Goal: Communication & Community: Answer question/provide support

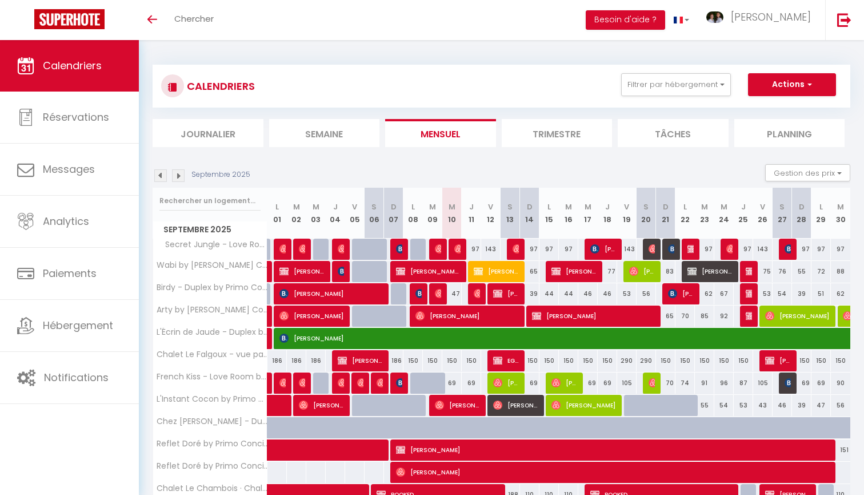
click at [181, 174] on img at bounding box center [178, 175] width 13 height 13
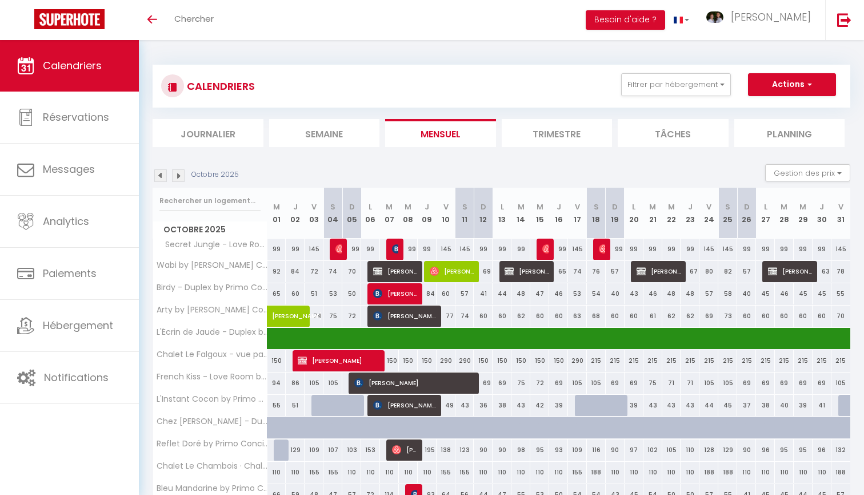
click at [181, 174] on img at bounding box center [178, 175] width 13 height 13
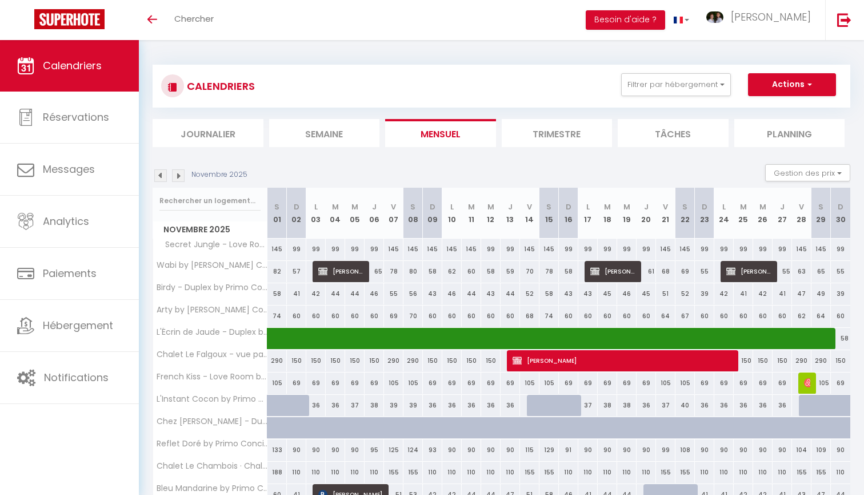
click at [181, 174] on img at bounding box center [178, 175] width 13 height 13
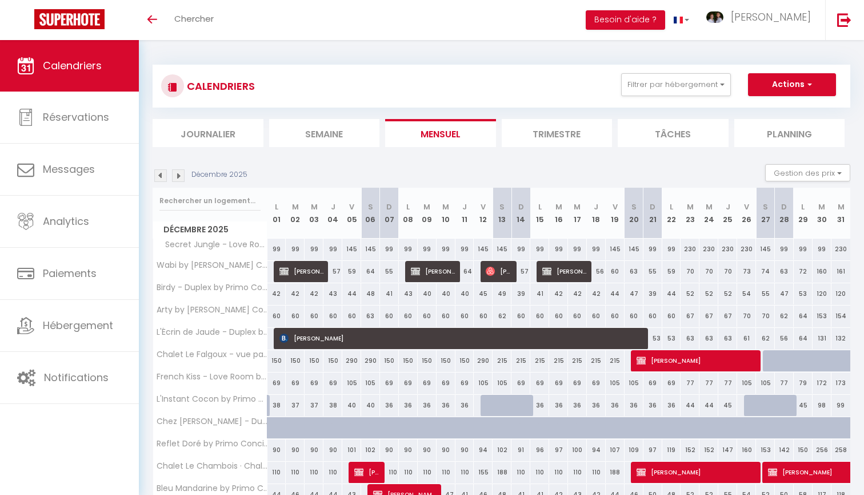
click at [181, 174] on img at bounding box center [178, 175] width 13 height 13
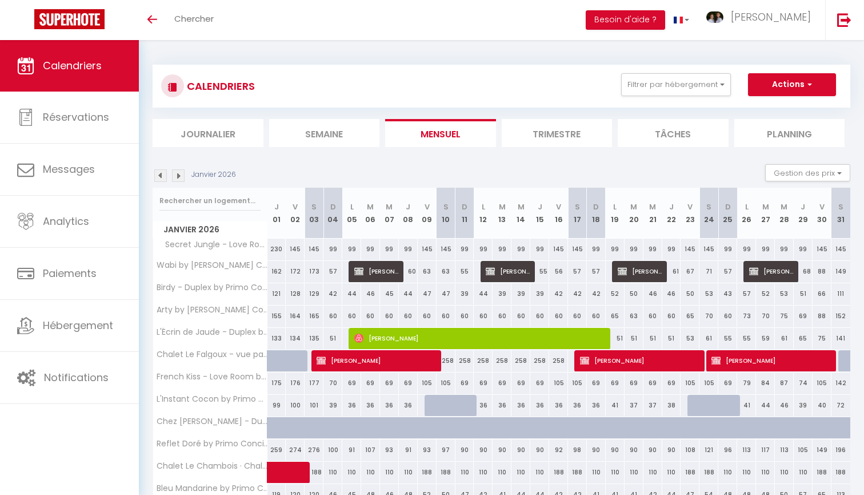
click at [181, 174] on img at bounding box center [178, 175] width 13 height 13
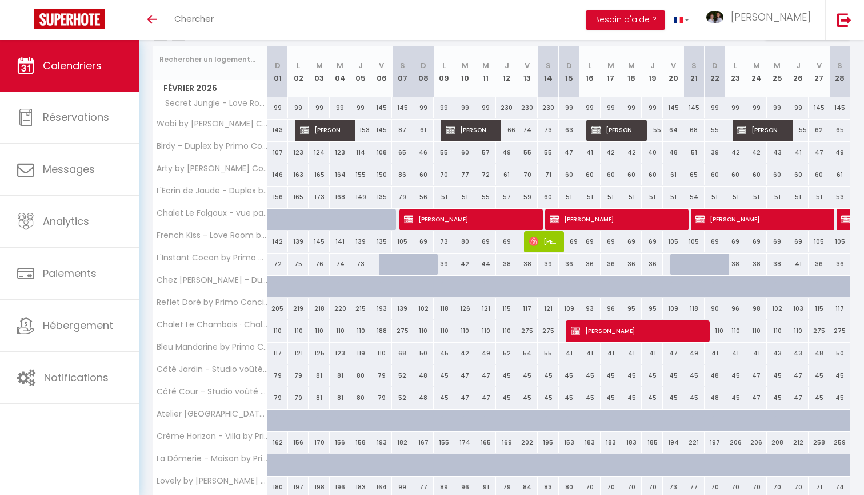
scroll to position [139, 0]
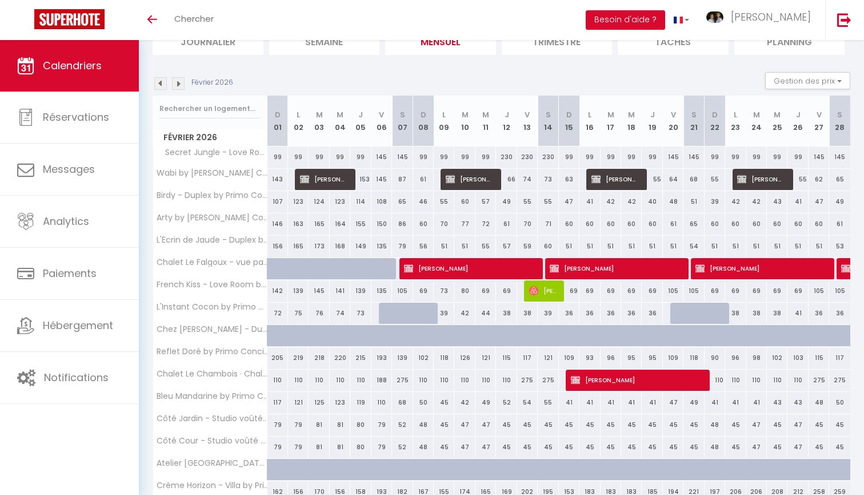
click at [161, 80] on img at bounding box center [160, 83] width 13 height 13
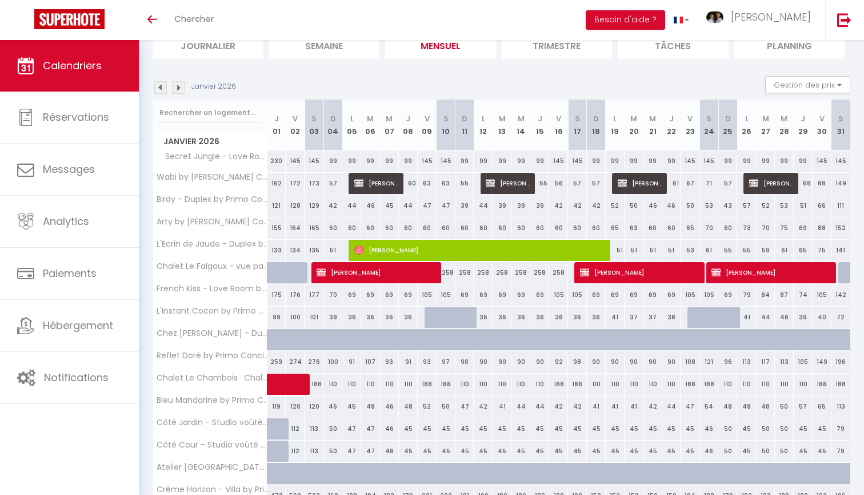
scroll to position [90, 0]
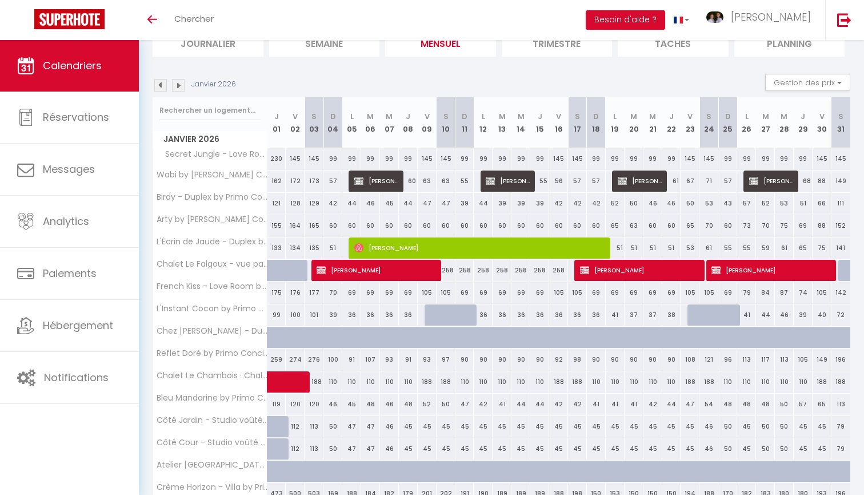
click at [448, 272] on div "258" at bounding box center [446, 270] width 19 height 21
type input "258"
select select "1"
type input "[PERSON_NAME] 10 Janvier 2026"
type input "Dim 11 Janvier 2026"
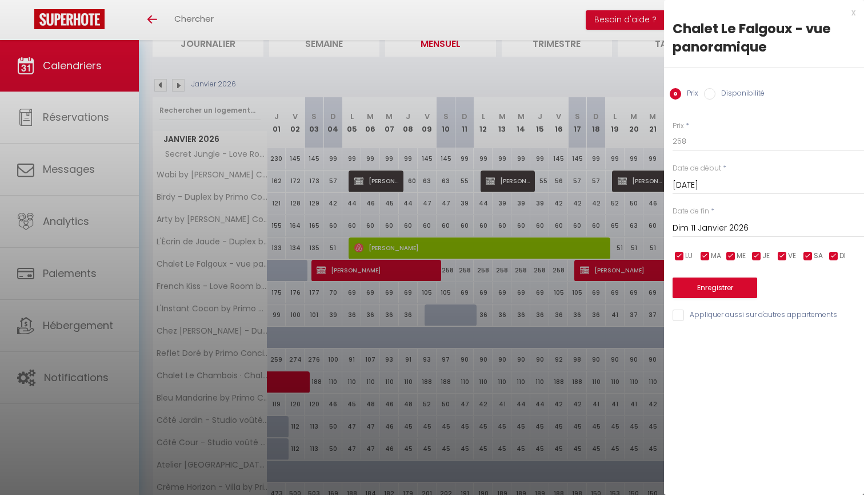
click at [750, 94] on label "Disponibilité" at bounding box center [740, 94] width 49 height 13
click at [716, 94] on input "Disponibilité" at bounding box center [709, 93] width 11 height 11
radio input "true"
radio input "false"
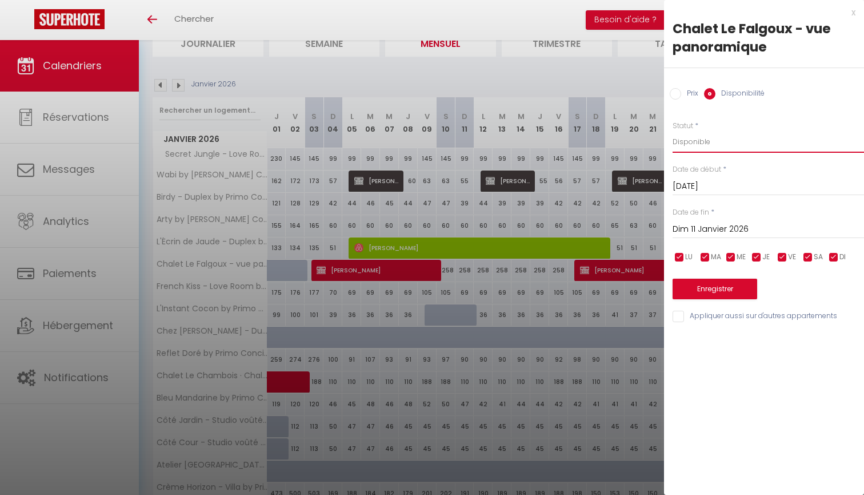
select select "0"
click at [713, 225] on input "Dim 11 Janvier 2026" at bounding box center [769, 229] width 192 height 15
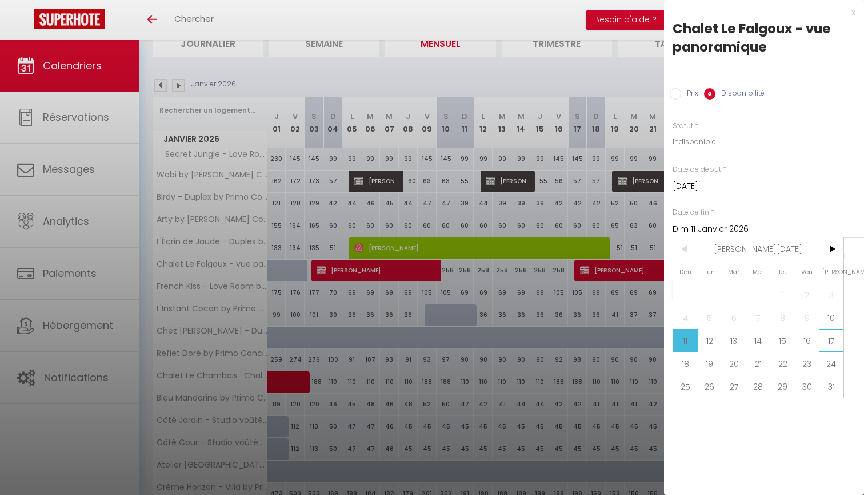
click at [827, 339] on span "17" at bounding box center [831, 340] width 25 height 23
type input "[PERSON_NAME] 17 Janvier 2026"
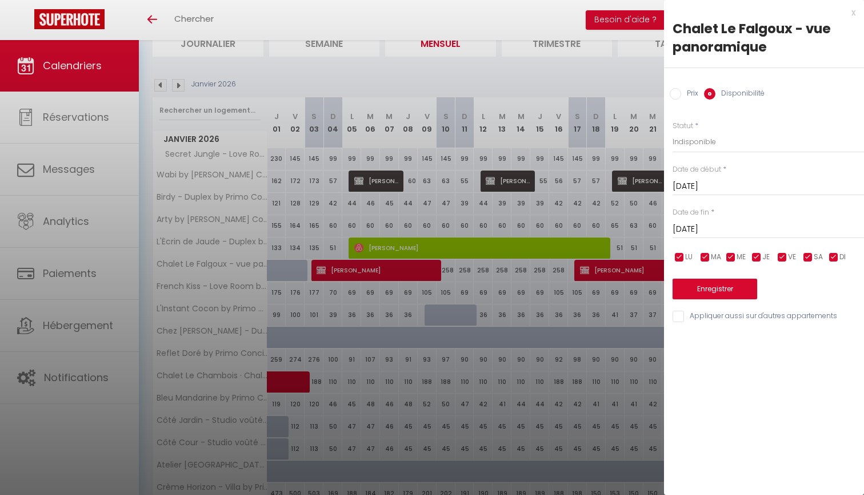
click at [733, 285] on button "Enregistrer" at bounding box center [715, 288] width 85 height 21
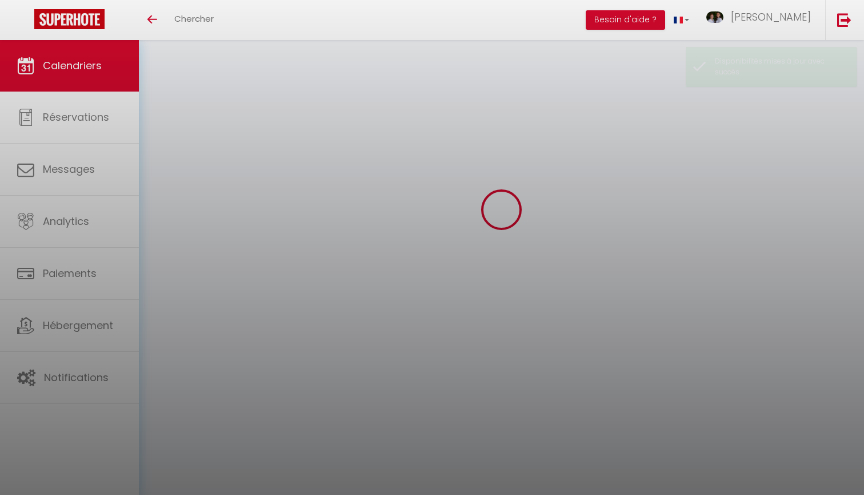
scroll to position [40, 0]
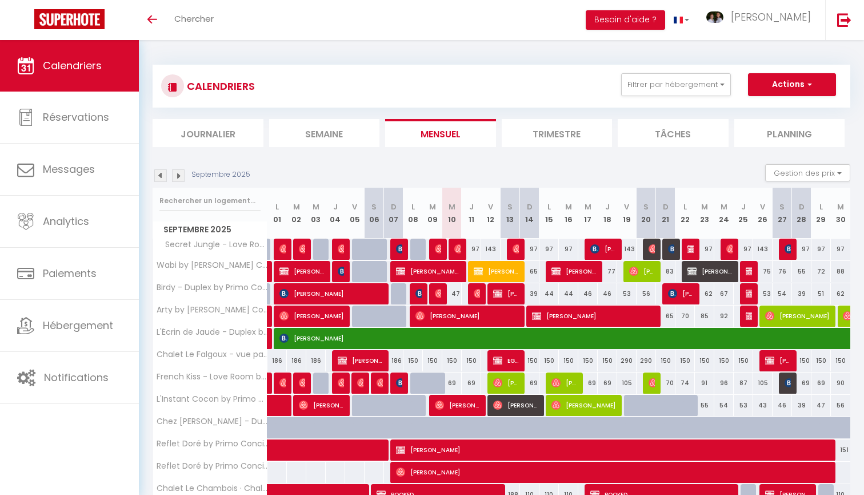
click at [477, 295] on img at bounding box center [478, 293] width 9 height 9
select select "OK"
select select "1"
select select "0"
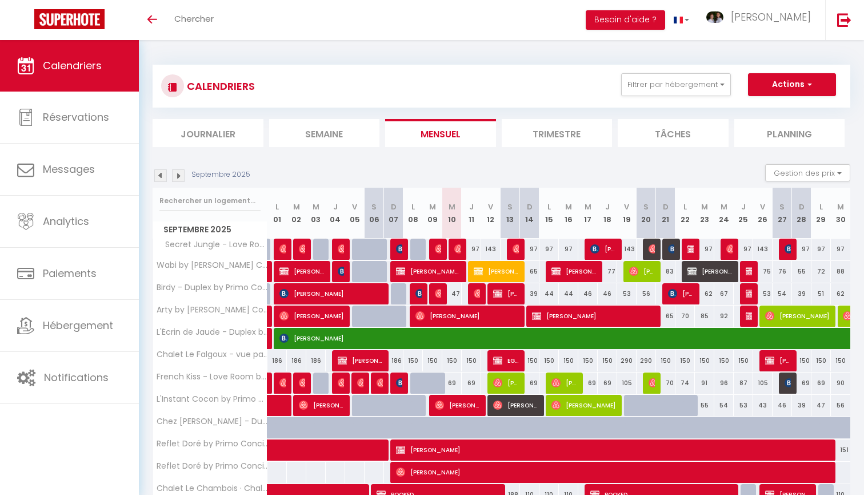
select select "1"
select select
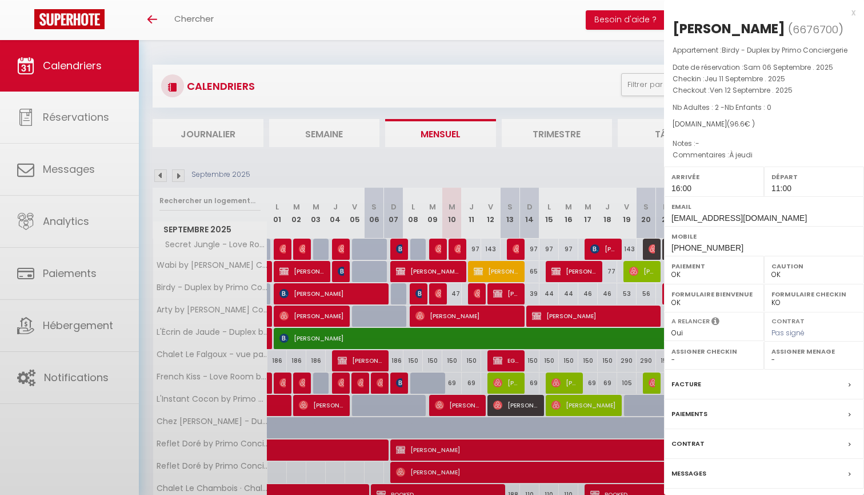
select select "46856"
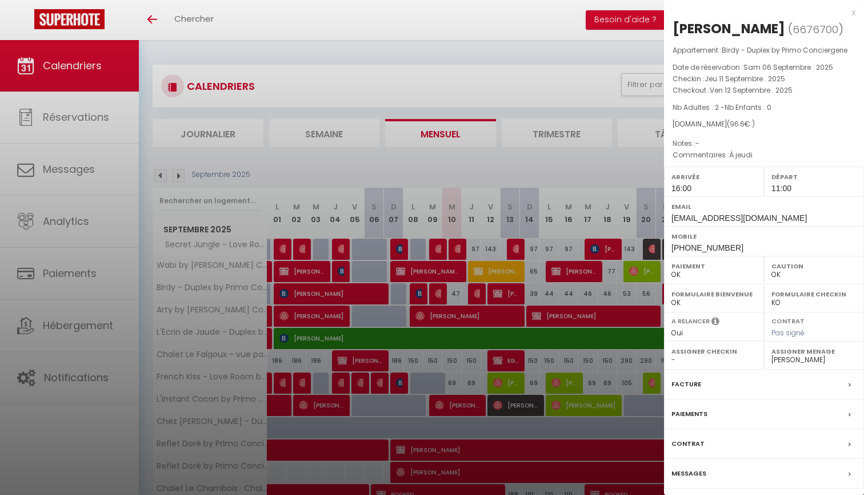
click at [464, 291] on div at bounding box center [432, 247] width 864 height 495
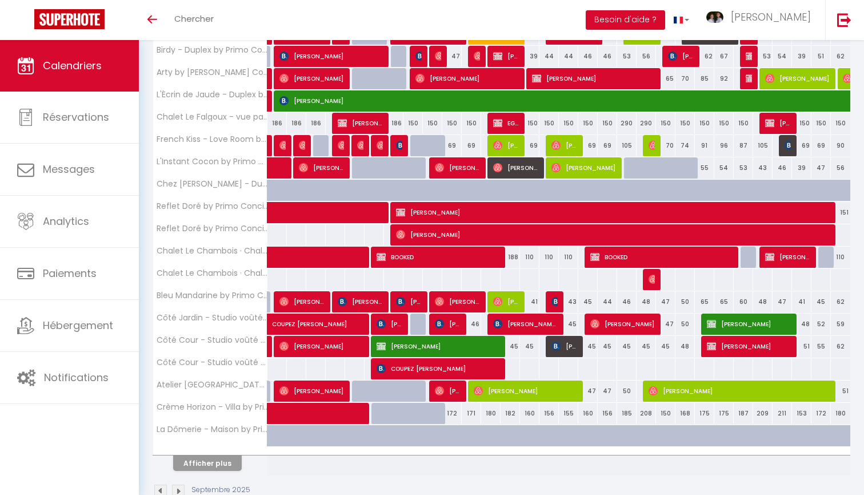
scroll to position [237, 0]
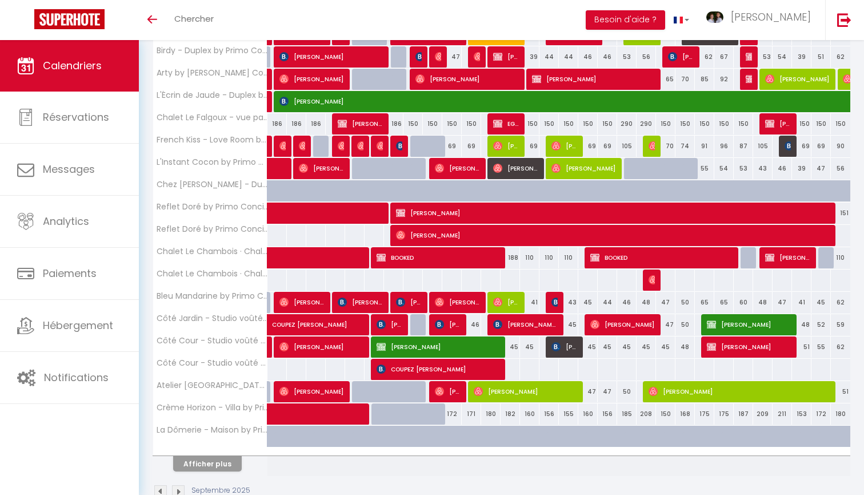
click at [231, 459] on button "Afficher plus" at bounding box center [207, 463] width 69 height 15
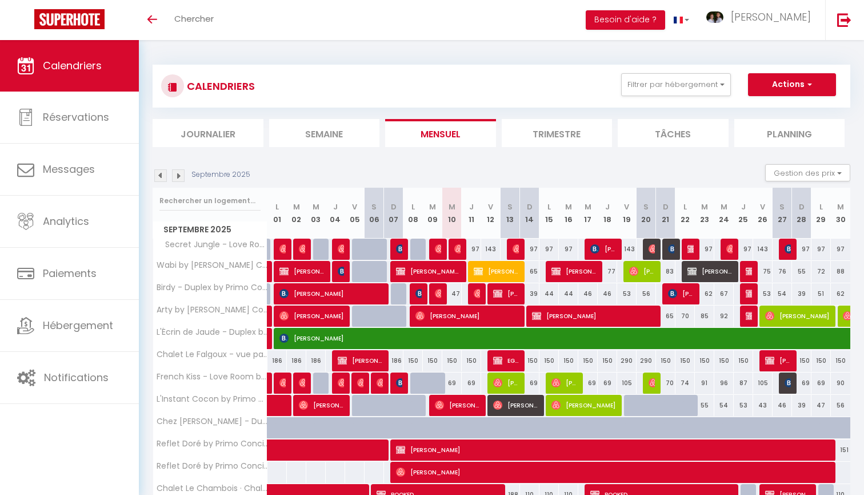
scroll to position [0, 0]
click at [181, 175] on img at bounding box center [178, 175] width 13 height 13
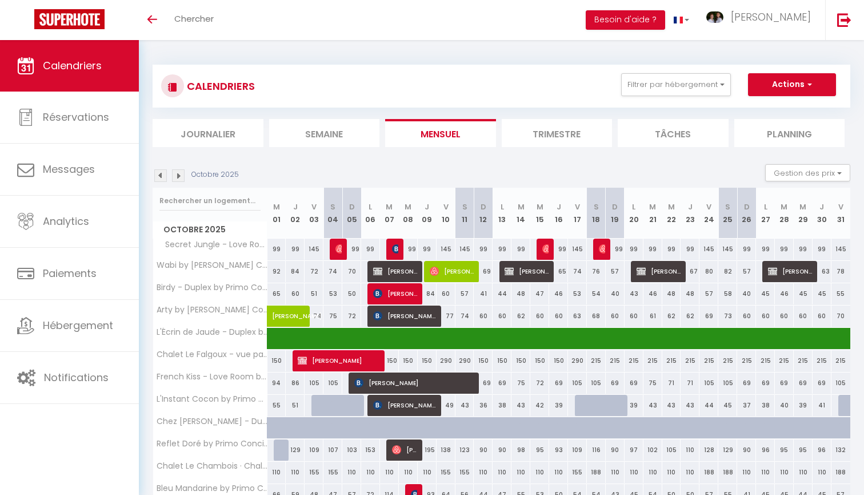
click at [181, 175] on img at bounding box center [178, 175] width 13 height 13
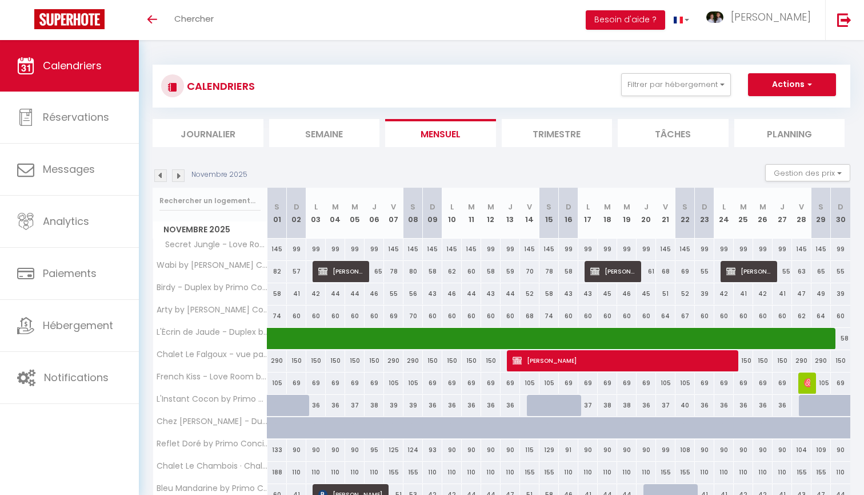
click at [181, 175] on img at bounding box center [178, 175] width 13 height 13
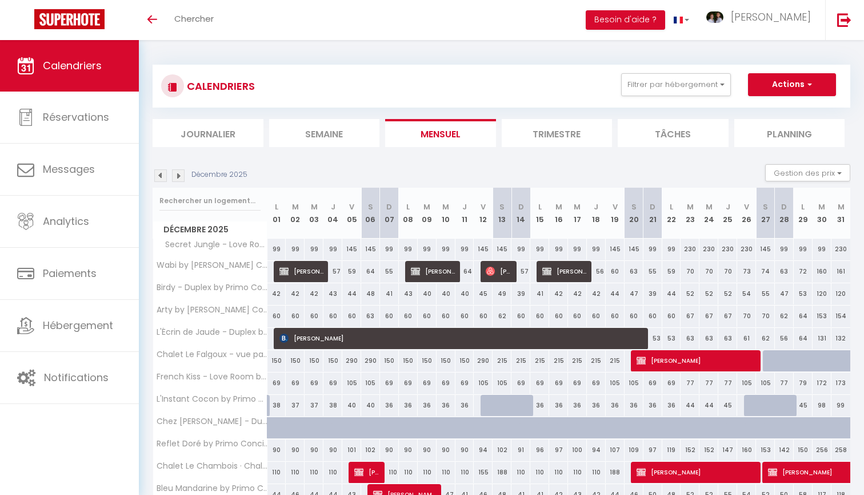
click at [181, 175] on img at bounding box center [178, 175] width 13 height 13
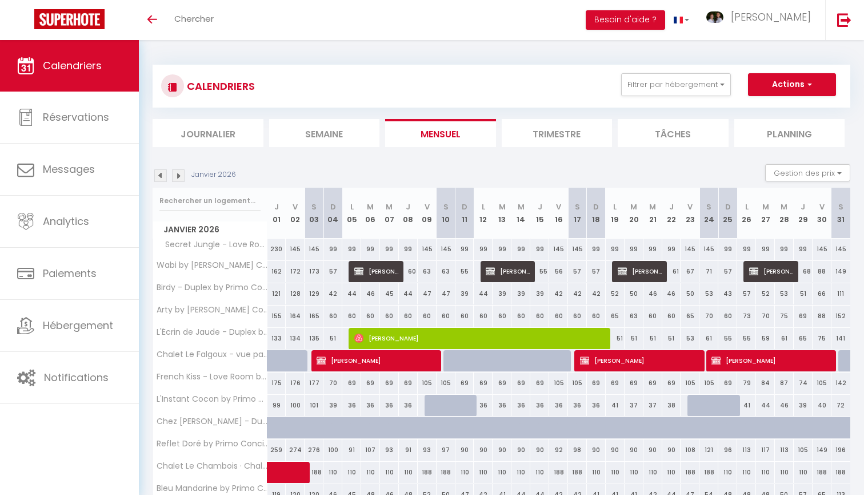
click at [177, 174] on img at bounding box center [178, 175] width 13 height 13
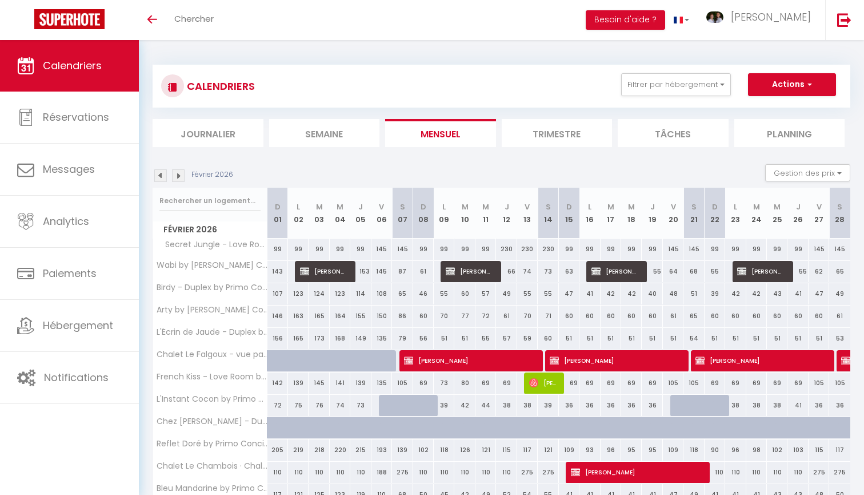
click at [162, 176] on img at bounding box center [160, 175] width 13 height 13
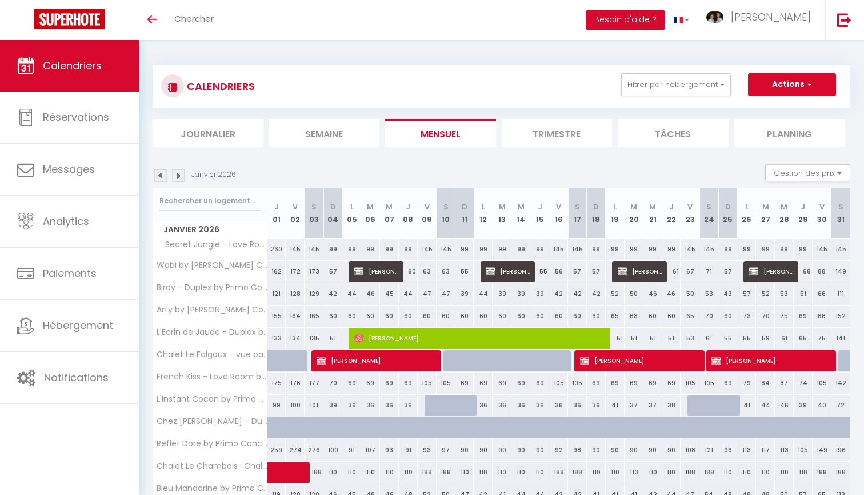
click at [800, 93] on button "Actions" at bounding box center [792, 84] width 88 height 23
click at [787, 109] on link "Nouvelle réservation" at bounding box center [780, 110] width 99 height 17
select select
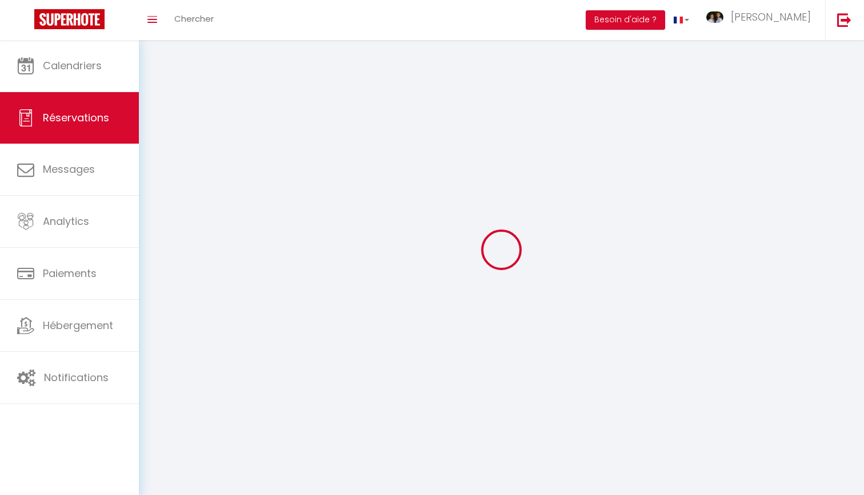
select select
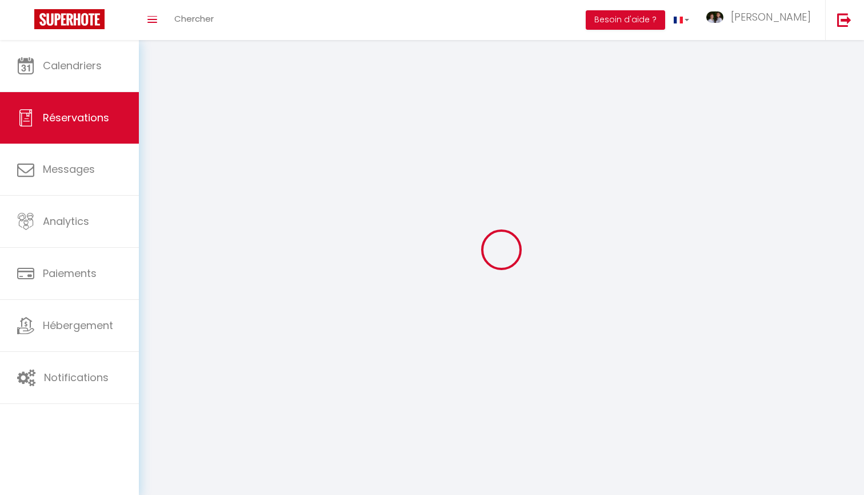
select select
checkbox input "false"
select select
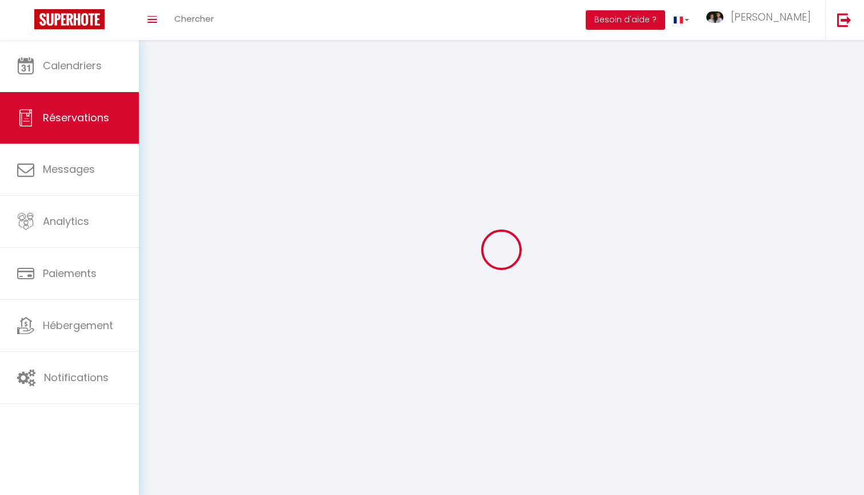
select select
checkbox input "false"
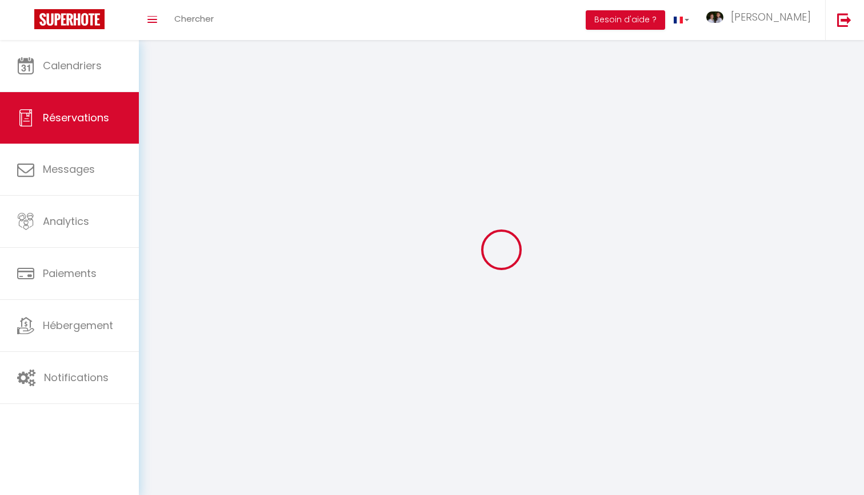
select select
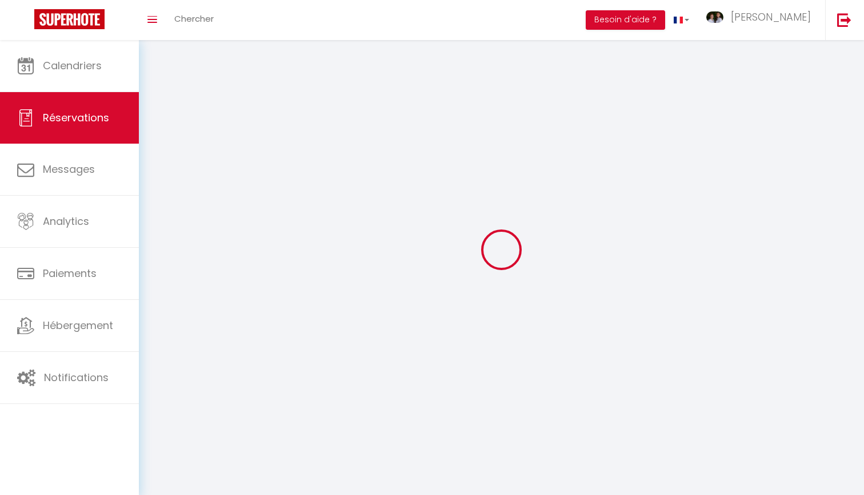
checkbox input "false"
select select
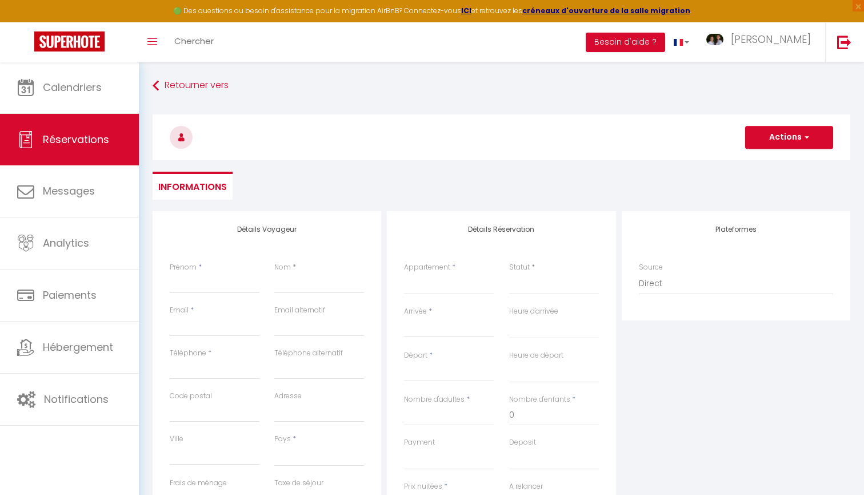
select select
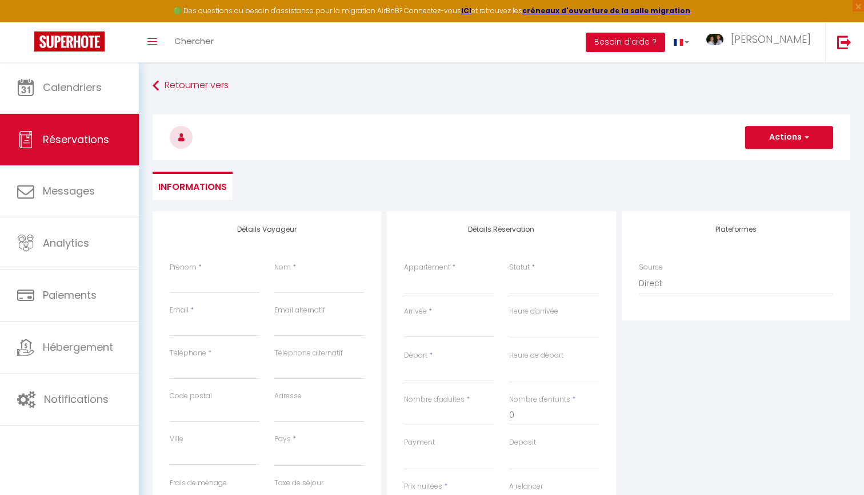
checkbox input "false"
select select
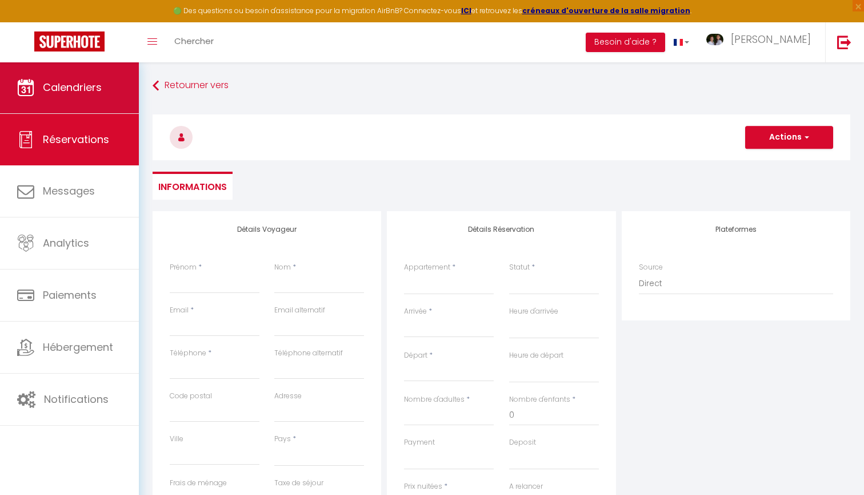
click at [117, 81] on link "Calendriers" at bounding box center [69, 87] width 139 height 51
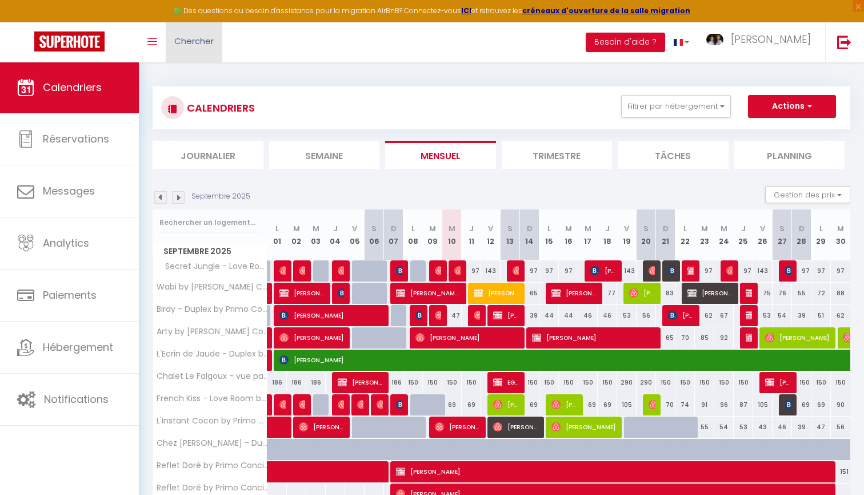
click at [200, 45] on span "Chercher" at bounding box center [193, 41] width 39 height 12
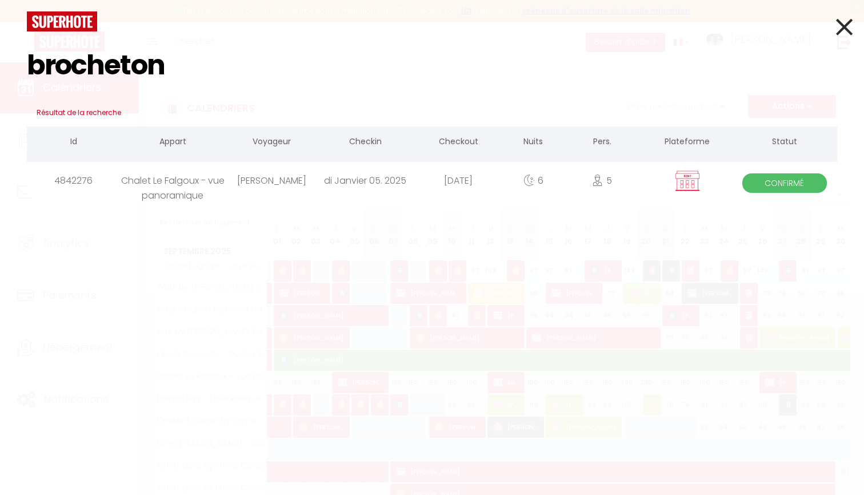
type input "brocheton"
click at [278, 190] on div "Christophe BROCHETON" at bounding box center [271, 180] width 93 height 37
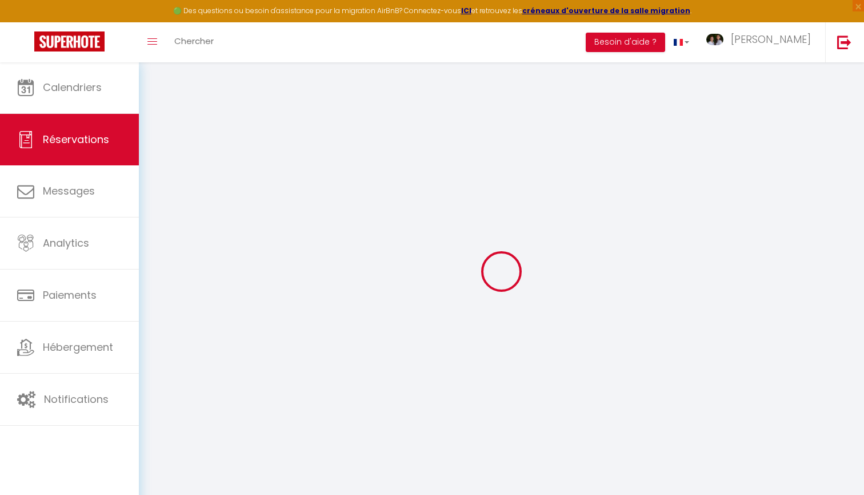
scroll to position [10, 0]
select select
checkbox input "false"
select select
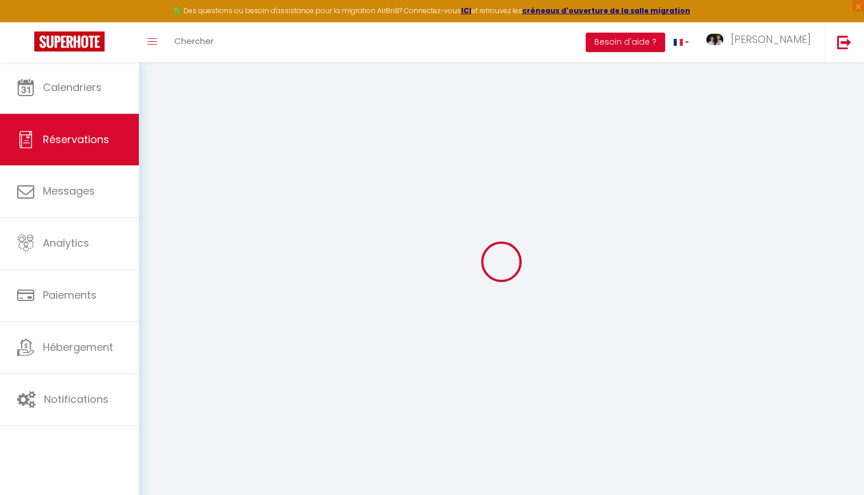
select select
checkbox input "false"
select select
checkbox input "false"
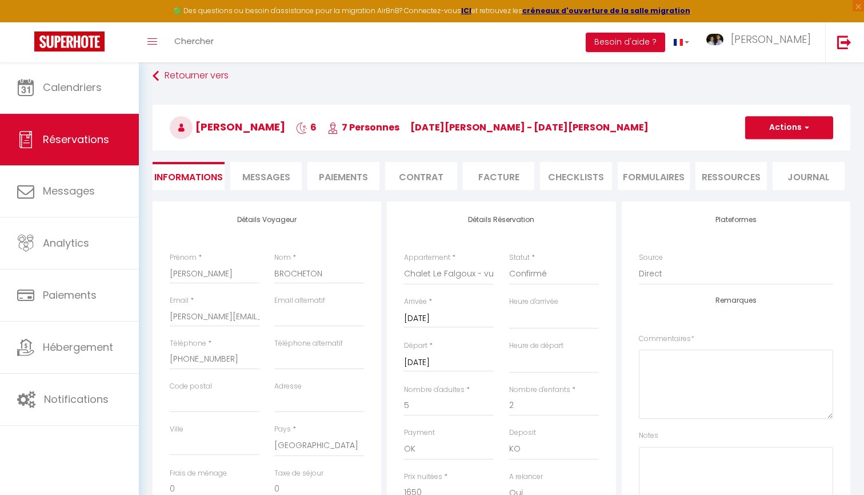
select select
checkbox input "false"
select select
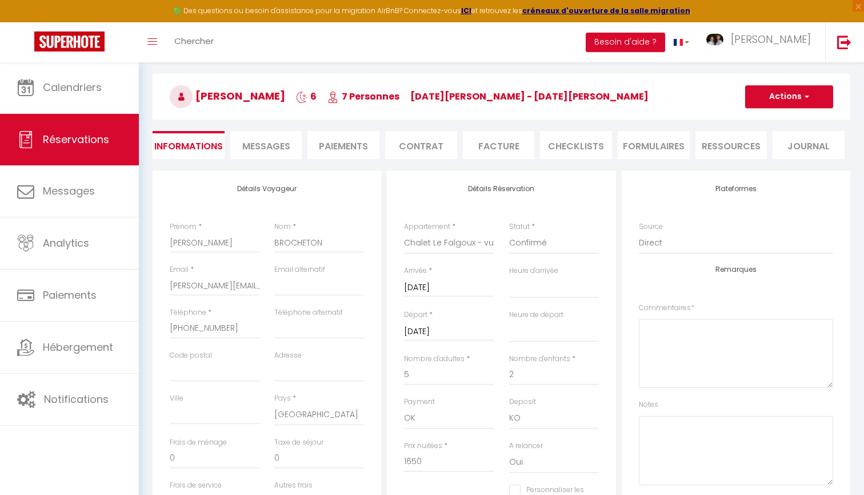
scroll to position [42, 0]
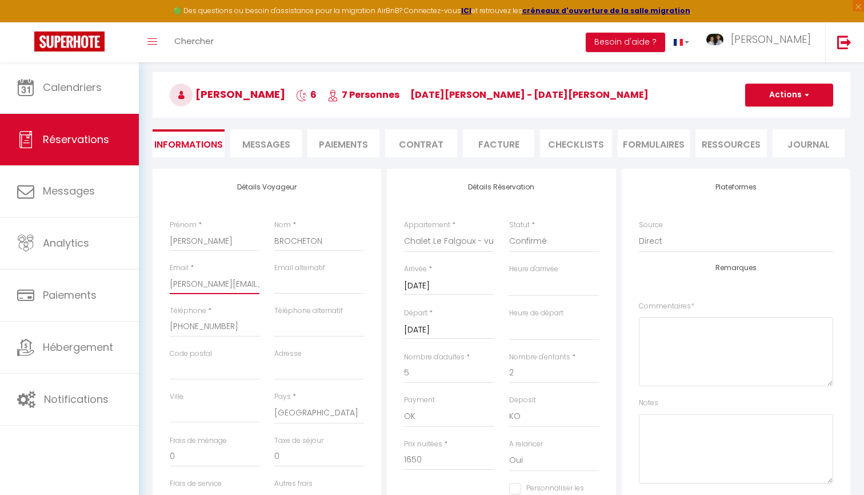
drag, startPoint x: 170, startPoint y: 283, endPoint x: 282, endPoint y: 284, distance: 111.5
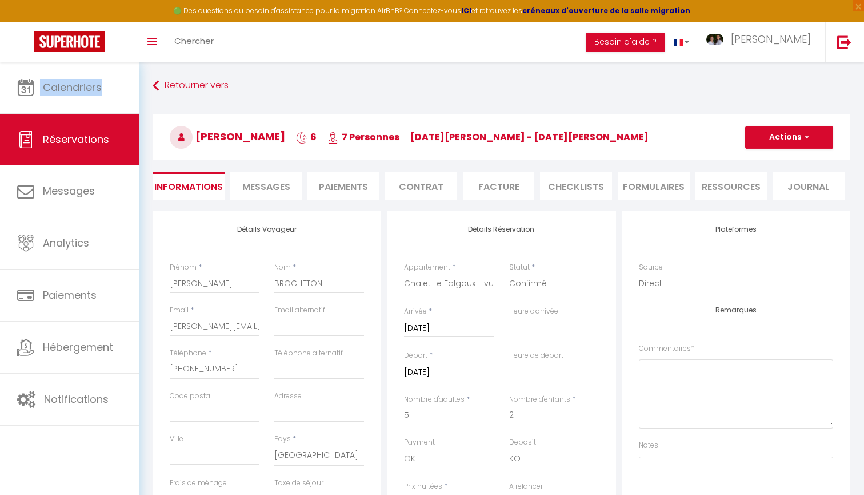
scroll to position [0, 0]
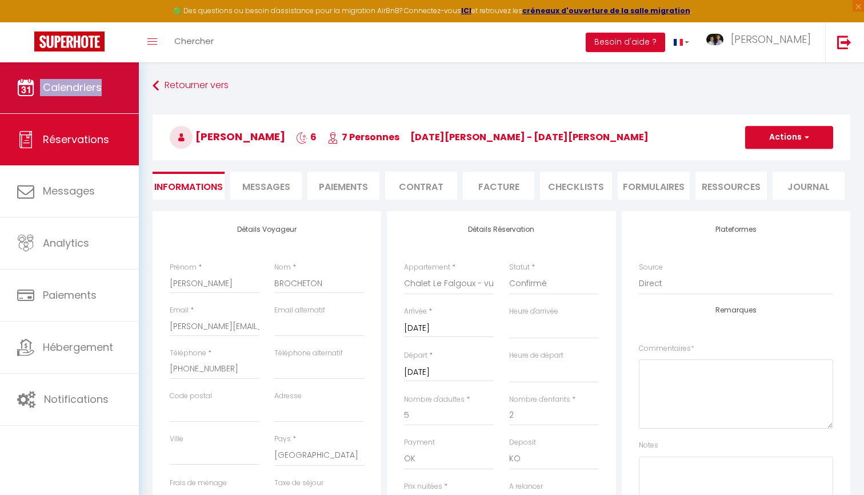
click at [116, 102] on link "Calendriers" at bounding box center [69, 87] width 139 height 51
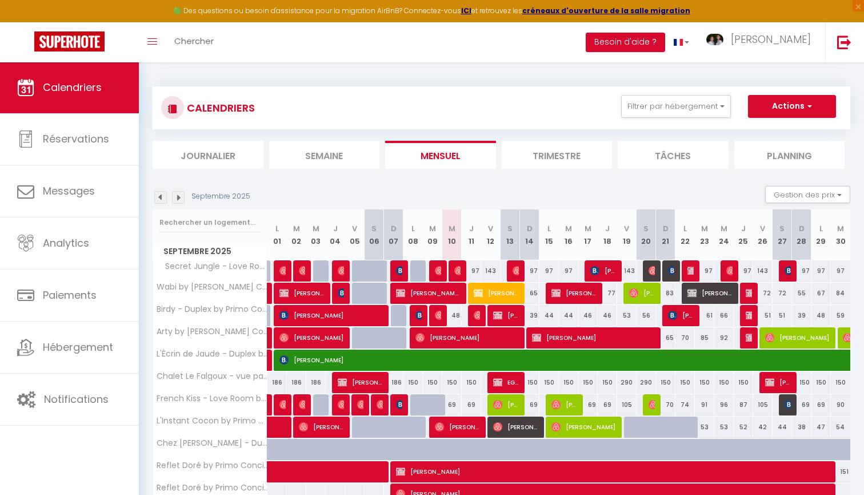
click at [182, 193] on img at bounding box center [178, 197] width 13 height 13
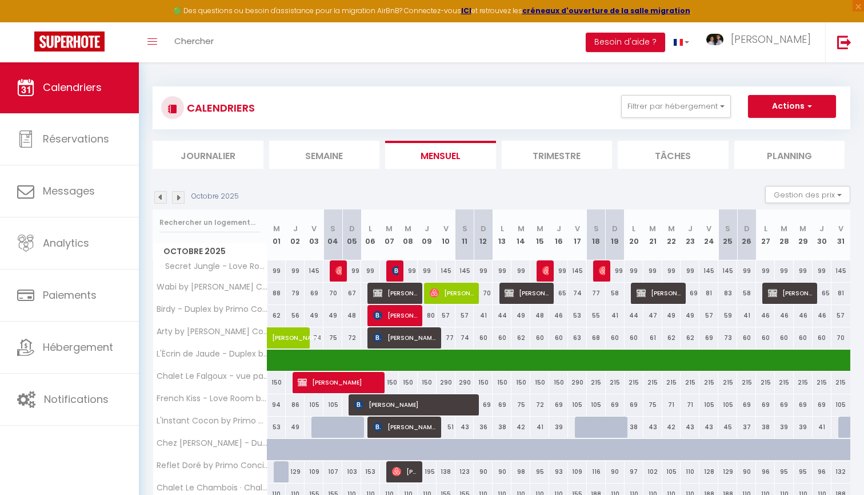
click at [182, 193] on img at bounding box center [178, 197] width 13 height 13
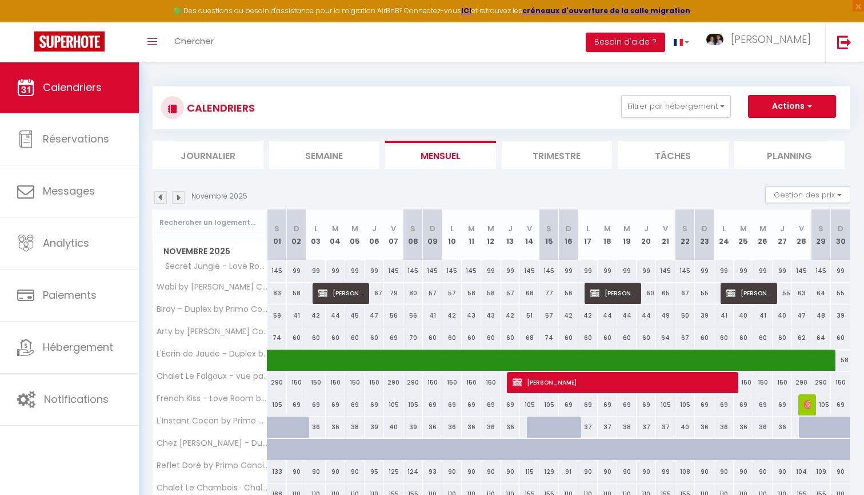
click at [182, 193] on img at bounding box center [178, 197] width 13 height 13
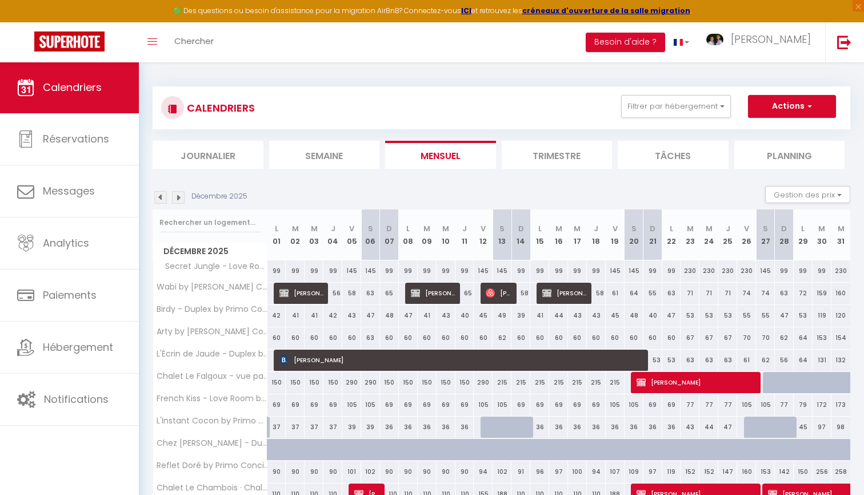
click at [182, 193] on img at bounding box center [178, 197] width 13 height 13
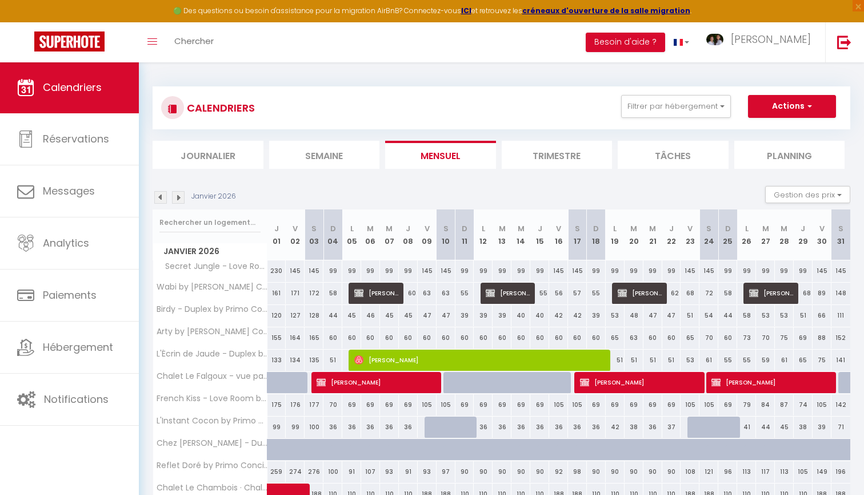
click at [373, 388] on span "Adrien BÉZIER" at bounding box center [376, 382] width 119 height 22
select select "KO"
select select "0"
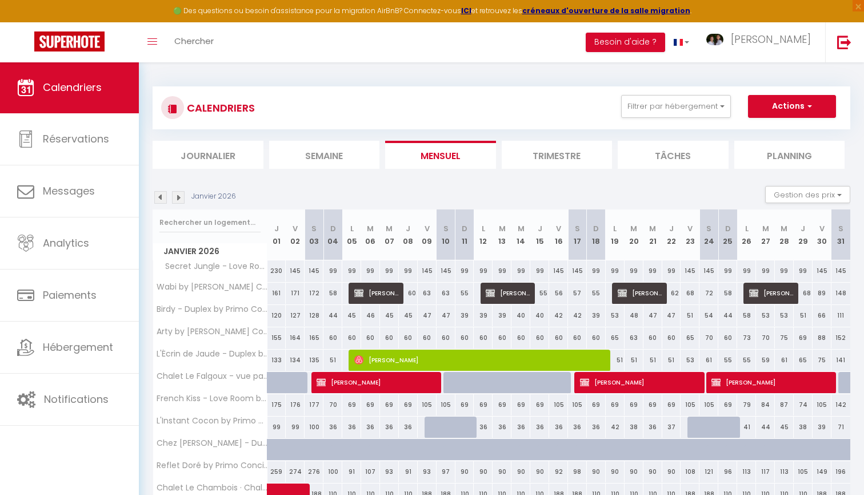
select select "1"
select select
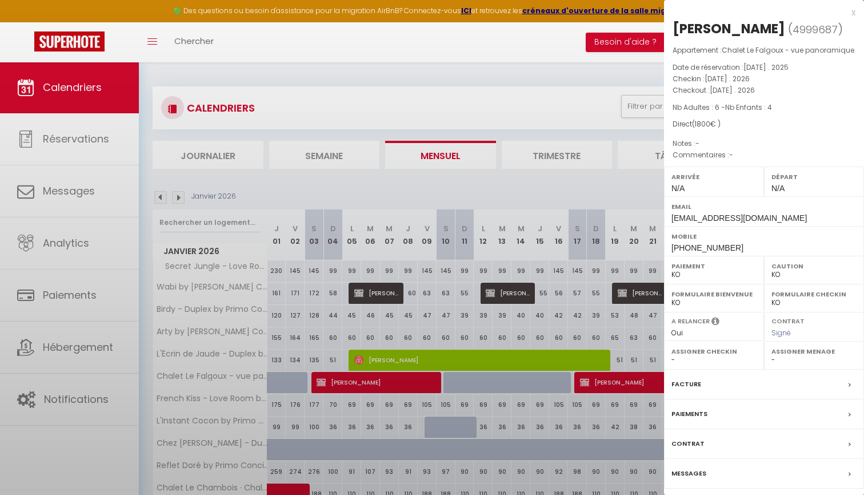
select select "38294"
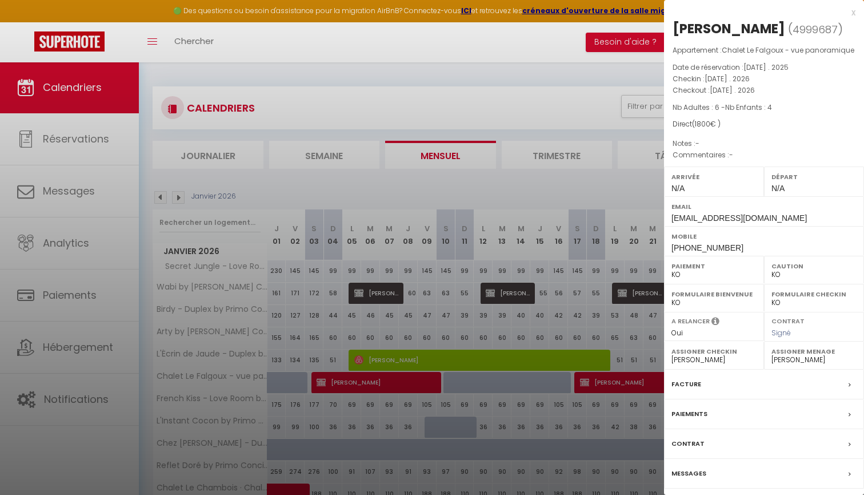
click at [683, 467] on label "Messages" at bounding box center [689, 473] width 35 height 12
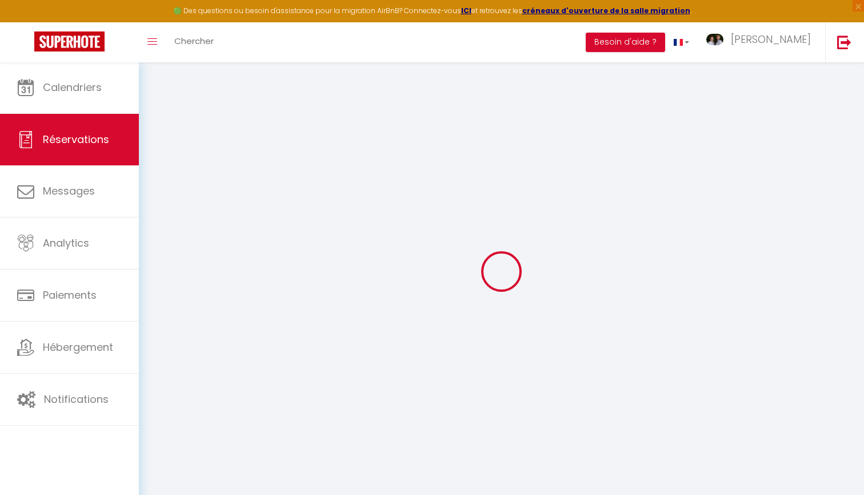
select select
checkbox input "false"
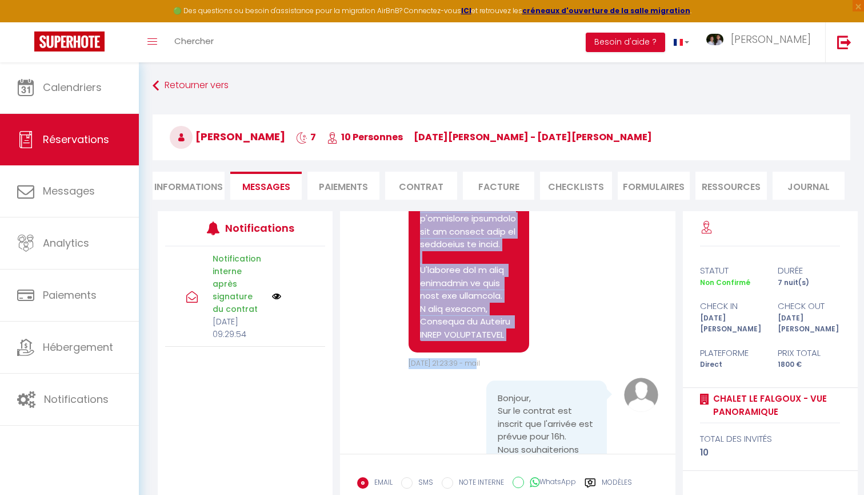
scroll to position [997, 0]
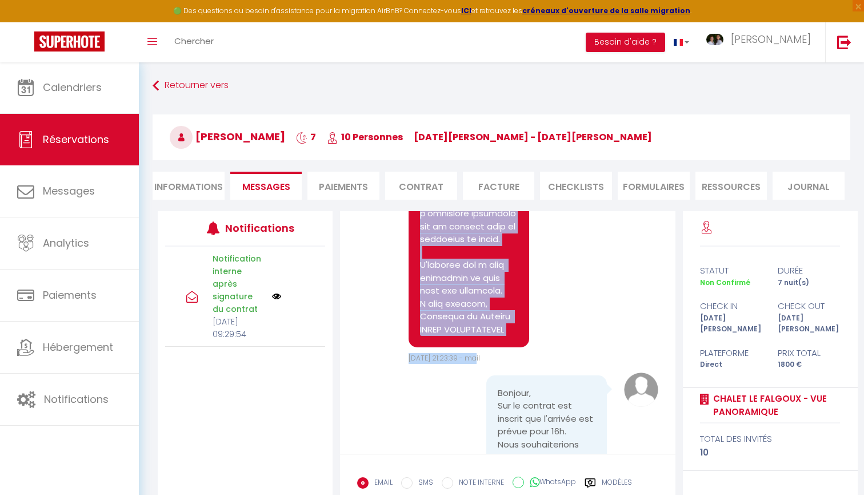
drag, startPoint x: 422, startPoint y: 285, endPoint x: 509, endPoint y: 374, distance: 124.9
copy pre "Bonjour Adrien, Pour confirmer votre réservation au Chalet LE FALGOUX à Super-B…"
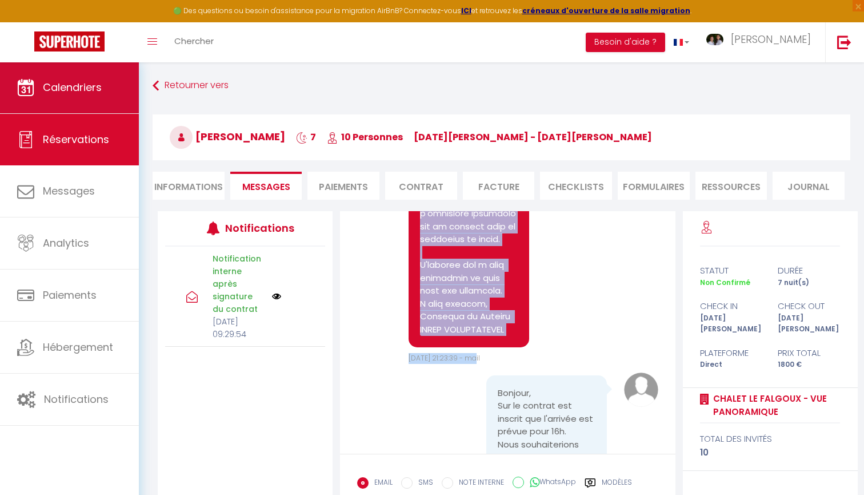
click at [77, 87] on span "Calendriers" at bounding box center [72, 87] width 59 height 14
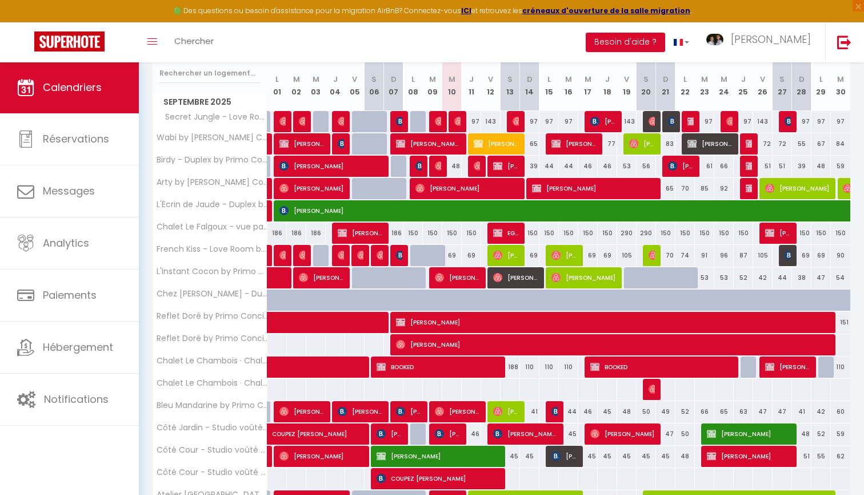
scroll to position [150, 0]
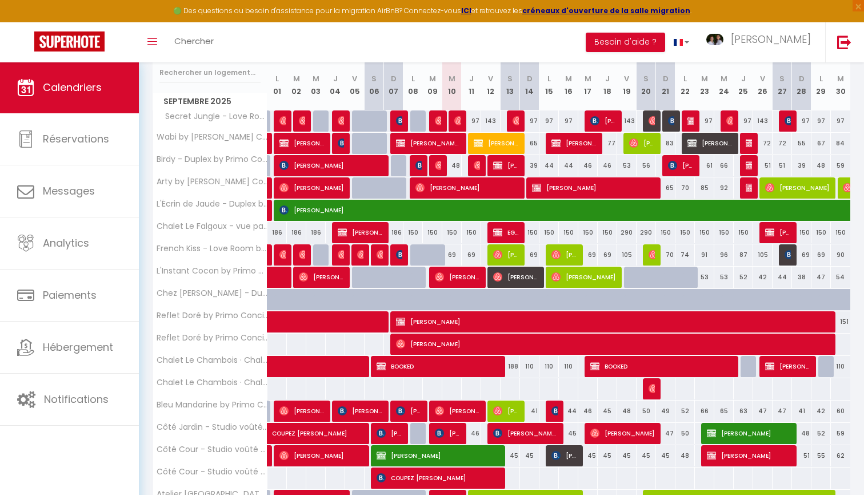
click at [772, 366] on img at bounding box center [769, 365] width 9 height 9
select select "KO"
select select "0"
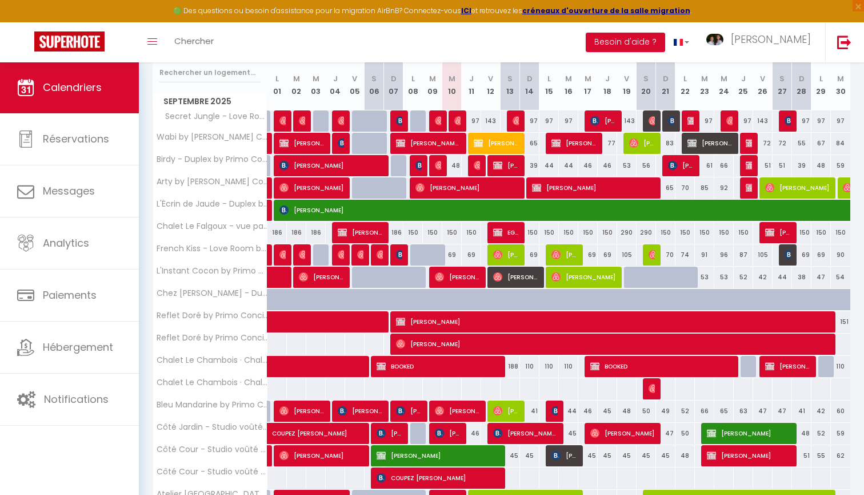
select select "1"
select select
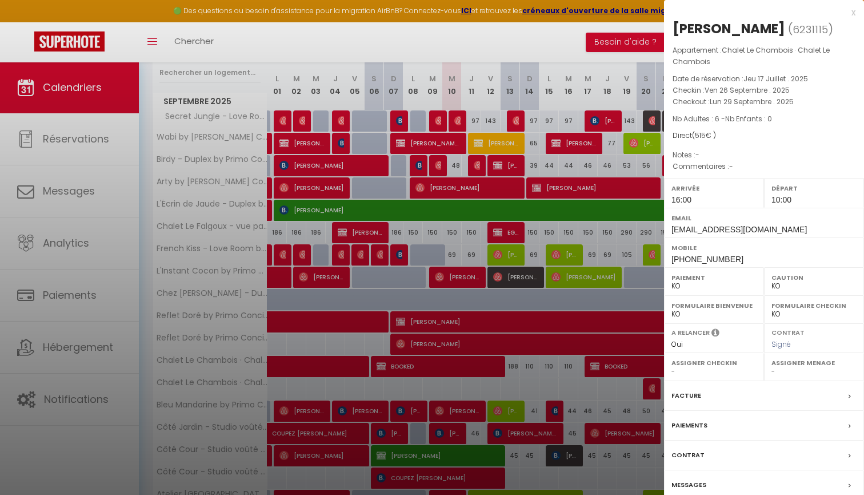
click at [691, 480] on label "Messages" at bounding box center [689, 484] width 35 height 12
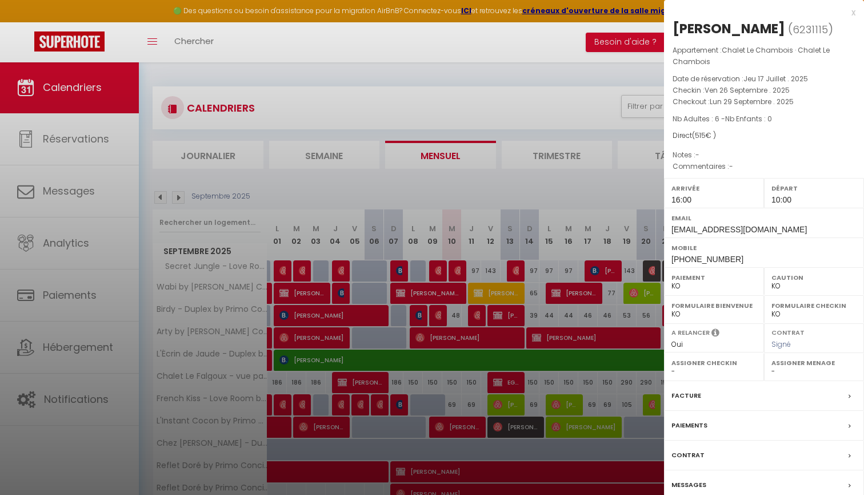
select select
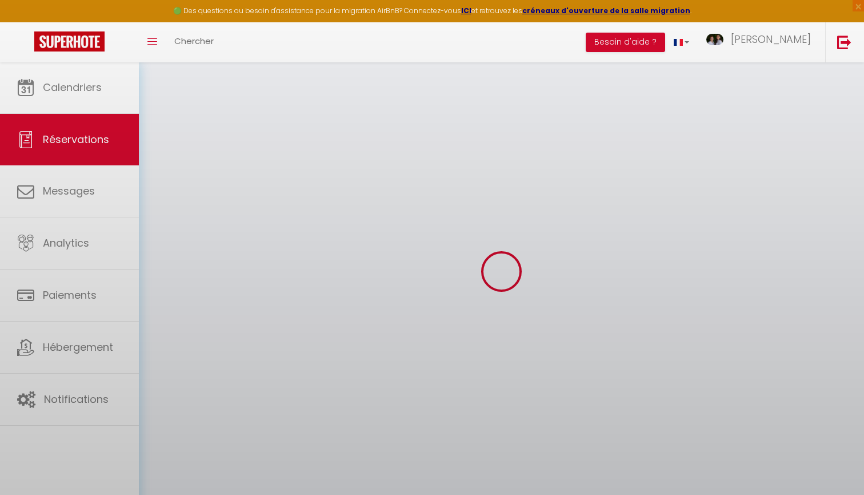
select select
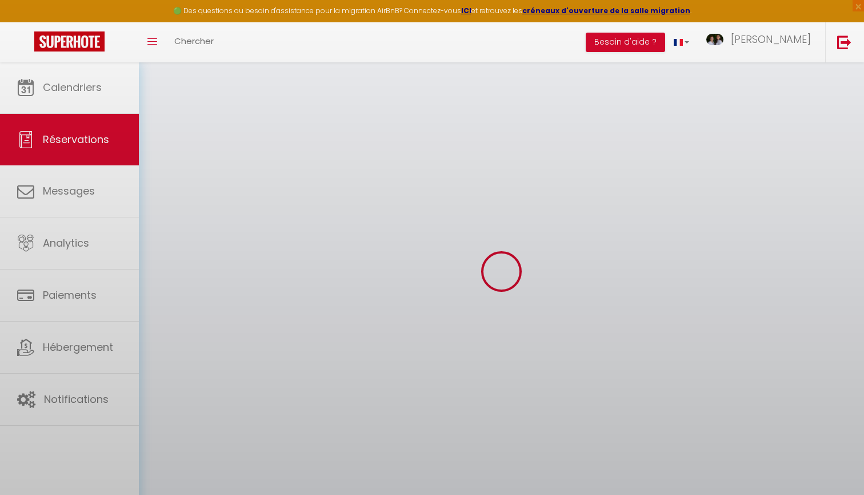
select select
checkbox input "false"
select select
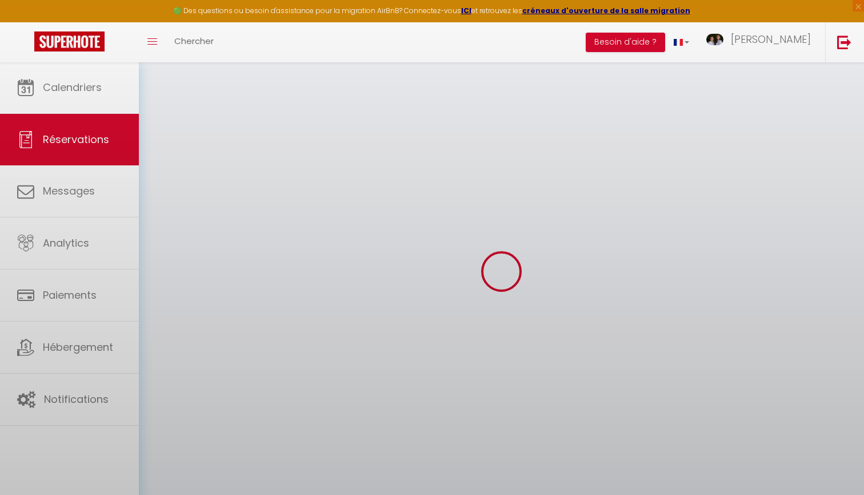
select select
checkbox input "false"
select select
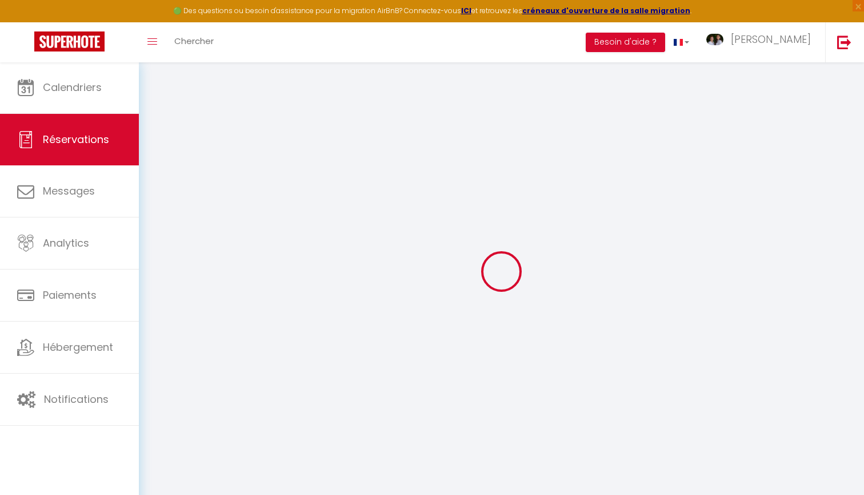
type input "Jocelyne"
type input "ROBERT"
type input "jocerobert@hotmail.fr"
type input "+33681985650"
type input "24170"
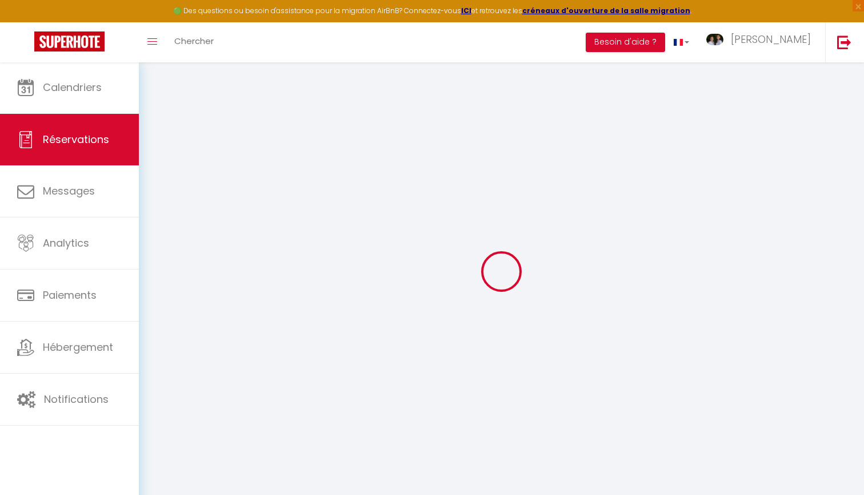
type input "303 rue Arnaud Beltrame"
type input "Pays de Belves"
select select "FR"
select select "69939"
select select "1"
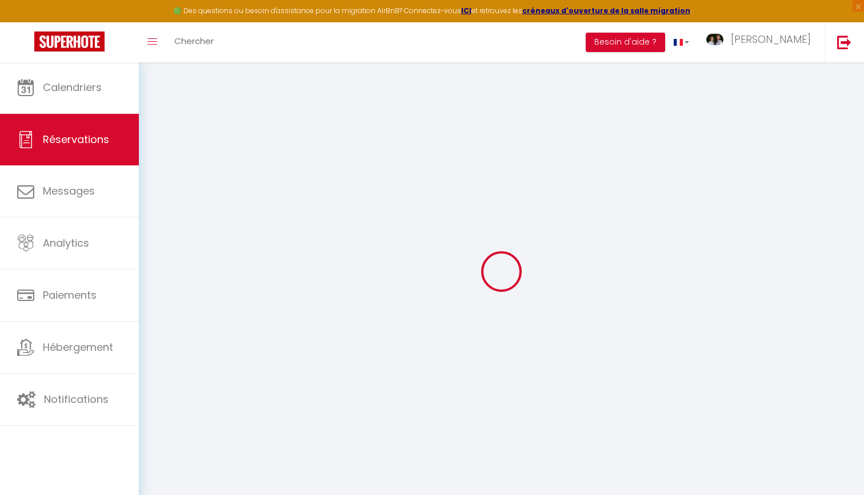
type input "Ven 26 Septembre 2025"
select select
type input "Lun 29 Septembre 2025"
select select
type input "6"
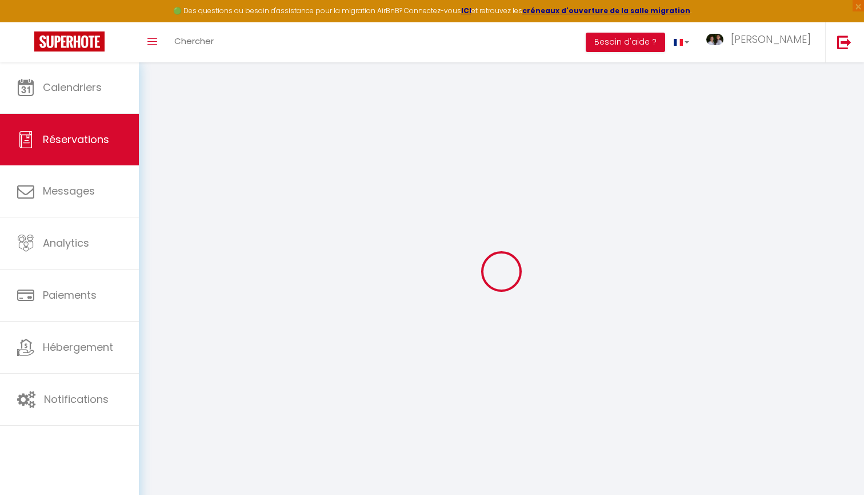
select select "10"
select select
type input "515"
checkbox input "false"
type input "515"
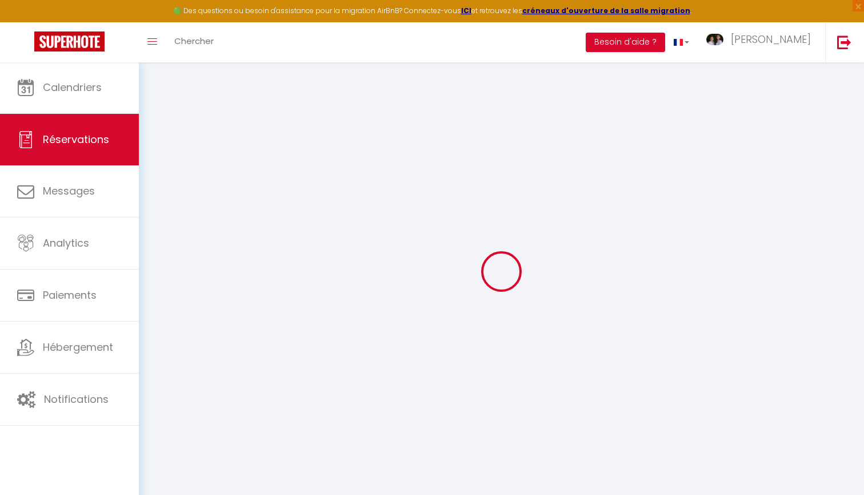
type input "0"
select select
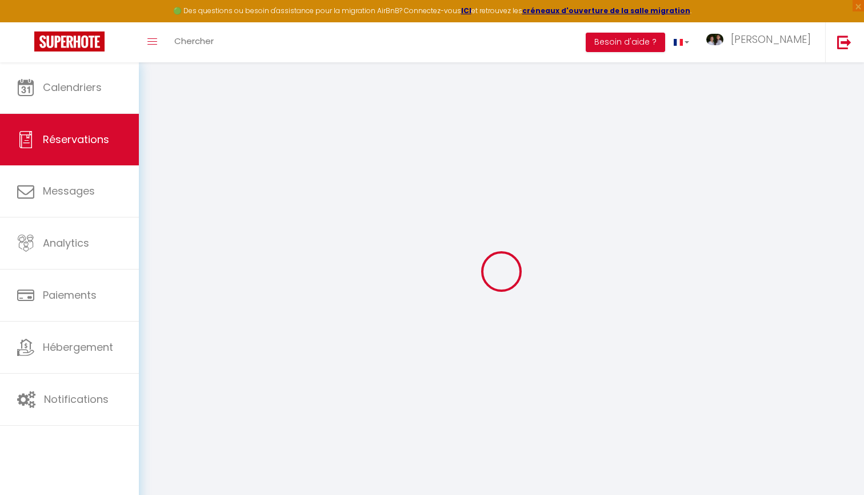
select select "14"
checkbox input "false"
select select
checkbox input "false"
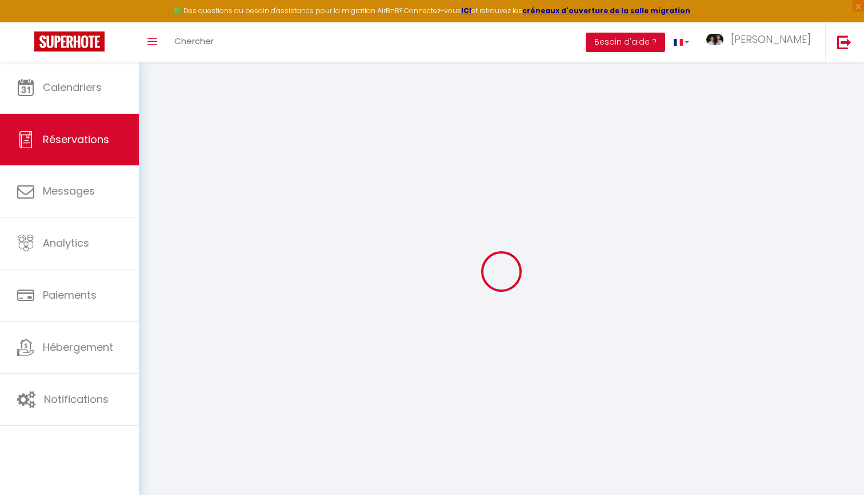
select select
checkbox input "false"
select select
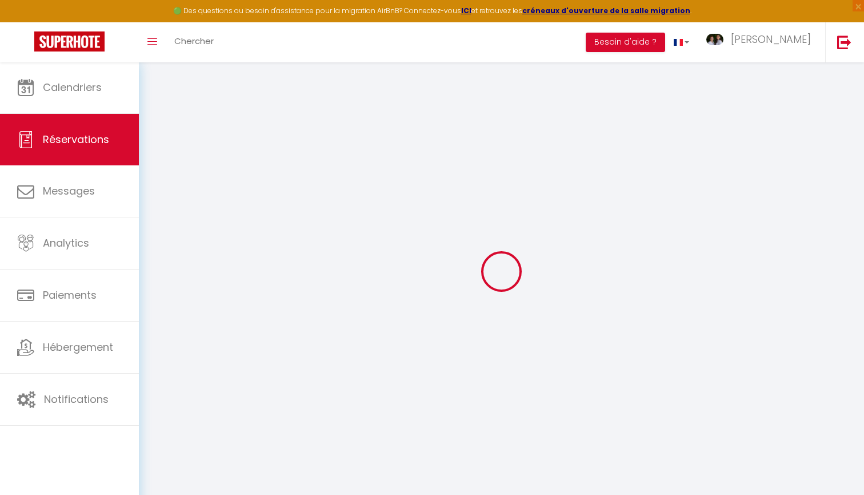
checkbox input "false"
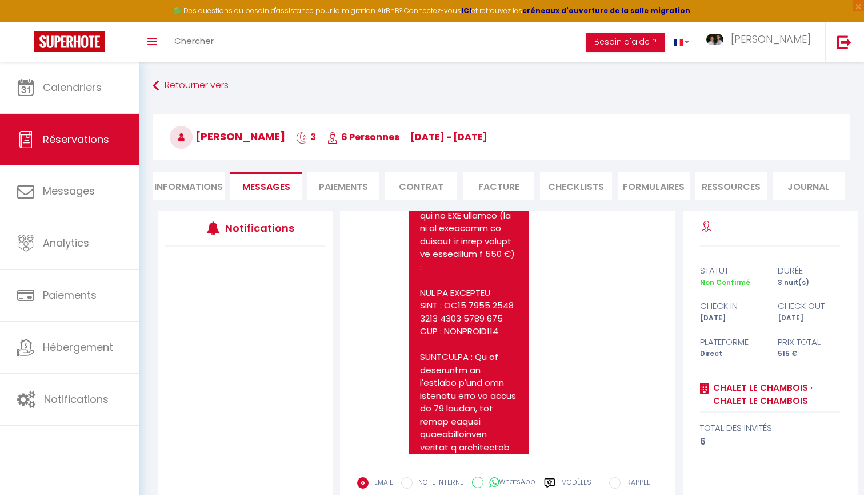
scroll to position [314, 0]
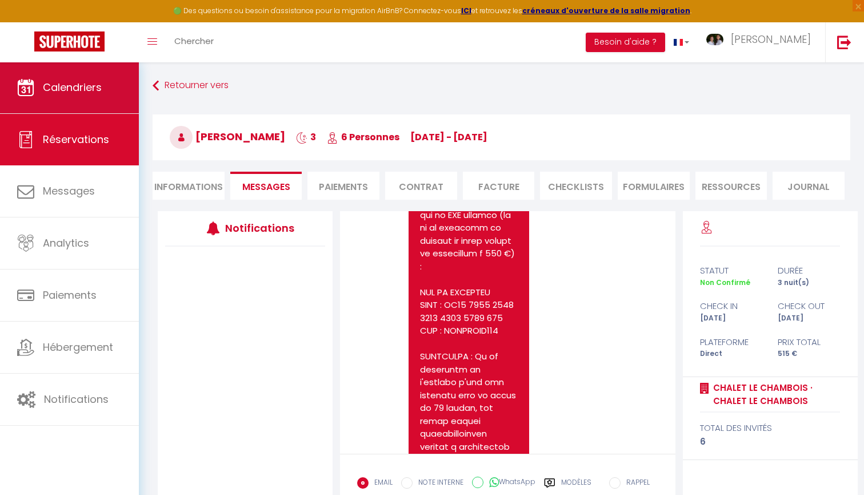
click at [95, 82] on span "Calendriers" at bounding box center [72, 87] width 59 height 14
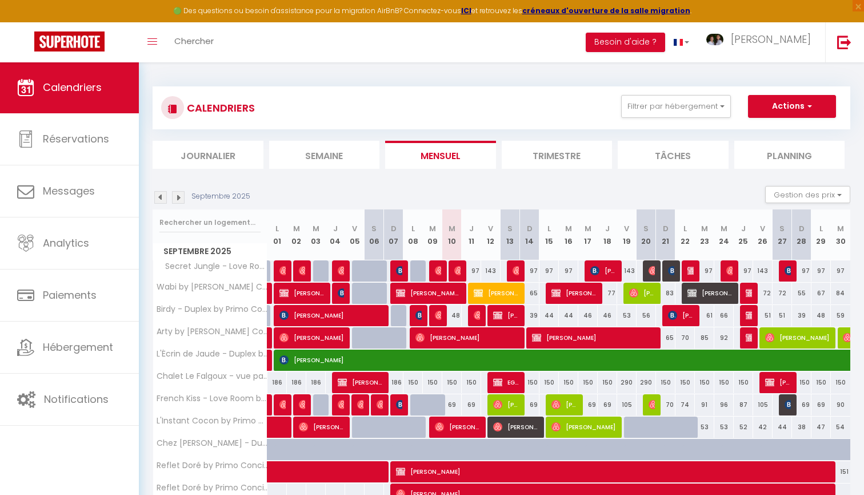
click at [180, 200] on img at bounding box center [178, 197] width 13 height 13
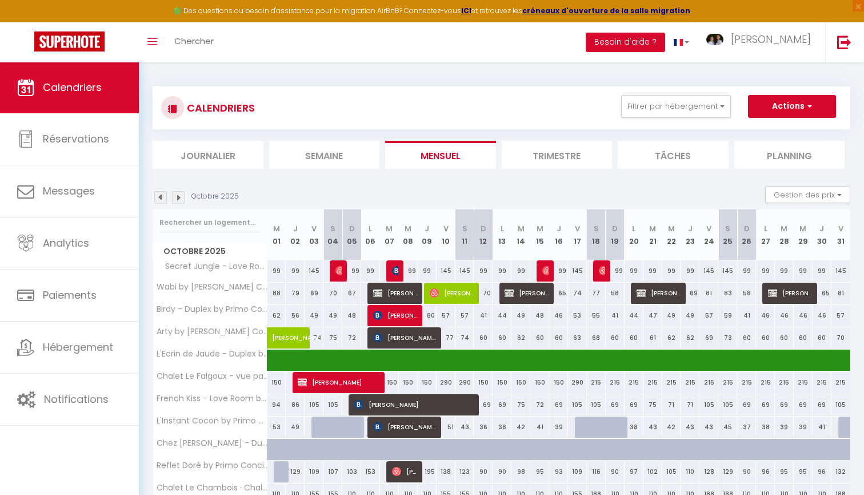
click at [180, 200] on img at bounding box center [178, 197] width 13 height 13
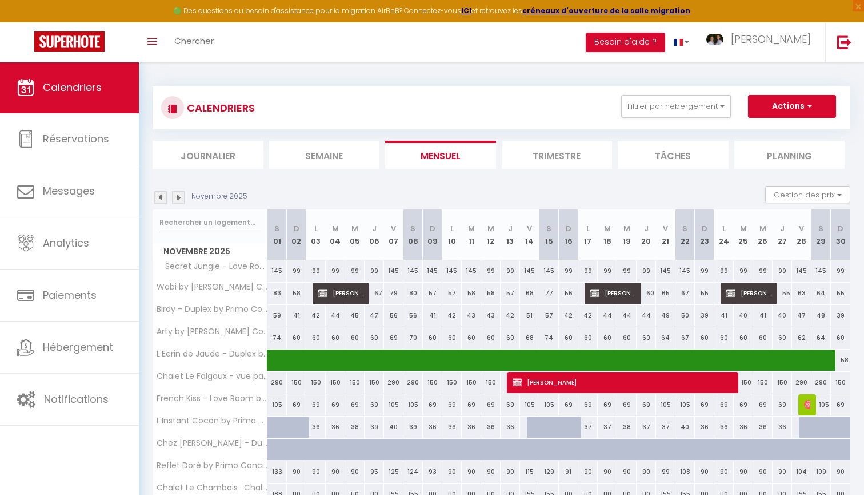
click at [180, 200] on img at bounding box center [178, 197] width 13 height 13
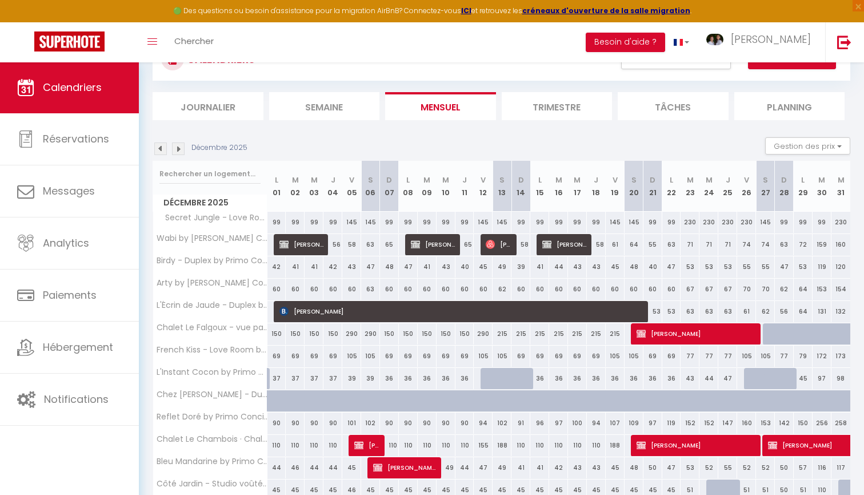
scroll to position [49, 0]
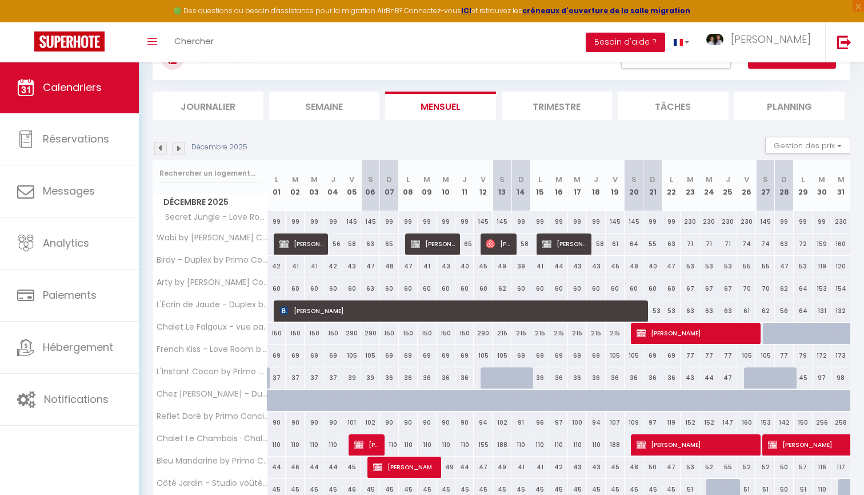
click at [700, 337] on span "Serge LEROY" at bounding box center [696, 333] width 119 height 22
select select "KO"
select select "0"
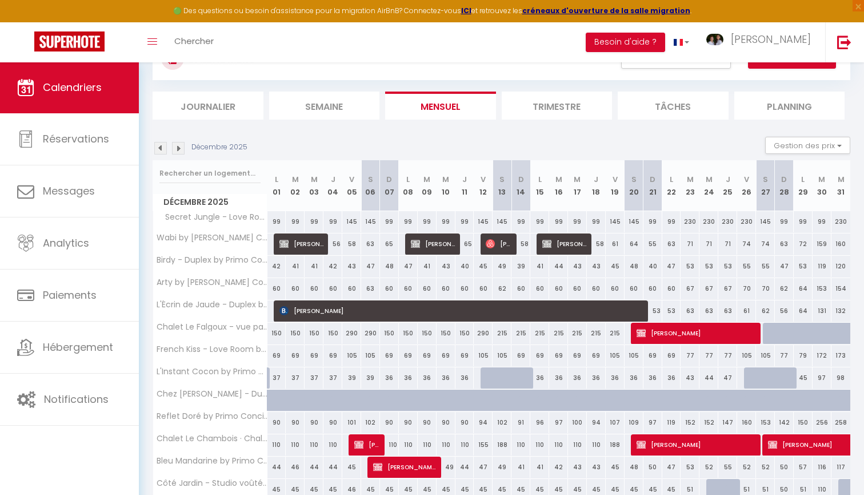
select select "1"
select select
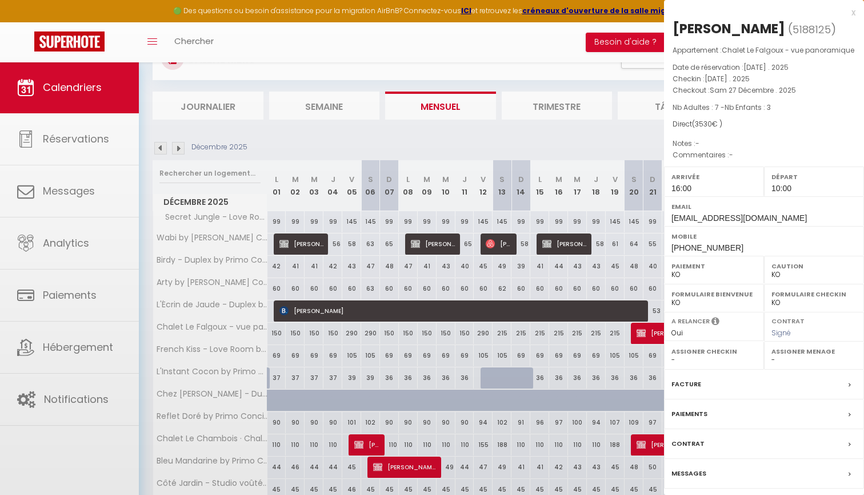
select select "38294"
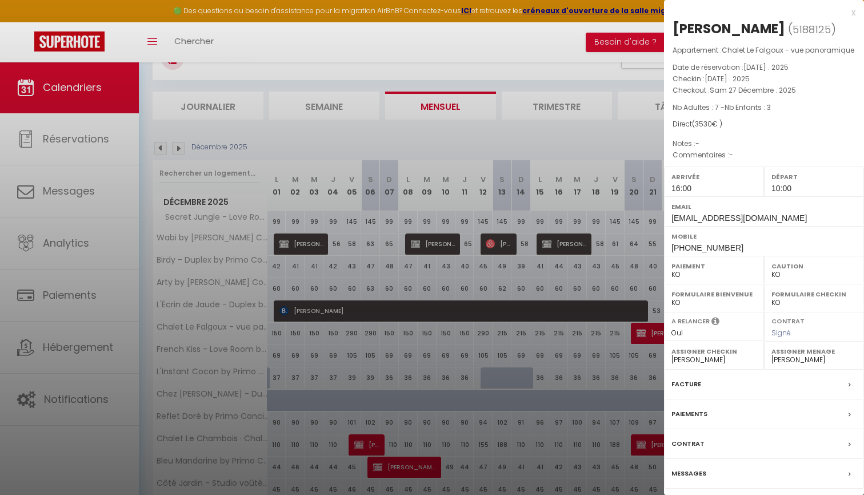
click at [693, 467] on label "Messages" at bounding box center [689, 473] width 35 height 12
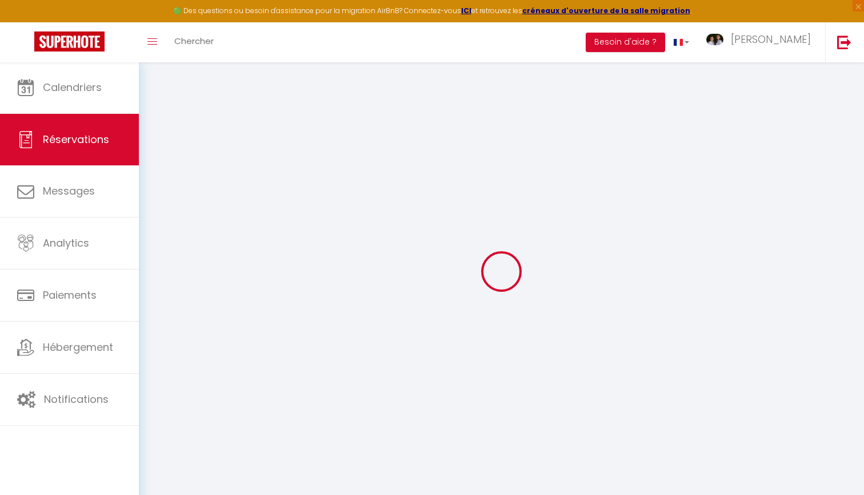
select select
checkbox input "false"
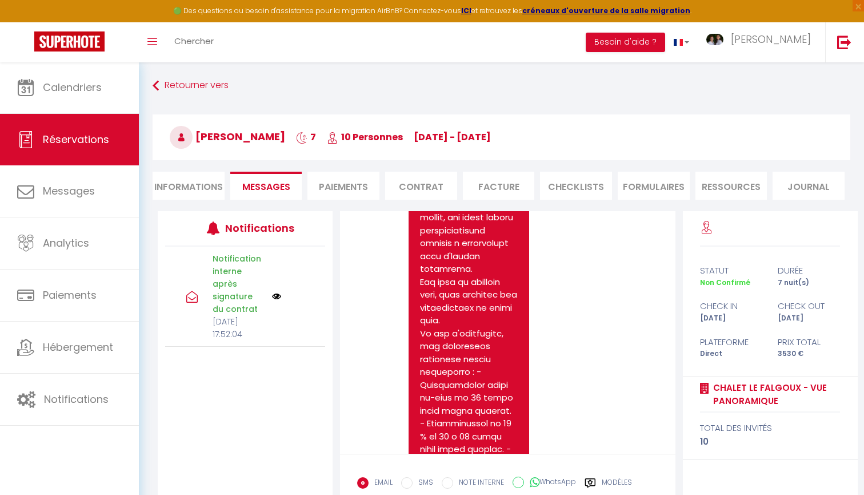
scroll to position [432, 0]
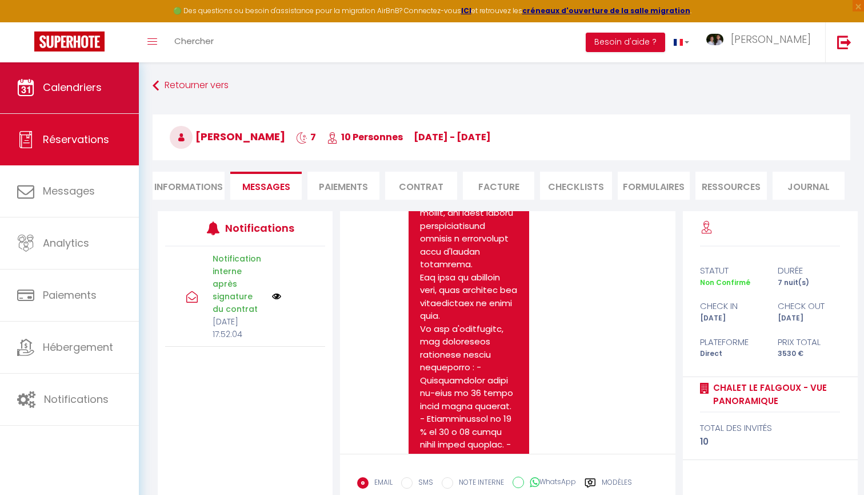
click at [104, 80] on link "Calendriers" at bounding box center [69, 87] width 139 height 51
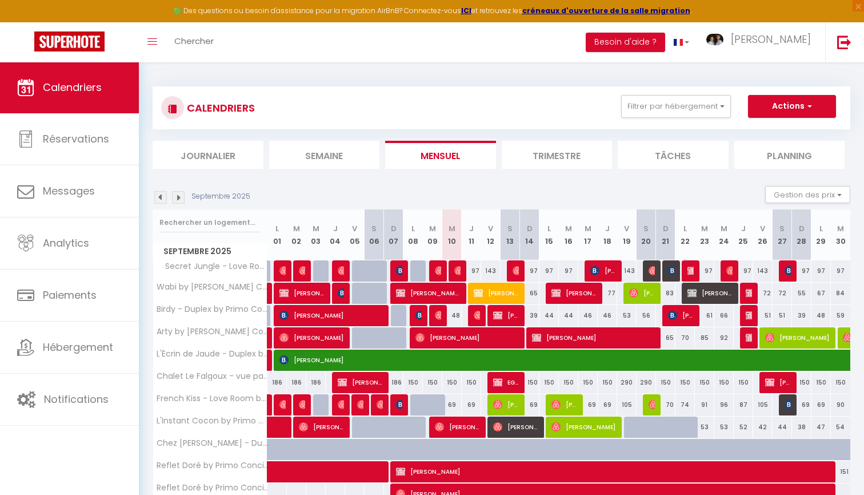
click at [178, 197] on img at bounding box center [178, 197] width 13 height 13
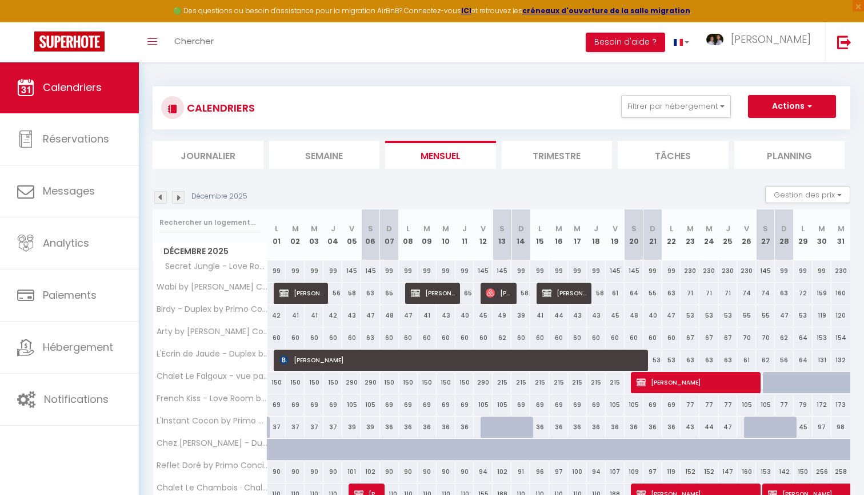
click at [178, 197] on img at bounding box center [178, 197] width 13 height 13
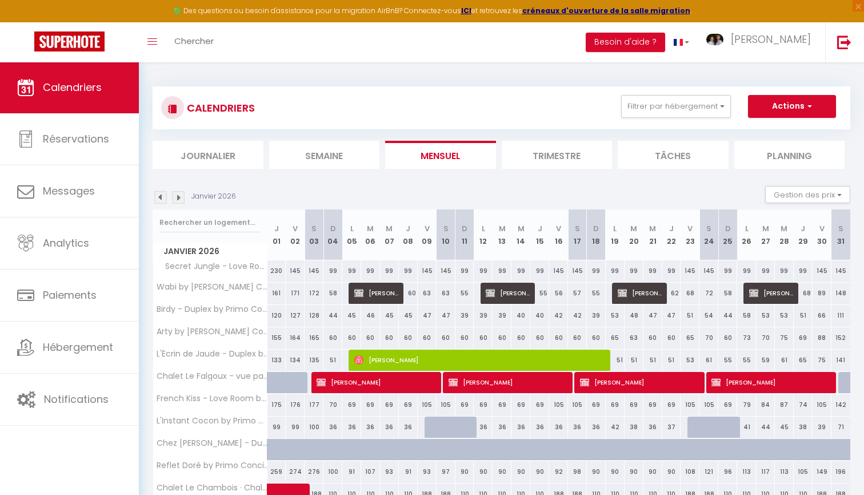
click at [478, 385] on span "Christophe BROCHETON" at bounding box center [508, 382] width 119 height 22
select select "KO"
select select "0"
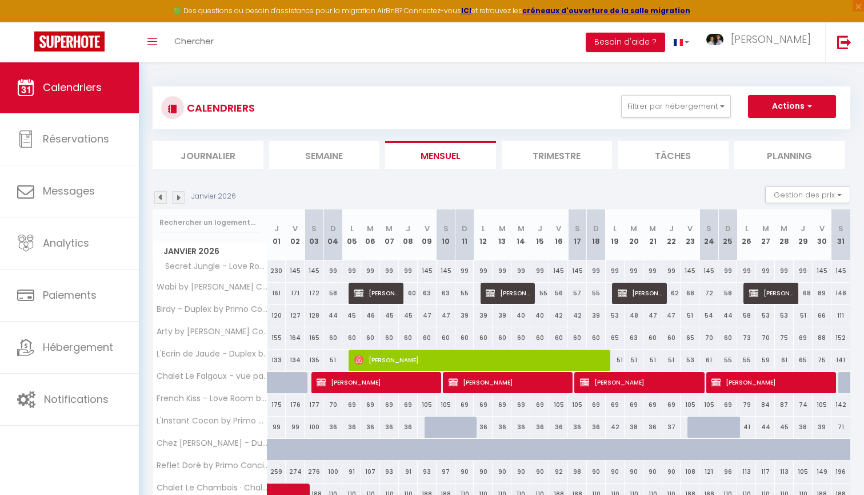
select select "1"
select select
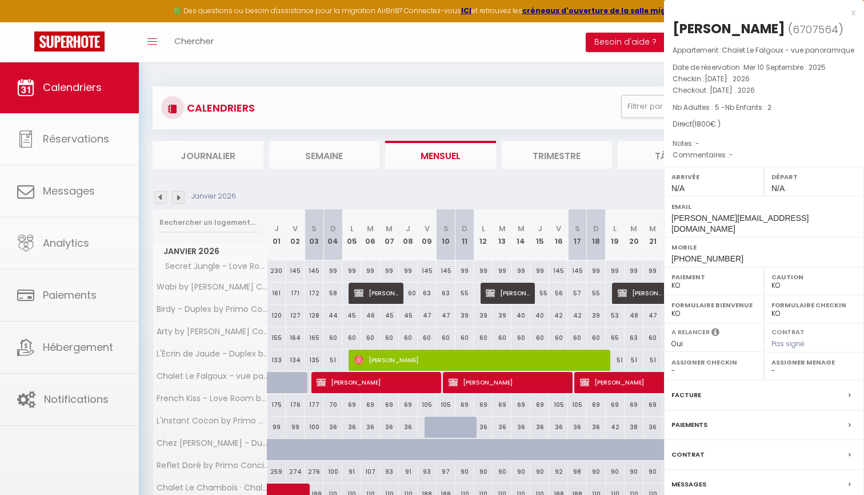
select select "38294"
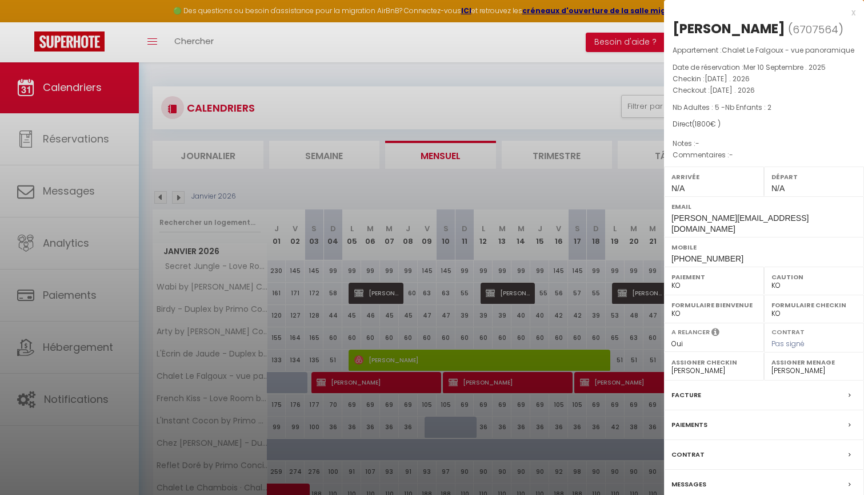
click at [697, 454] on label "Contrat" at bounding box center [688, 454] width 33 height 12
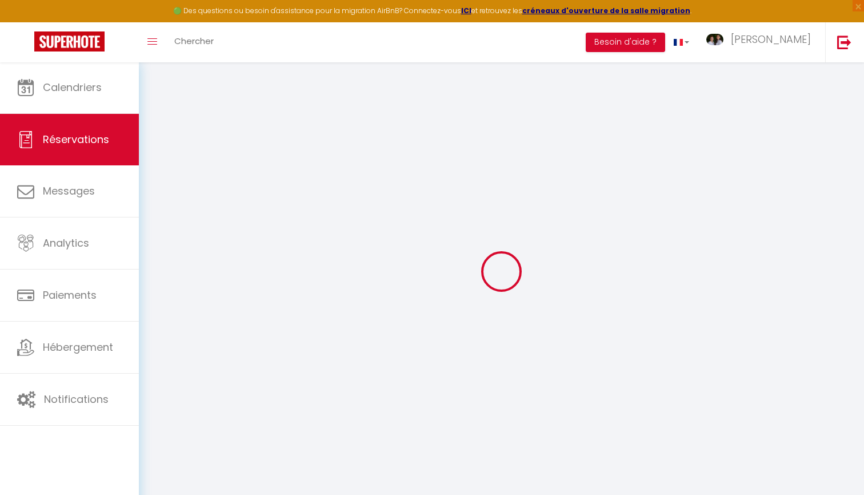
select select "0"
select select
checkbox input "false"
select select
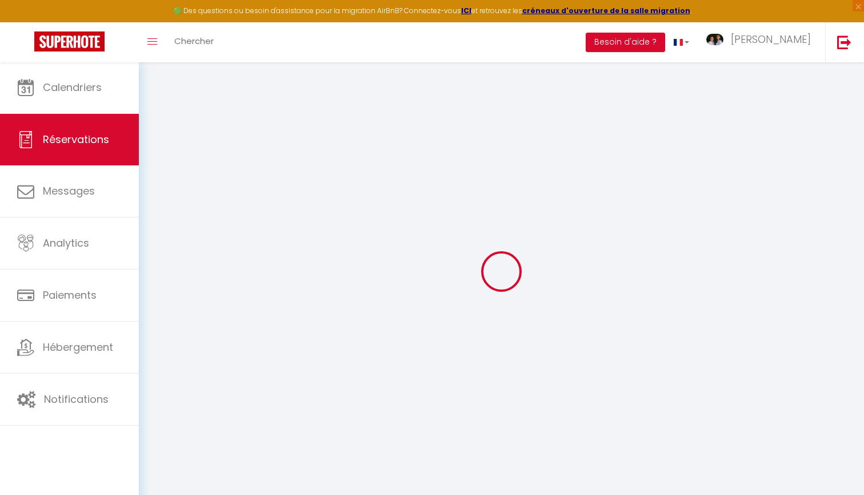
select select
checkbox input "false"
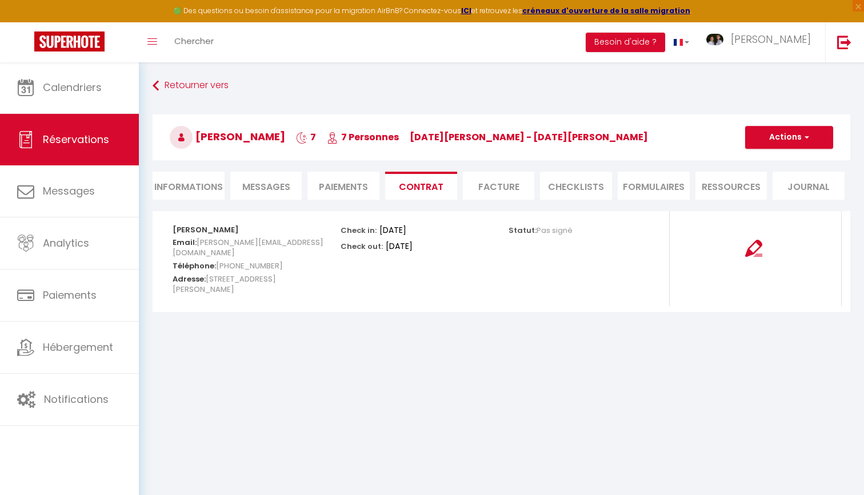
click at [498, 190] on li "Facture" at bounding box center [499, 186] width 72 height 28
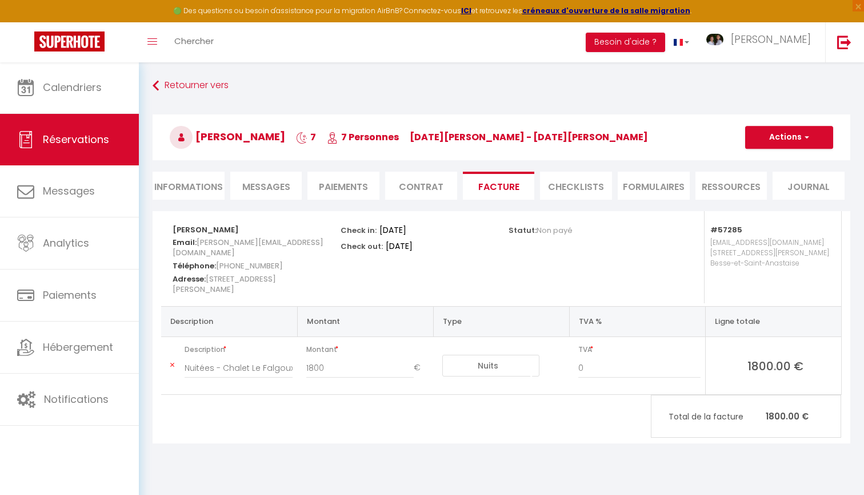
click at [422, 189] on li "Contrat" at bounding box center [421, 186] width 72 height 28
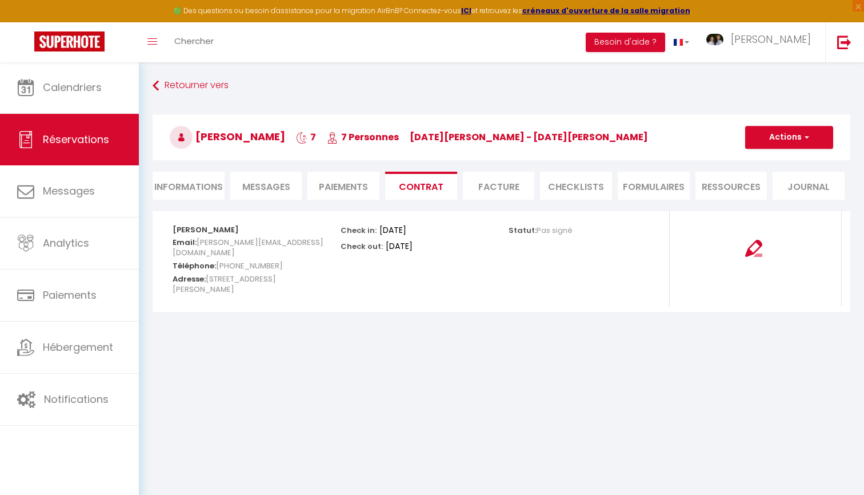
click at [349, 187] on li "Paiements" at bounding box center [344, 186] width 72 height 28
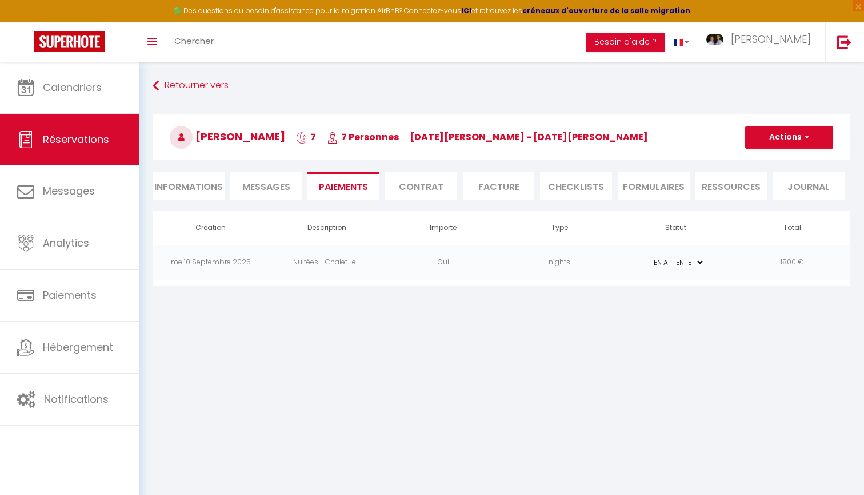
click at [428, 188] on li "Contrat" at bounding box center [421, 186] width 72 height 28
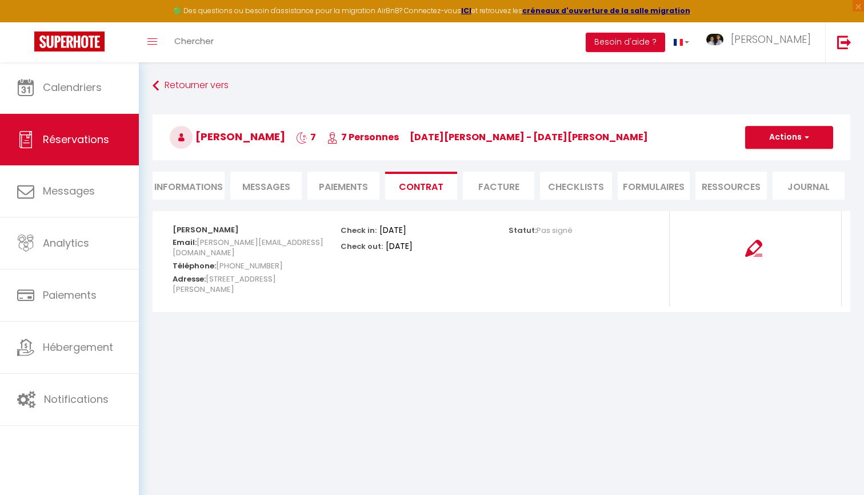
click at [277, 189] on span "Messages" at bounding box center [266, 186] width 48 height 13
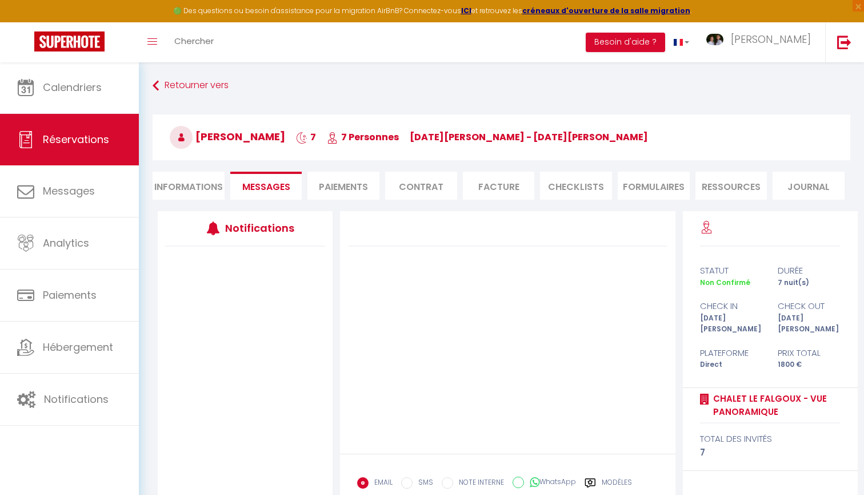
click at [436, 194] on li "Contrat" at bounding box center [421, 186] width 72 height 28
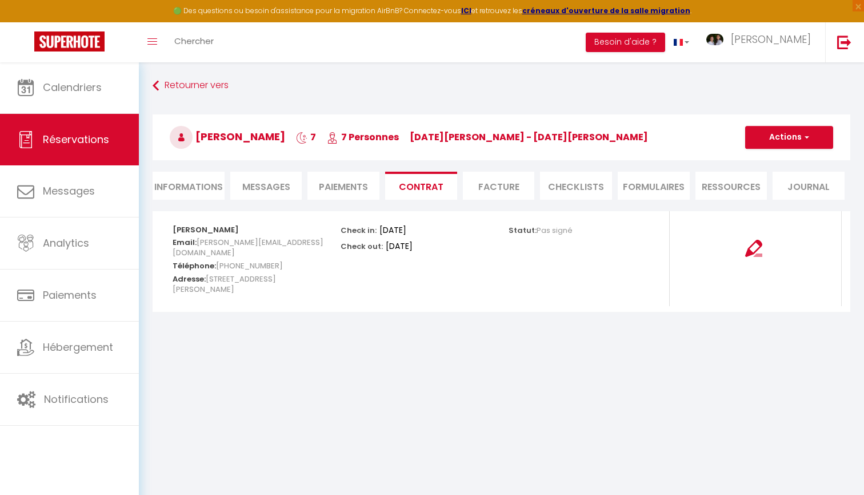
click at [784, 139] on button "Actions" at bounding box center [789, 137] width 88 height 23
click at [781, 190] on link "Copier le lien" at bounding box center [781, 192] width 96 height 15
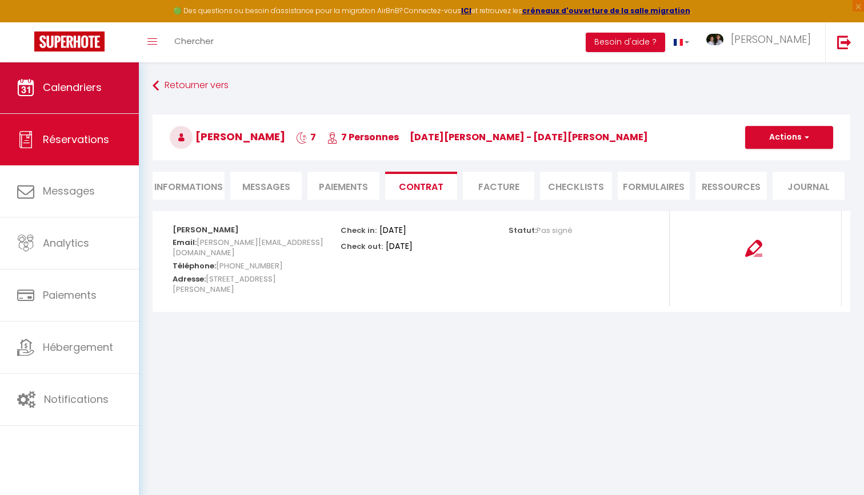
click at [113, 90] on link "Calendriers" at bounding box center [69, 87] width 139 height 51
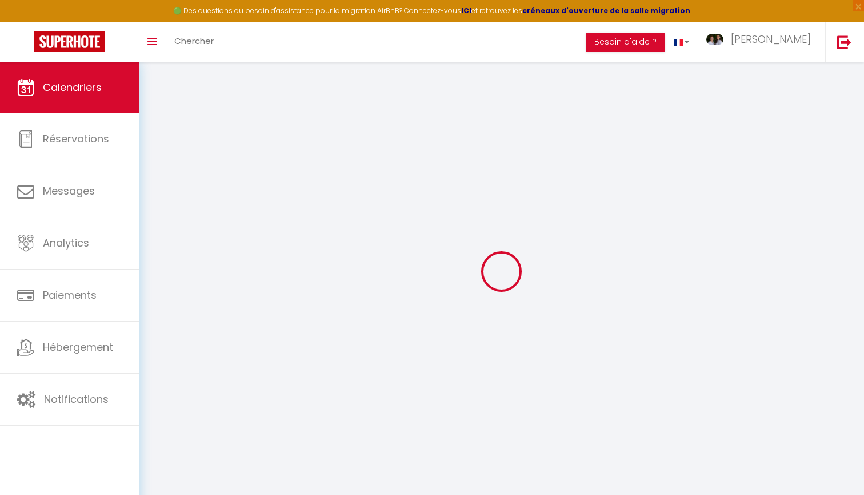
select select
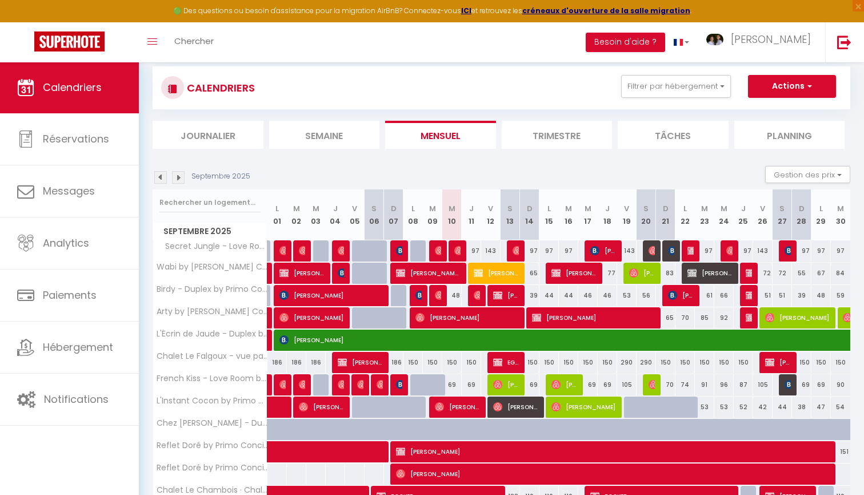
scroll to position [25, 0]
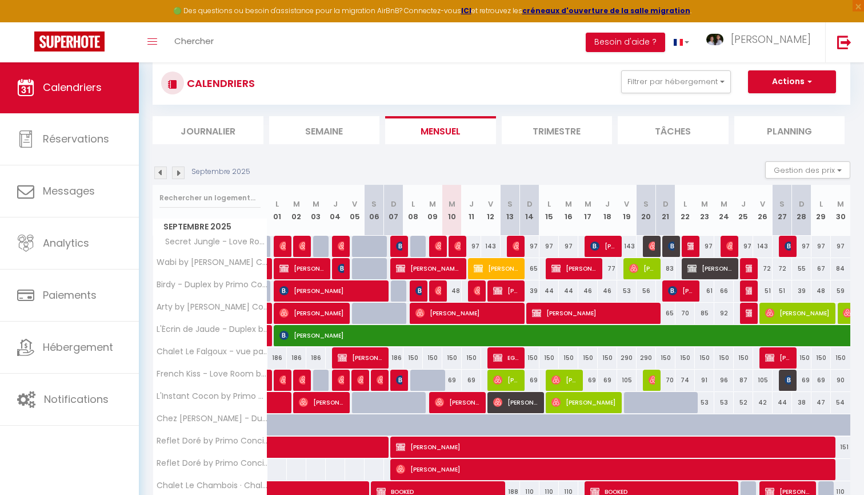
click at [448, 265] on span "[PERSON_NAME] Groupe Centre France - La Montagne Direction des Ressources Humai…" at bounding box center [428, 268] width 65 height 22
select select "KO"
select select "OK"
select select "1"
select select "0"
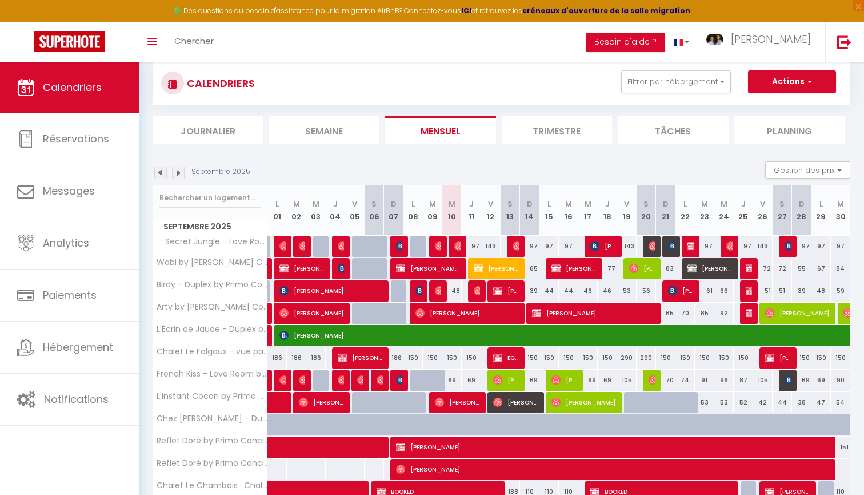
select select "1"
select select
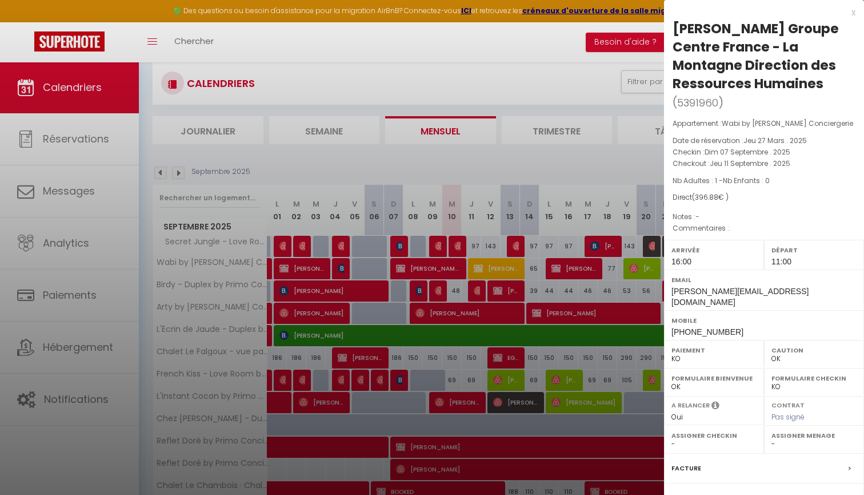
click at [161, 168] on div at bounding box center [432, 247] width 864 height 495
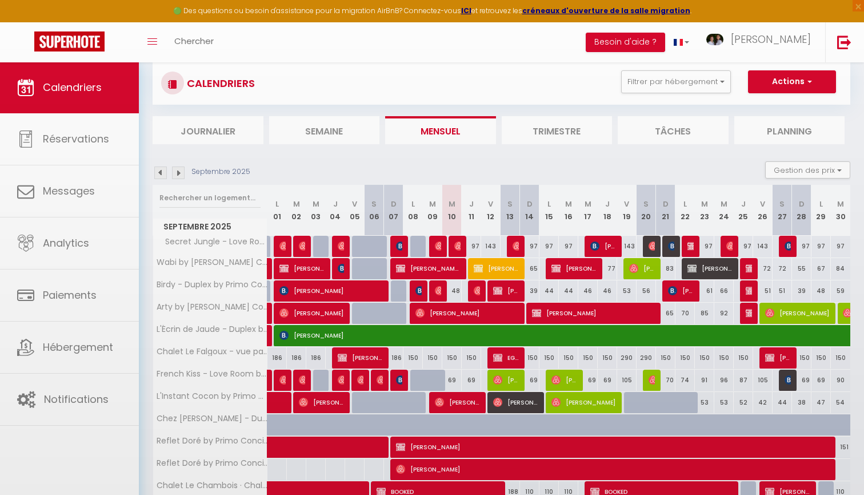
click at [164, 174] on img at bounding box center [160, 172] width 13 height 13
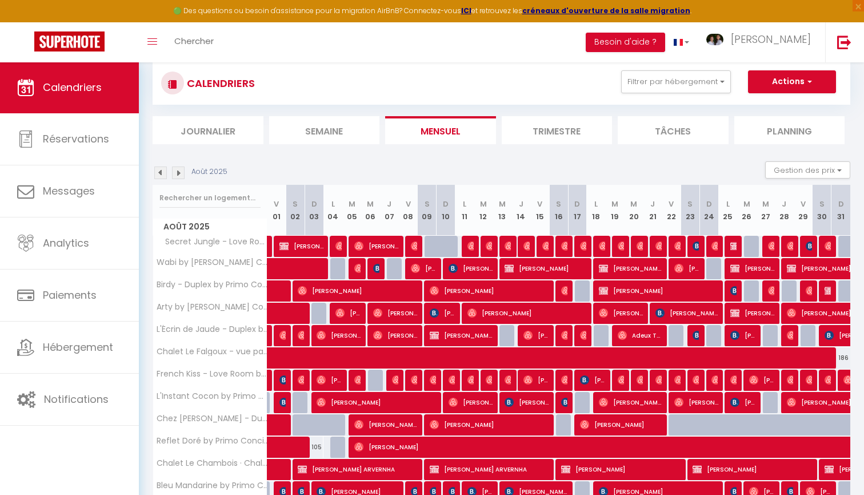
click at [649, 267] on span "[PERSON_NAME] Groupe Centre France - La Montagne Direction des Ressources Humai…" at bounding box center [630, 268] width 63 height 22
select select "26290"
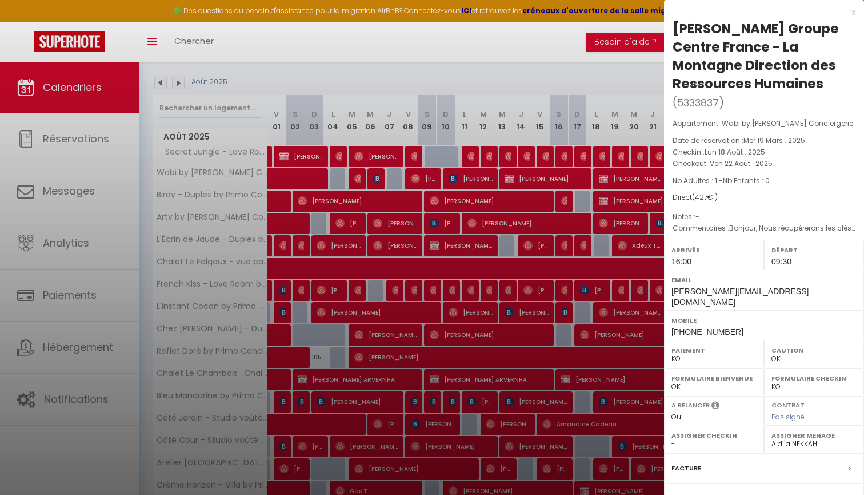
scroll to position [122, 0]
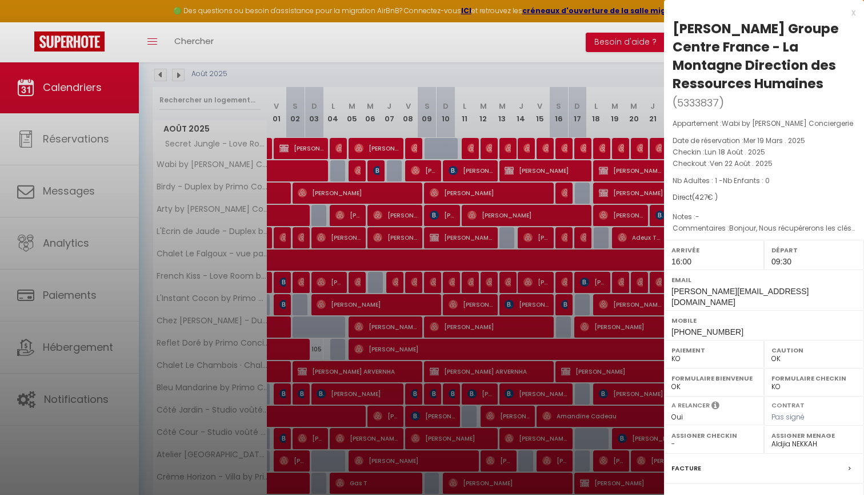
click at [688, 462] on label "Facture" at bounding box center [687, 468] width 30 height 12
select select
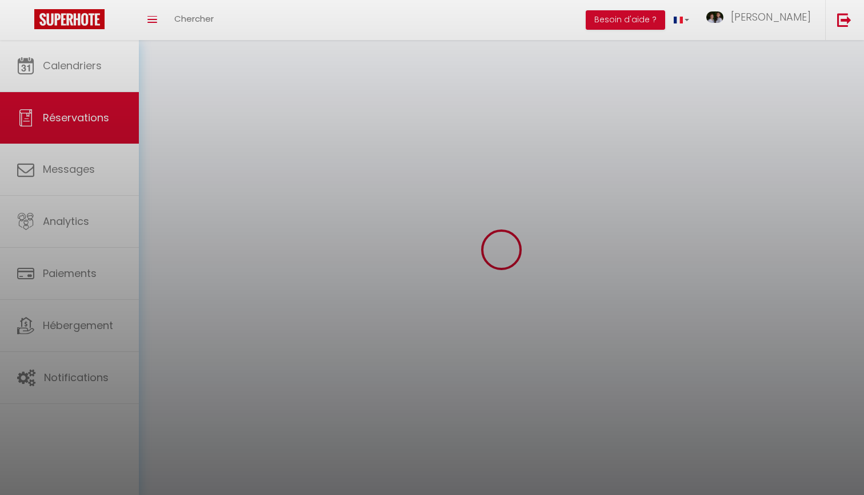
select select
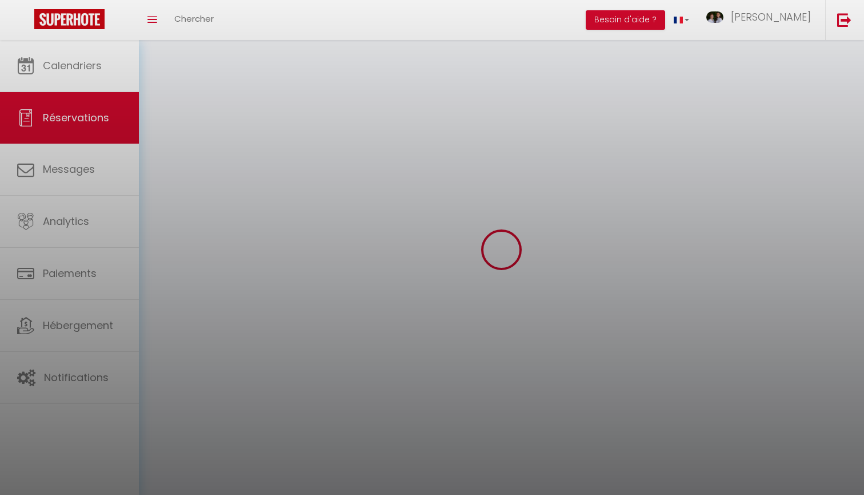
select select
checkbox input "false"
select select
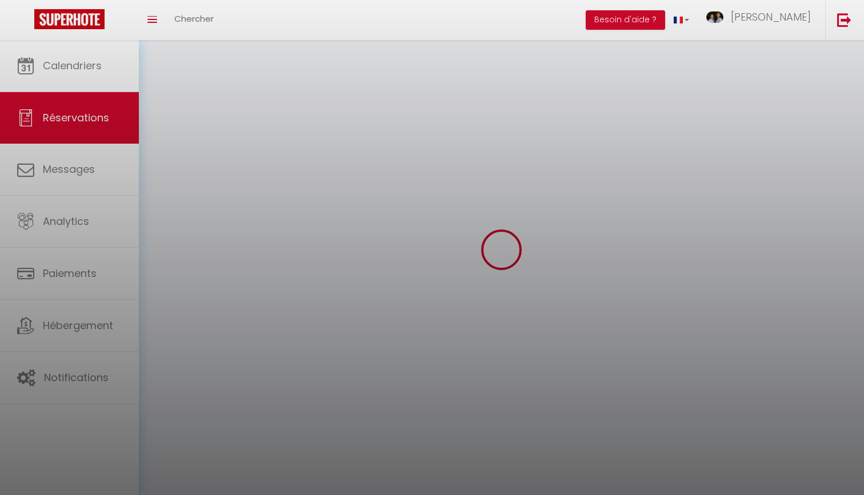
select select
checkbox input "false"
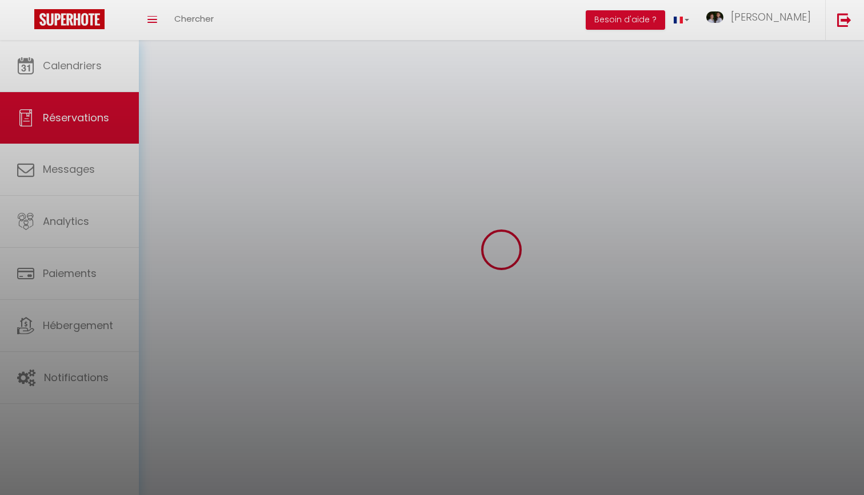
select select
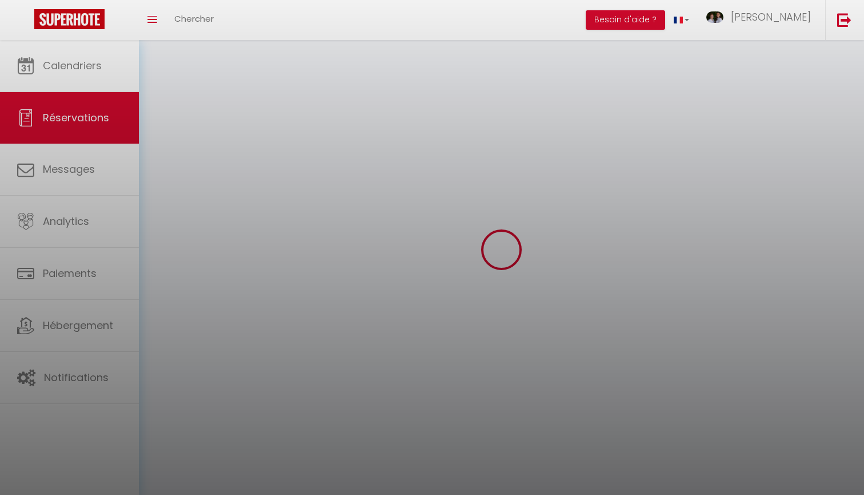
checkbox input "false"
select select
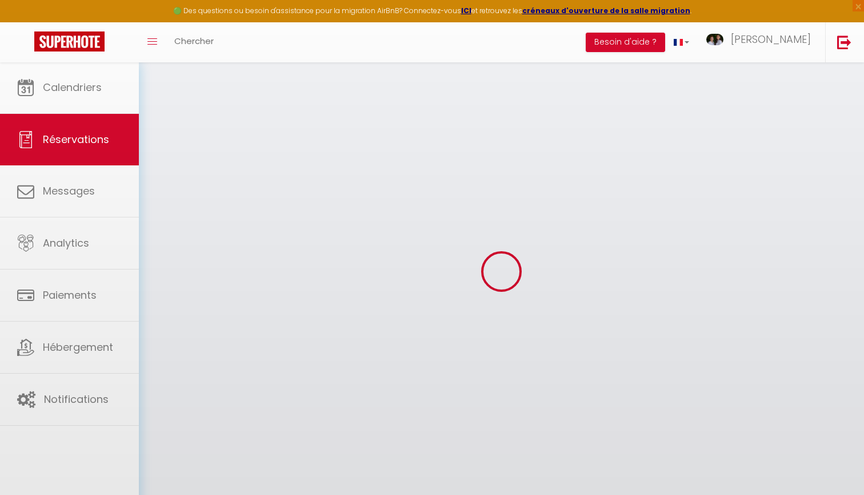
select select
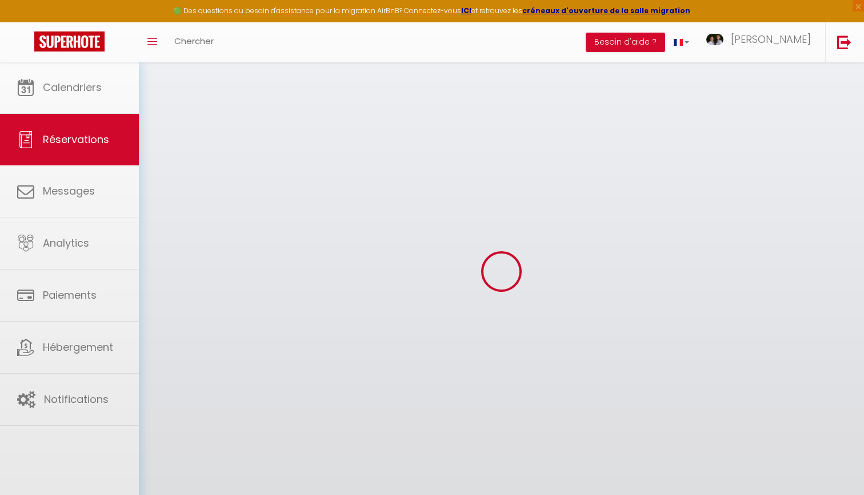
select select
checkbox input "false"
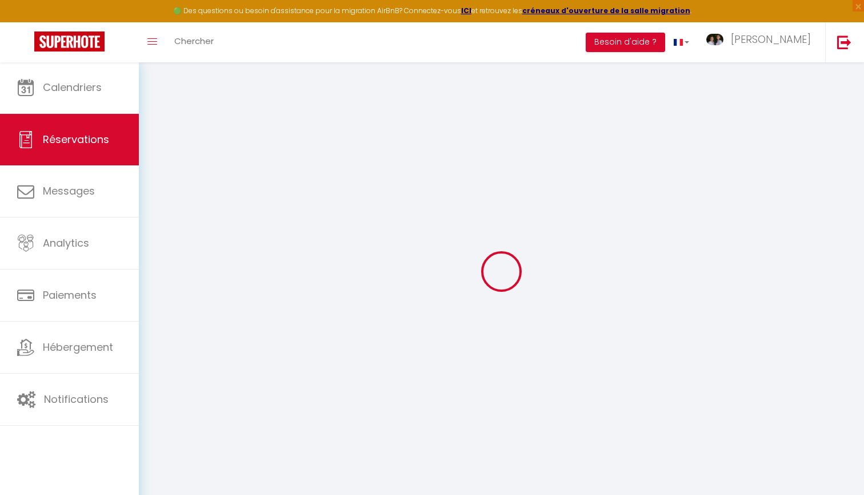
type input "Stéphanie MOULIGNEAU"
type input "Groupe Centre France - La Montagne Direction des Ressources Humaines"
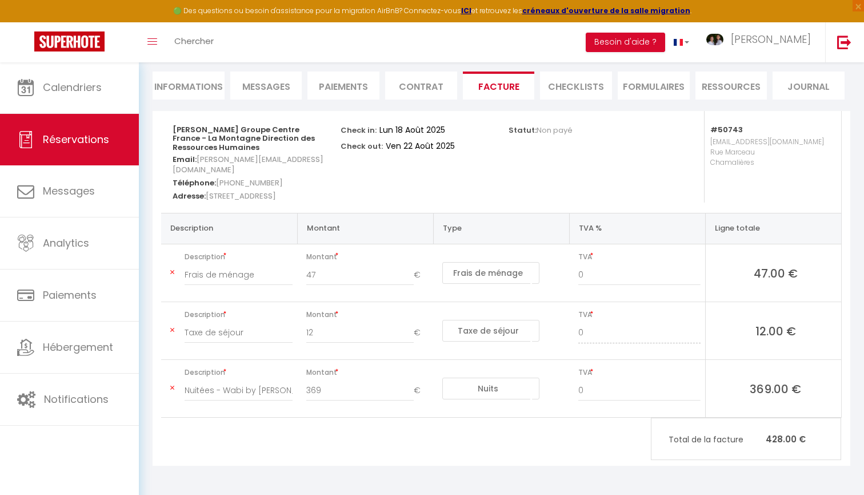
scroll to position [95, 0]
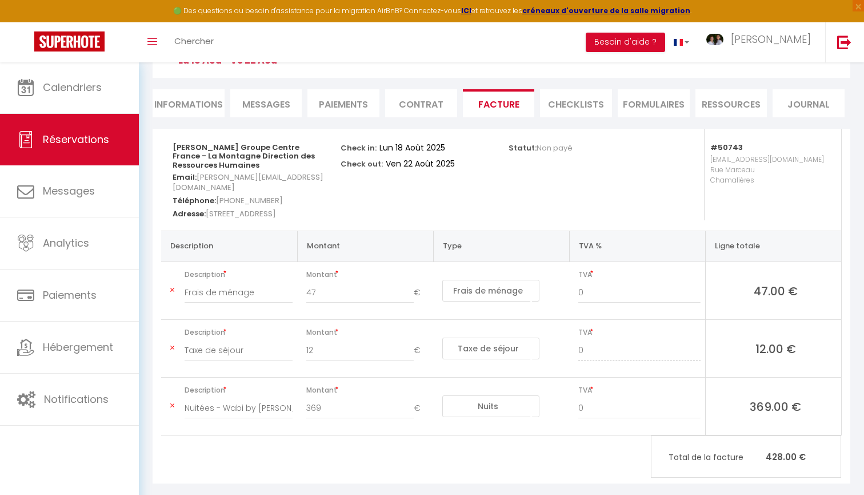
click at [352, 115] on li "Paiements" at bounding box center [344, 103] width 72 height 28
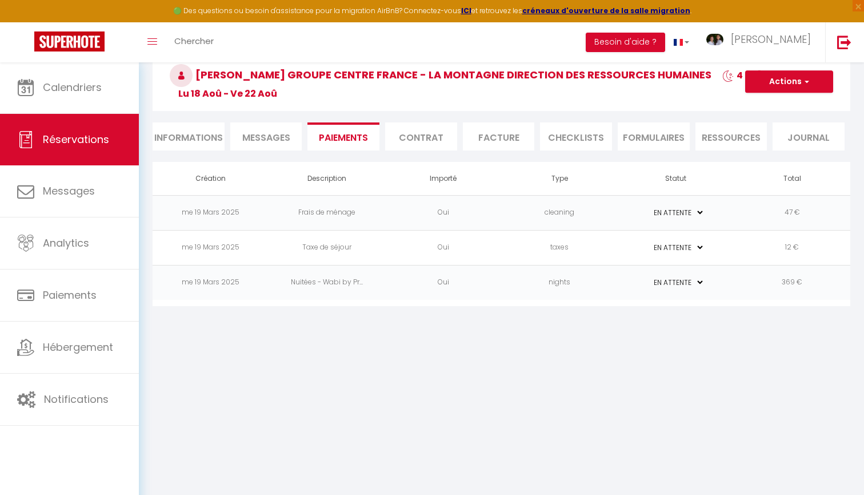
scroll to position [62, 0]
click at [205, 138] on li "Informations" at bounding box center [189, 136] width 72 height 28
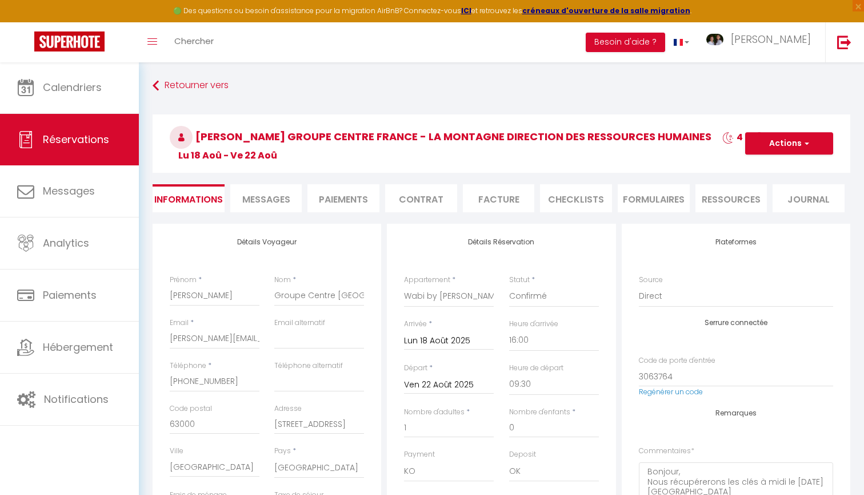
click at [492, 200] on li "Facture" at bounding box center [499, 198] width 72 height 28
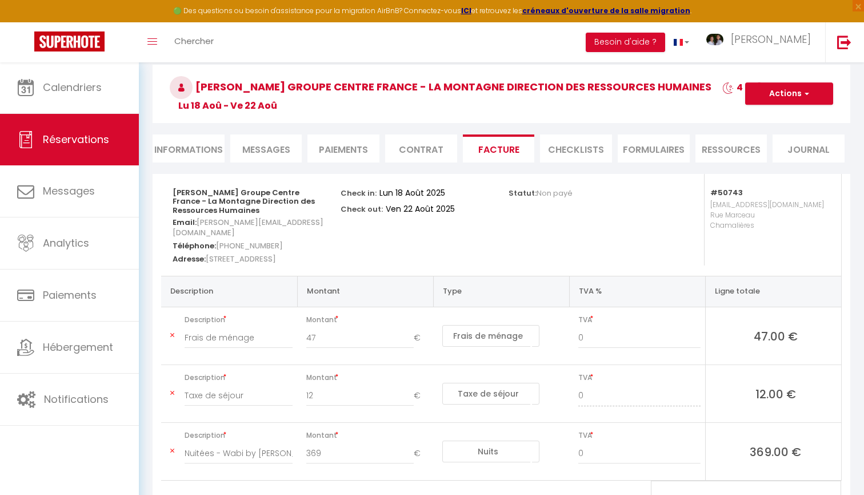
scroll to position [36, 0]
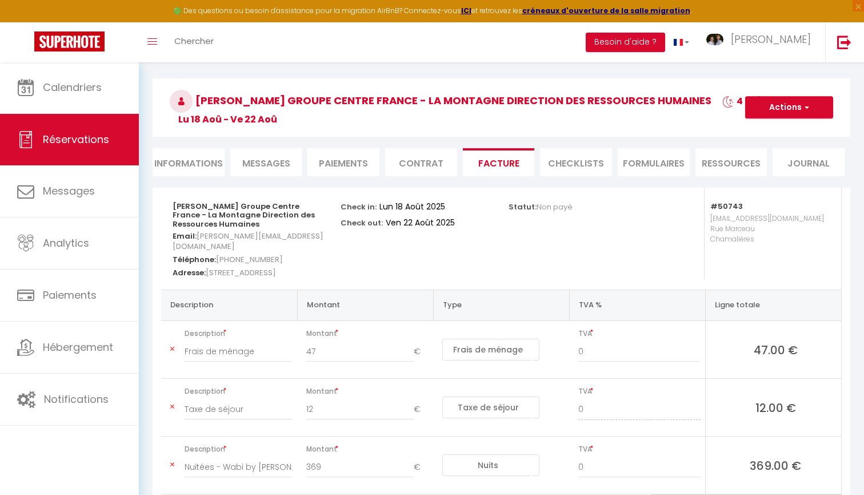
click at [285, 164] on span "Messages" at bounding box center [266, 163] width 48 height 13
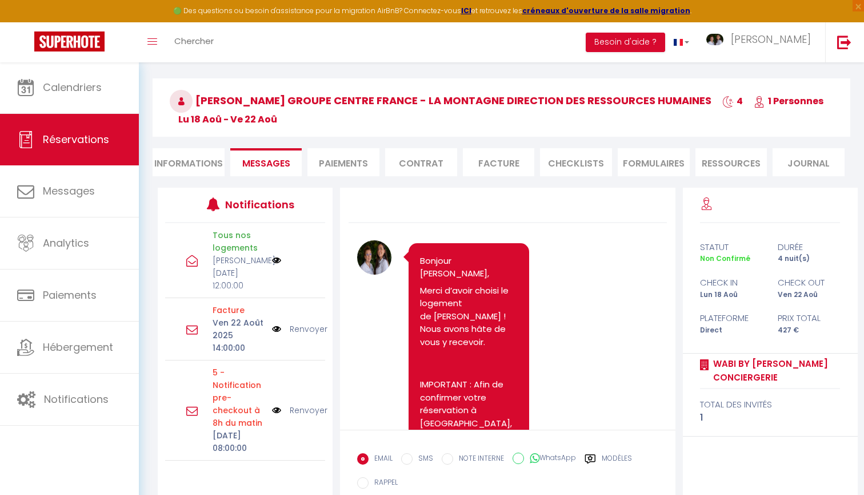
click at [358, 161] on li "Paiements" at bounding box center [344, 162] width 72 height 28
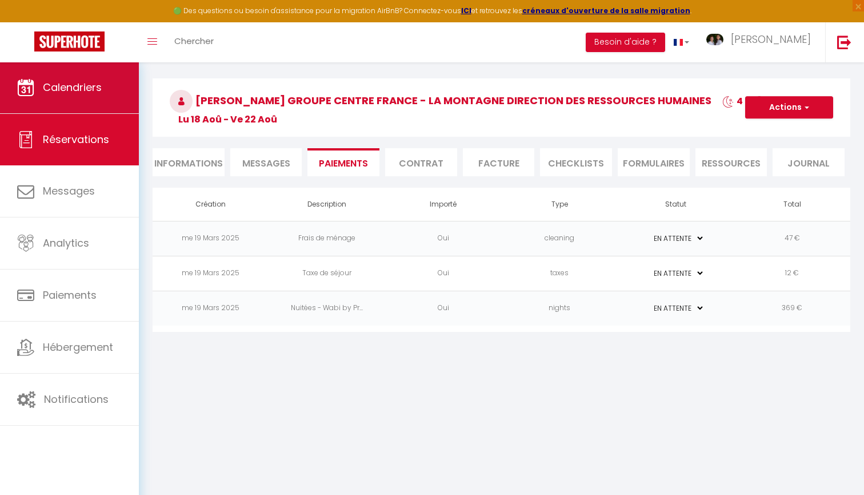
click at [115, 87] on link "Calendriers" at bounding box center [69, 87] width 139 height 51
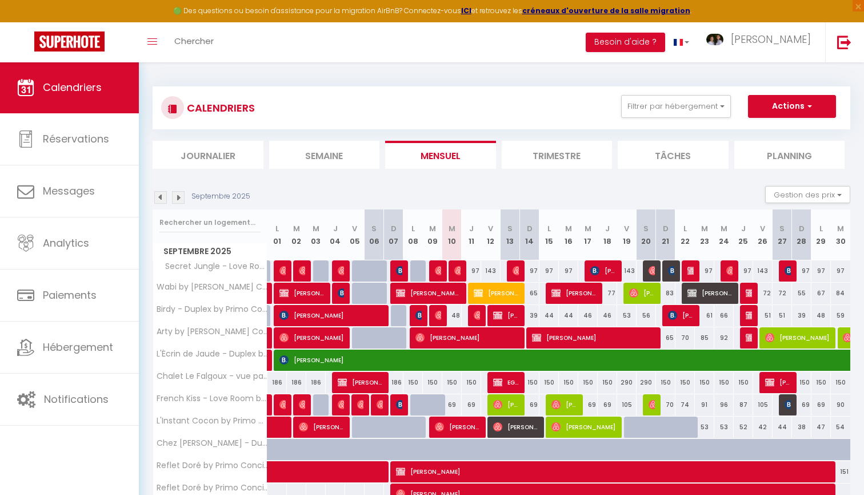
click at [158, 201] on img at bounding box center [160, 197] width 13 height 13
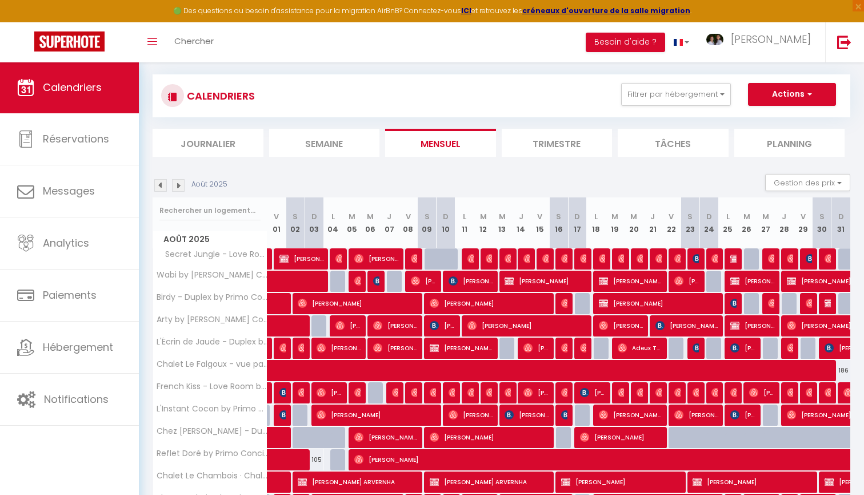
scroll to position [14, 0]
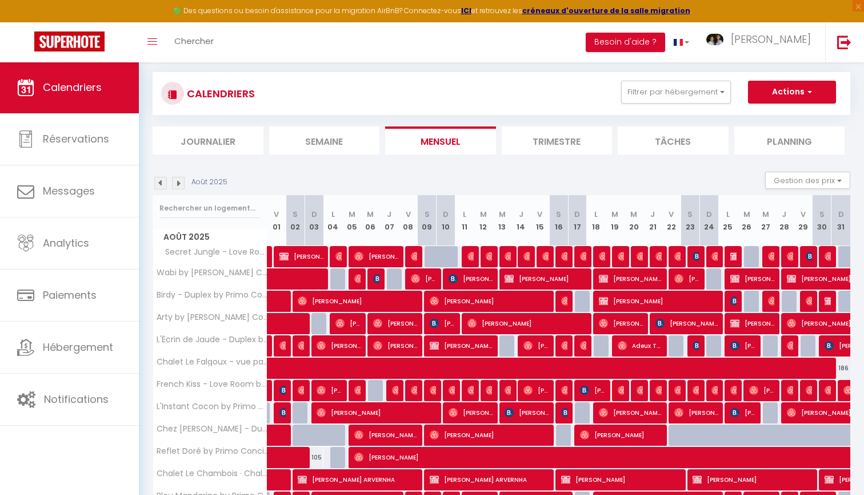
click at [624, 278] on span "[PERSON_NAME] Groupe Centre France - La Montagne Direction des Ressources Humai…" at bounding box center [630, 279] width 63 height 22
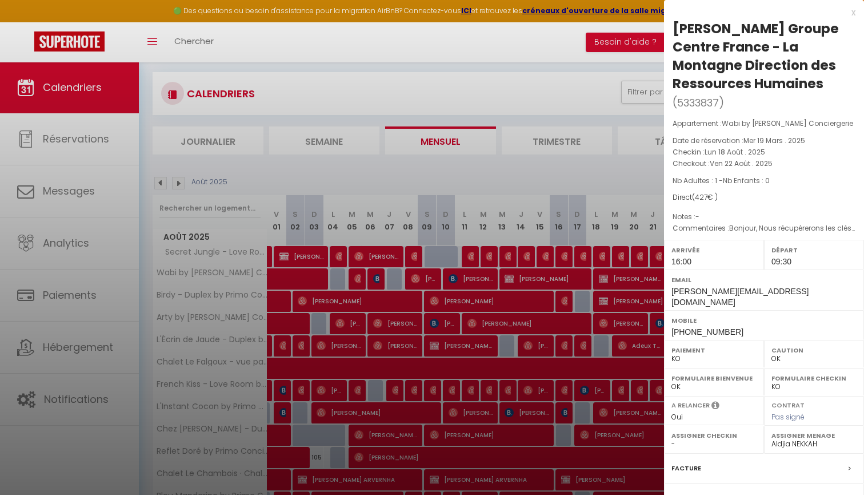
click at [580, 377] on div at bounding box center [432, 247] width 864 height 495
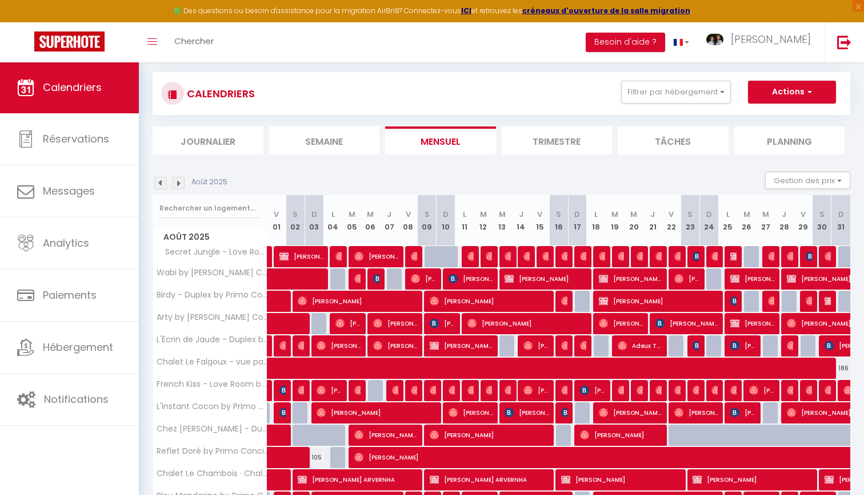
click at [736, 279] on img at bounding box center [735, 278] width 9 height 9
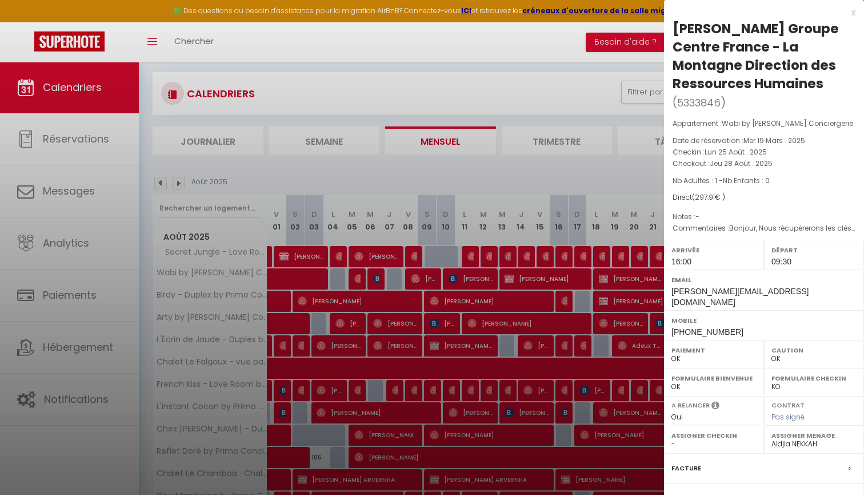
click at [521, 176] on div at bounding box center [432, 247] width 864 height 495
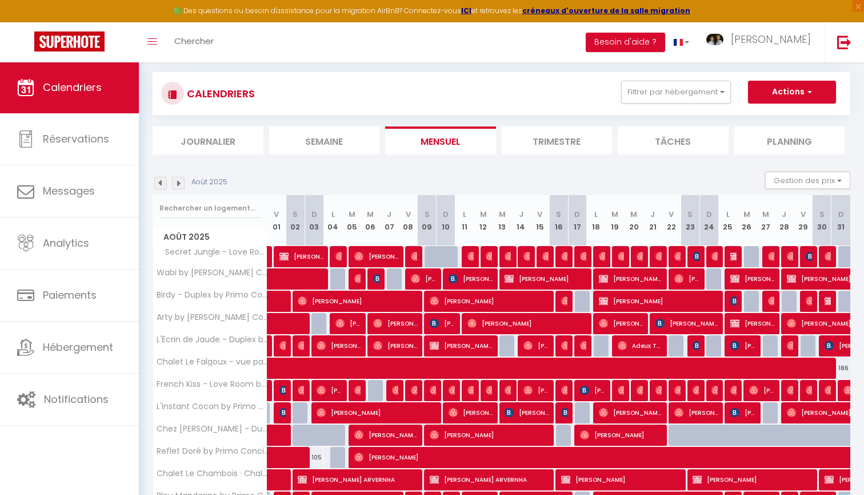
click at [827, 298] on img at bounding box center [829, 300] width 9 height 9
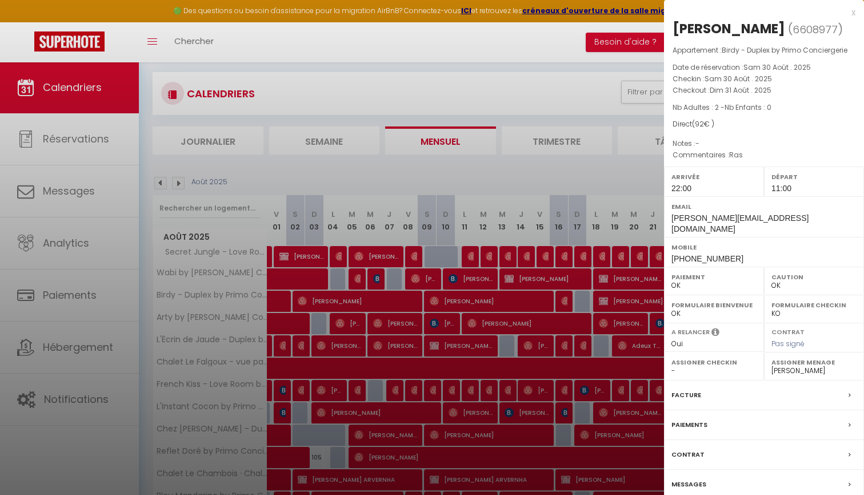
click at [599, 290] on div at bounding box center [432, 247] width 864 height 495
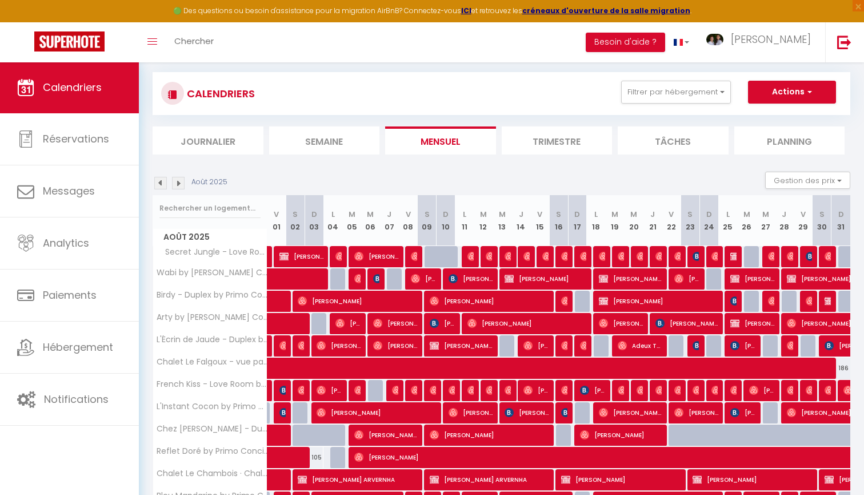
click at [173, 180] on img at bounding box center [178, 183] width 13 height 13
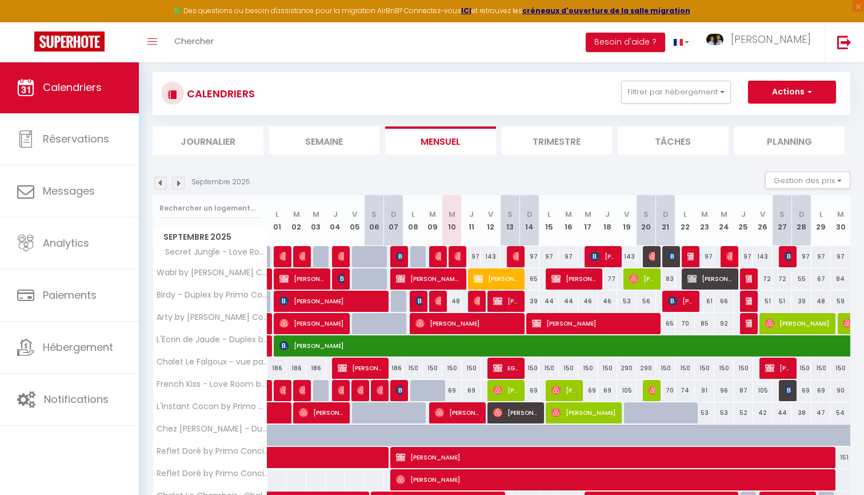
click at [299, 282] on span "[PERSON_NAME] Groupe Centre France - La Montagne Direction des Ressources Humai…" at bounding box center [302, 279] width 45 height 22
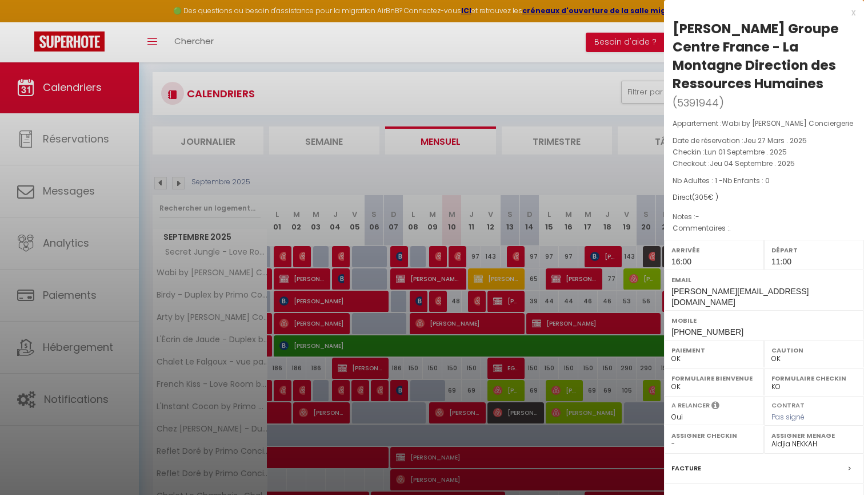
click at [520, 304] on div at bounding box center [432, 247] width 864 height 495
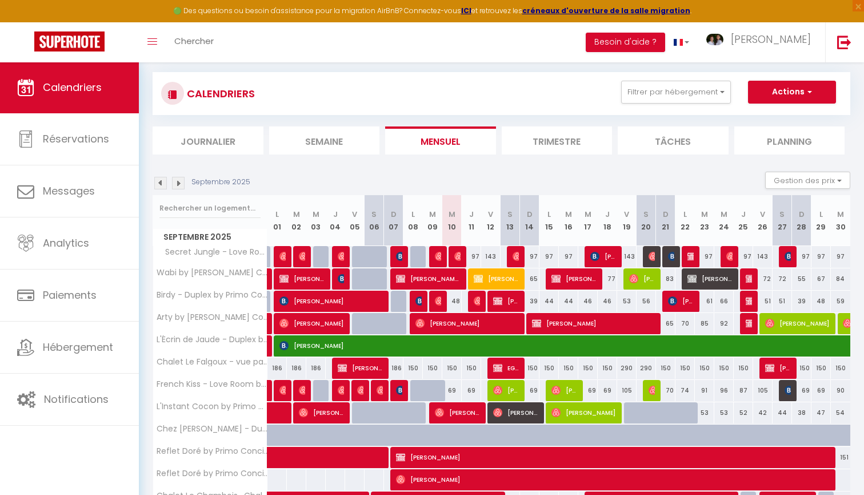
click at [448, 276] on span "[PERSON_NAME] Groupe Centre France - La Montagne Direction des Ressources Humai…" at bounding box center [428, 279] width 65 height 22
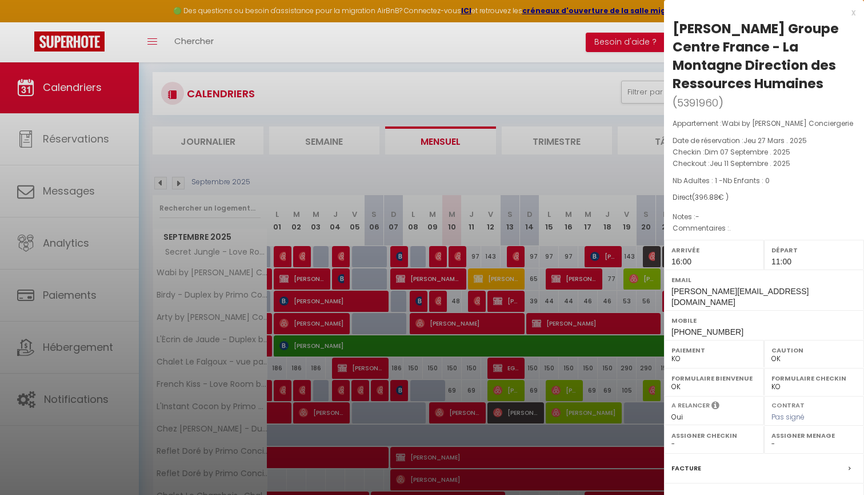
click at [538, 218] on div at bounding box center [432, 247] width 864 height 495
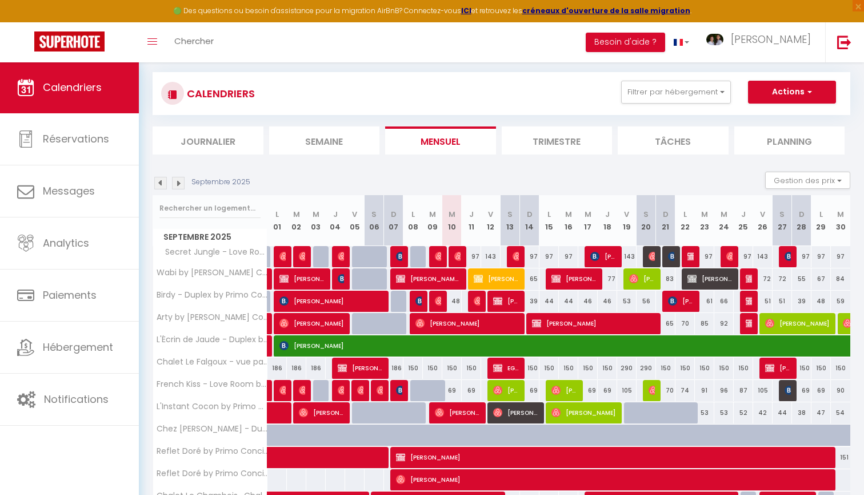
click at [515, 302] on span "[PERSON_NAME]" at bounding box center [506, 301] width 26 height 22
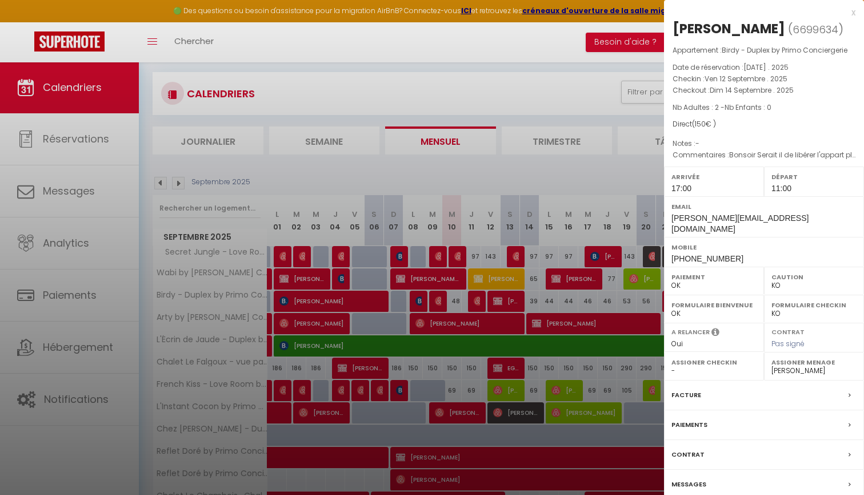
click at [505, 360] on div at bounding box center [432, 247] width 864 height 495
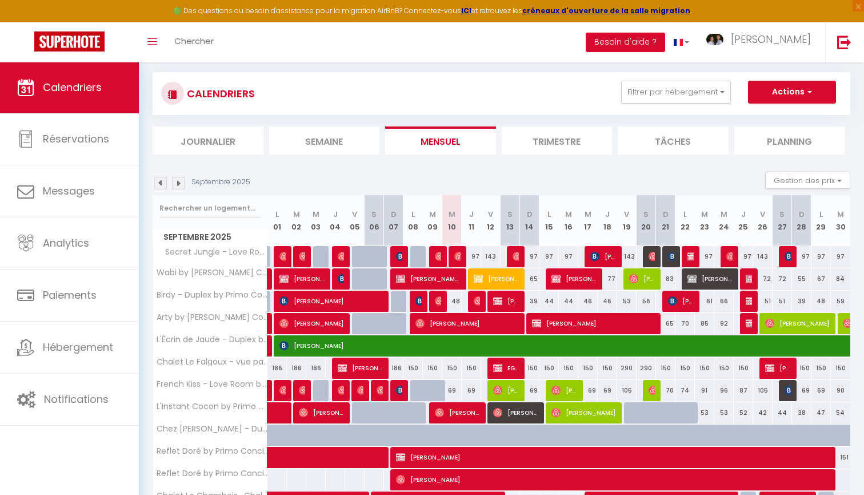
click at [578, 277] on span "[PERSON_NAME] Groupe Centre France - La Montagne Direction des Ressources Humai…" at bounding box center [574, 279] width 45 height 22
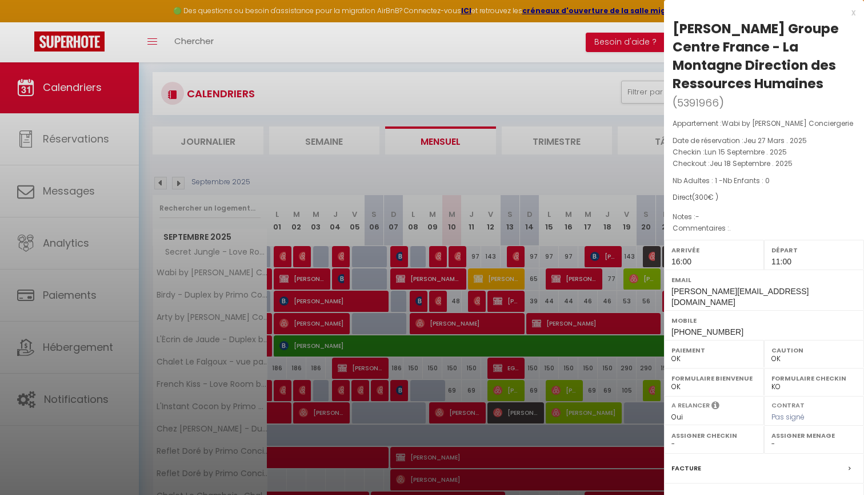
click at [545, 272] on div at bounding box center [432, 247] width 864 height 495
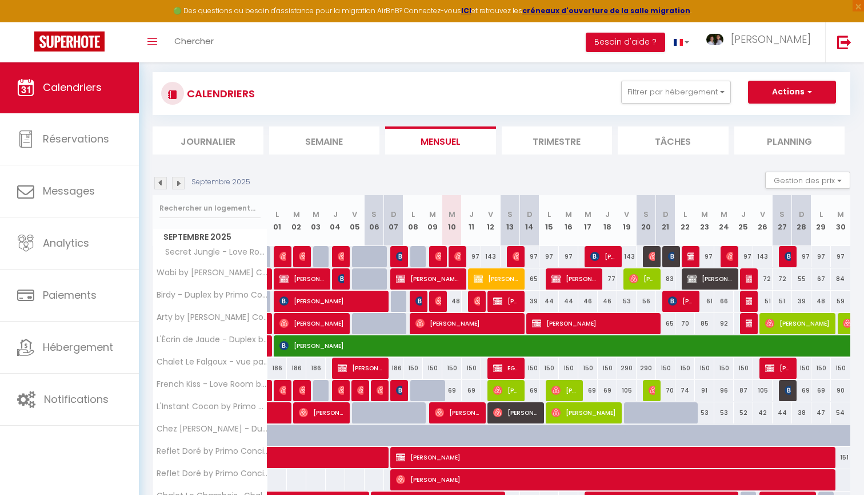
click at [709, 277] on span "[PERSON_NAME] Groupe Centre France - La Montagne Direction des Ressources Humai…" at bounding box center [710, 279] width 45 height 22
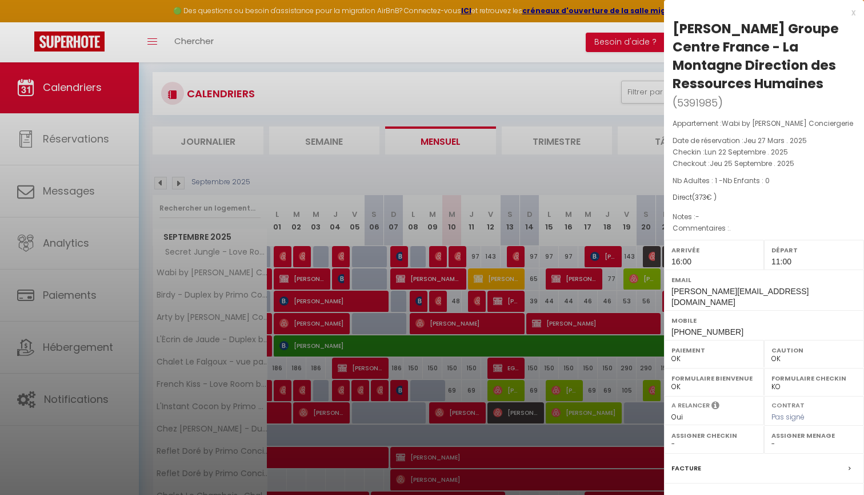
click at [520, 182] on div at bounding box center [432, 247] width 864 height 495
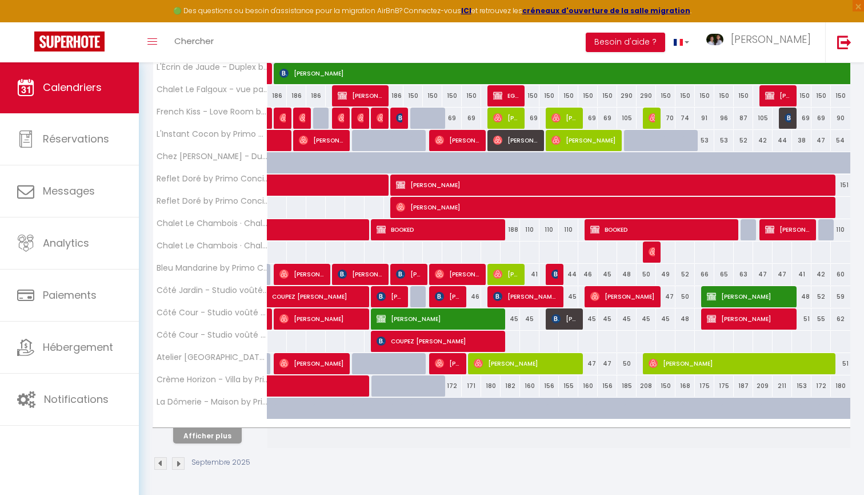
scroll to position [286, 0]
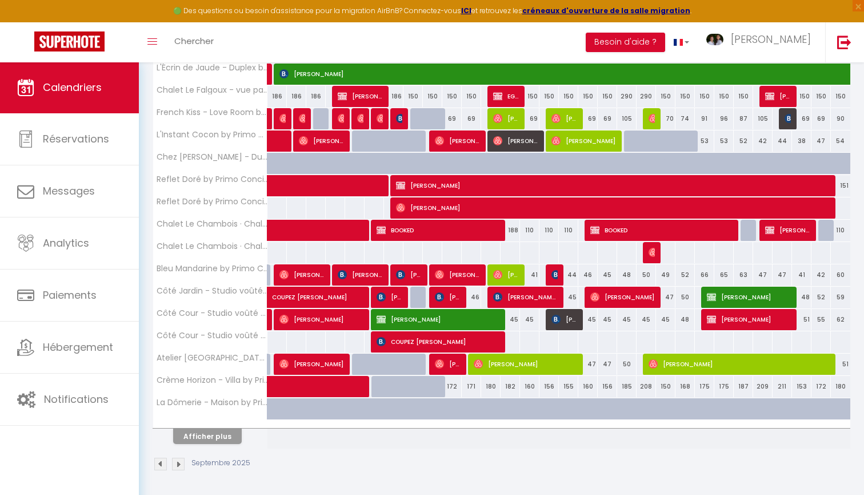
click at [748, 289] on span "[PERSON_NAME]" at bounding box center [749, 297] width 84 height 22
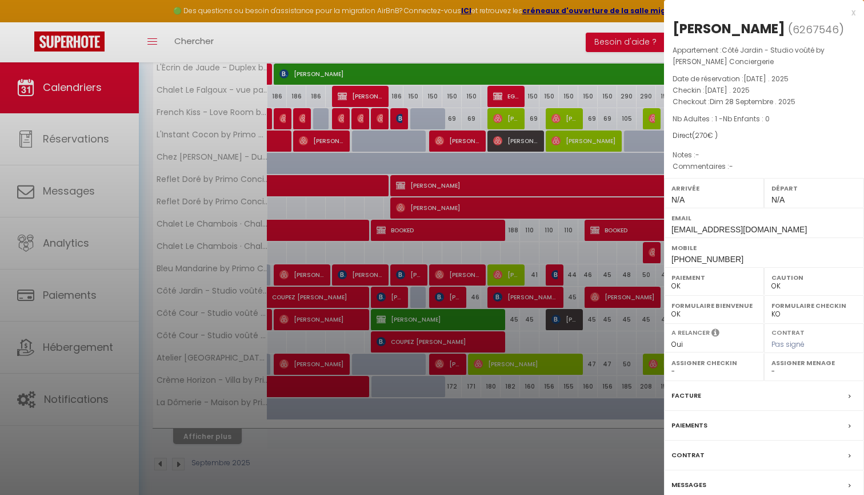
click at [683, 478] on label "Messages" at bounding box center [689, 484] width 35 height 12
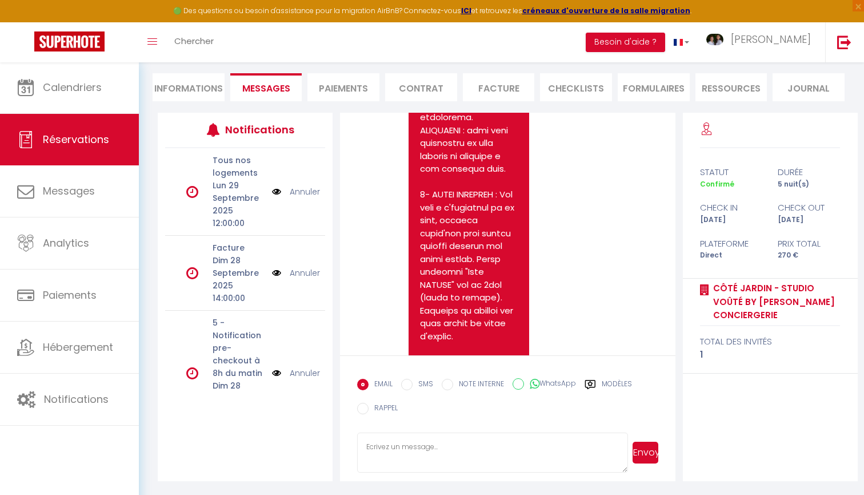
scroll to position [98, 0]
click at [401, 446] on textarea at bounding box center [492, 452] width 271 height 40
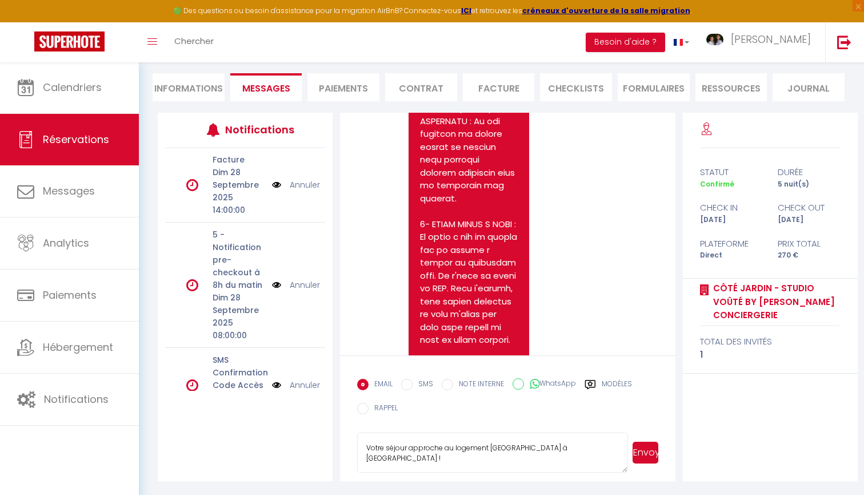
scroll to position [1750, 0]
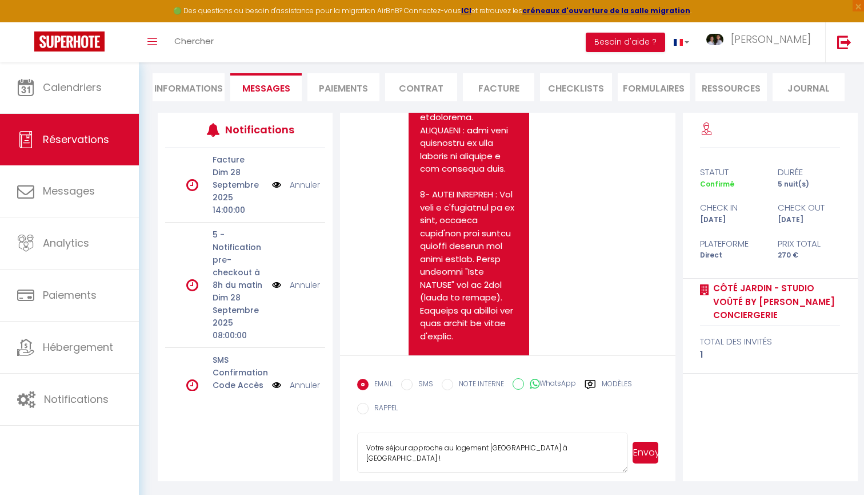
drag, startPoint x: 365, startPoint y: 465, endPoint x: 470, endPoint y: 465, distance: 105.2
click at [470, 465] on textarea "Bonjour Catherine, Votre séjour approche au logement Côté Jardin à Aubière ! Il…" at bounding box center [492, 452] width 271 height 40
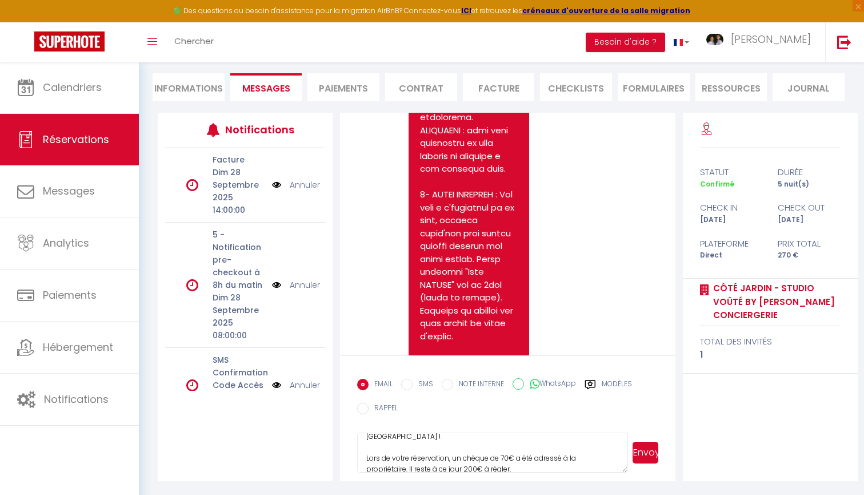
click at [503, 465] on textarea "Bonjour Catherine, Votre séjour approche au logement Côté Jardin à Aubière ! Lo…" at bounding box center [492, 452] width 271 height 40
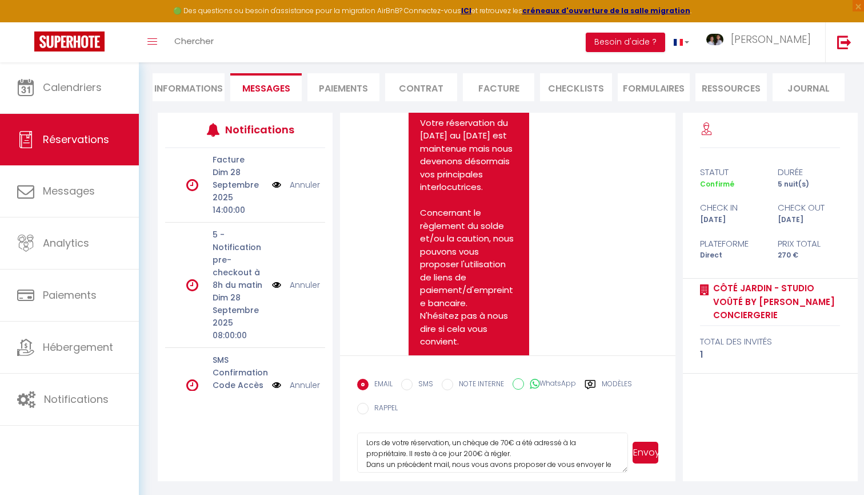
scroll to position [98, 0]
drag, startPoint x: 555, startPoint y: 452, endPoint x: 626, endPoint y: 452, distance: 71.5
click at [626, 452] on textarea "Bonjour Catherine, Votre séjour approche au logement Côté Jardin à Aubière ! Lo…" at bounding box center [492, 452] width 271 height 40
click at [650, 454] on button "Envoyer" at bounding box center [646, 452] width 26 height 22
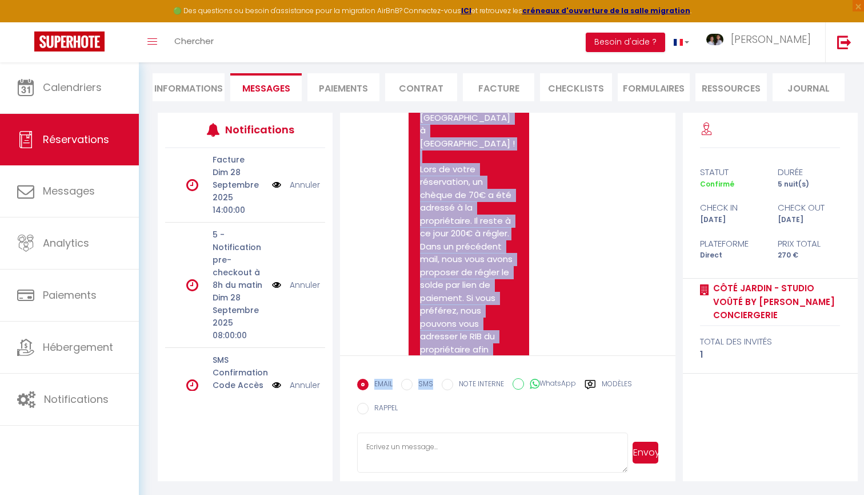
scroll to position [2191, 0]
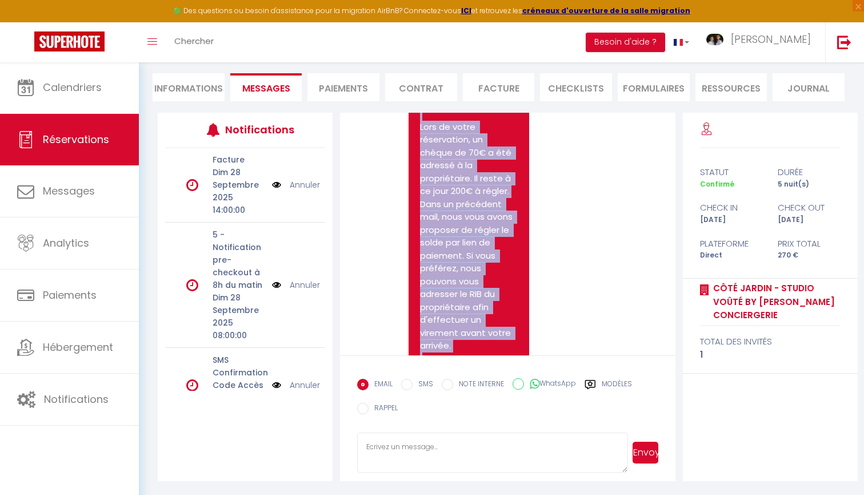
drag, startPoint x: 421, startPoint y: 165, endPoint x: 513, endPoint y: 305, distance: 167.3
click at [513, 305] on div "Bonjour Catherine, Votre séjour approche au logement Côté Jardin à Aubière ! Lo…" at bounding box center [469, 236] width 121 height 486
copy pre "Bonjour Catherine, Votre séjour approche au logement Côté Jardin à Aubière ! Lo…"
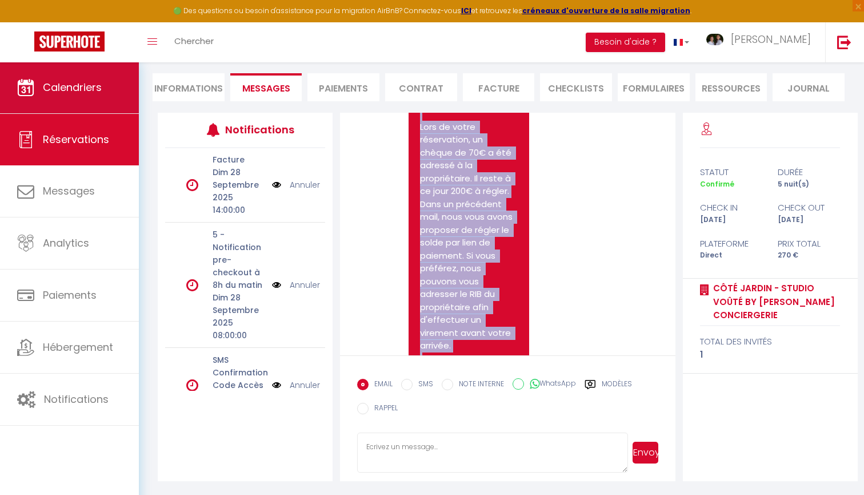
click at [122, 85] on link "Calendriers" at bounding box center [69, 87] width 139 height 51
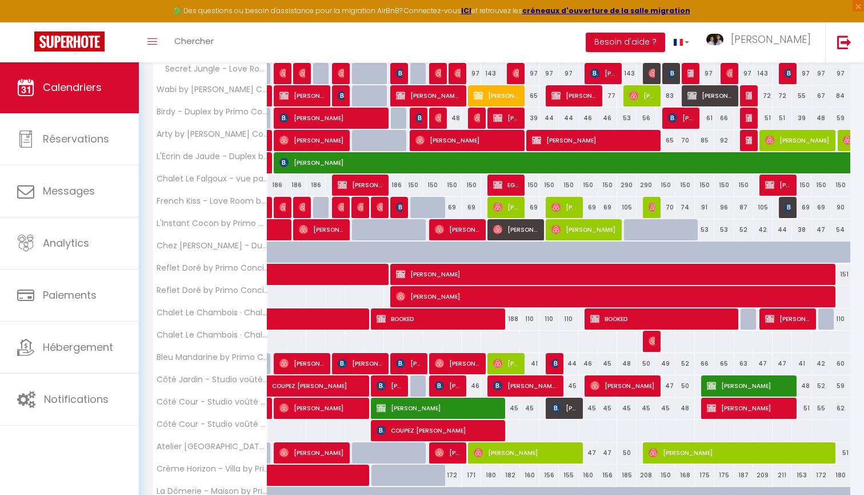
scroll to position [286, 0]
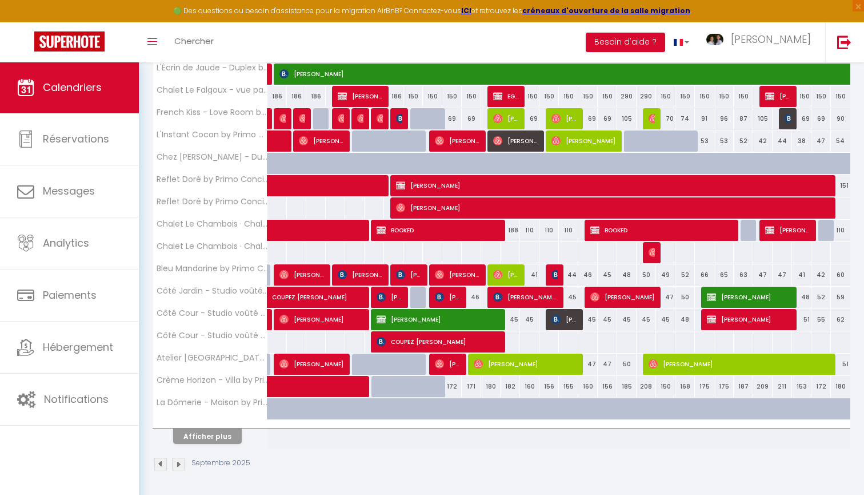
click at [765, 319] on span "[PERSON_NAME]" at bounding box center [749, 319] width 84 height 22
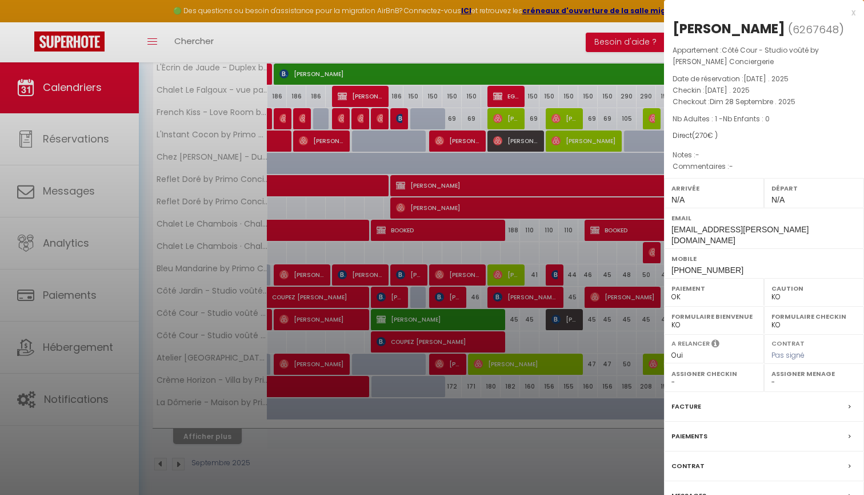
click at [693, 489] on label "Messages" at bounding box center [689, 495] width 35 height 12
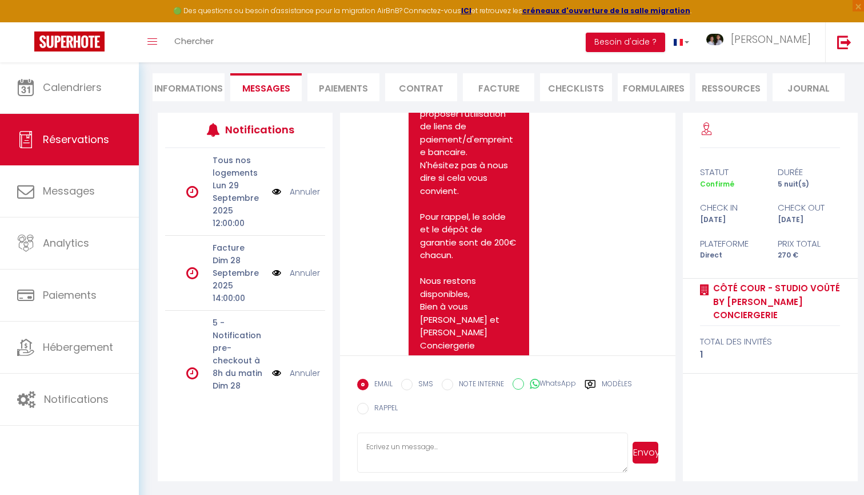
scroll to position [98, 0]
click at [418, 440] on textarea at bounding box center [492, 452] width 271 height 40
paste textarea "Bonjour Catherine, Votre séjour approche au logement Côté Jardin à Aubière ! Lo…"
click at [409, 448] on textarea "Bonjour Catherine, Votre séjour approche au logement Côté Jardin à Aubière ! Lo…" at bounding box center [492, 452] width 271 height 40
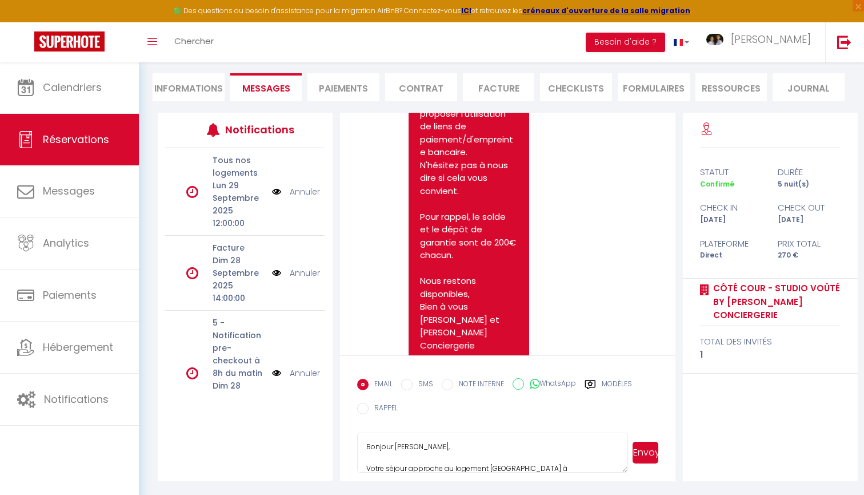
click at [409, 448] on textarea "Bonjour Catherine, Votre séjour approche au logement Côté Jardin à Aubière ! Lo…" at bounding box center [492, 452] width 271 height 40
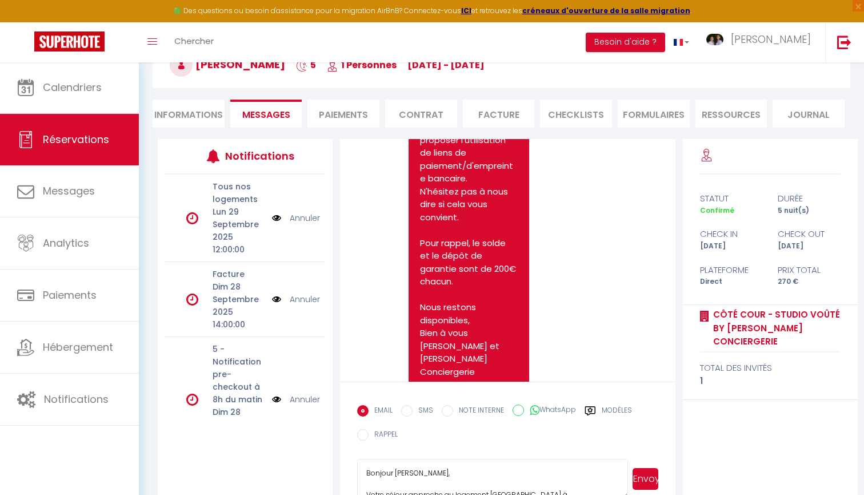
scroll to position [12, 0]
click at [516, 480] on textarea "Bonjour Audrey, Votre séjour approche au logement Côté Jardin à Aubière ! Lors …" at bounding box center [492, 478] width 271 height 40
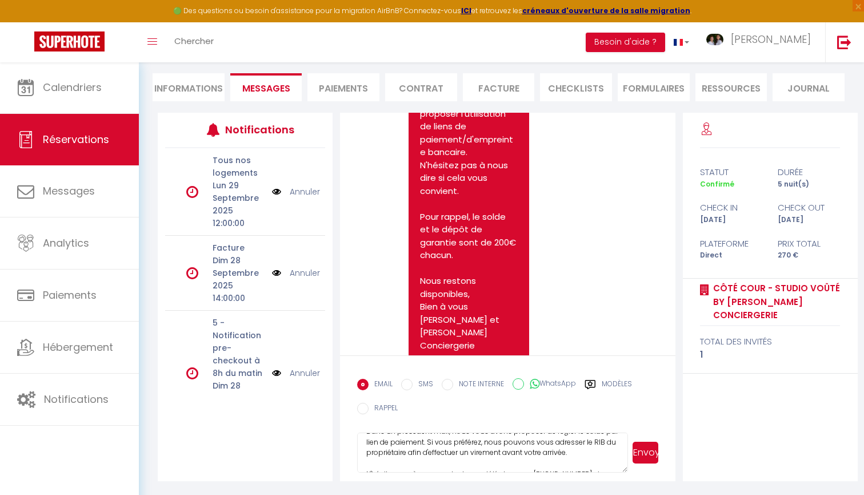
scroll to position [86, 0]
click at [576, 444] on textarea "Bonjour Audrey, Votre séjour approche au logement Côté Cour à Aubière ! Lors de…" at bounding box center [492, 452] width 271 height 40
click at [465, 440] on textarea "Bonjour Audrey, Votre séjour approche au logement Côté Cour à Aubière ! Lors de…" at bounding box center [492, 452] width 271 height 40
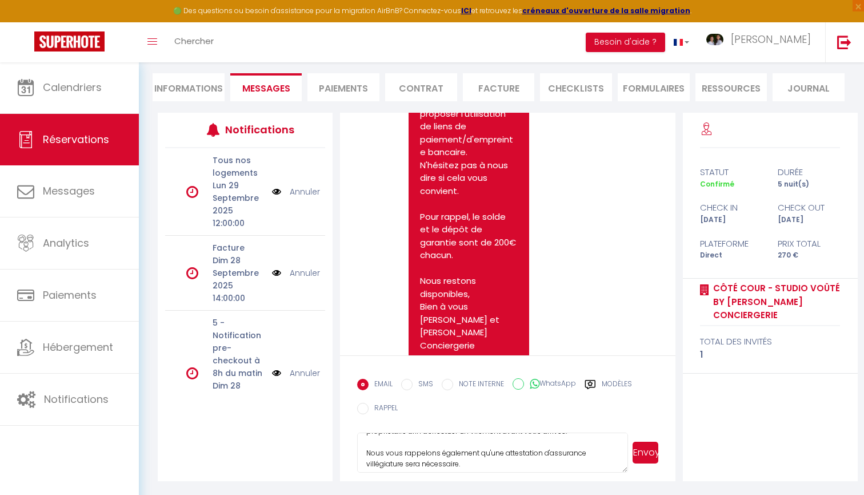
click at [465, 440] on textarea "Bonjour Audrey, Votre séjour approche au logement Côté Cour à Aubière ! Lors de…" at bounding box center [492, 452] width 271 height 40
click at [468, 448] on textarea "Bonjour Audrey, Votre séjour approche au logement Côté Cour à Aubière ! Lors de…" at bounding box center [492, 452] width 271 height 40
drag, startPoint x: 368, startPoint y: 438, endPoint x: 411, endPoint y: 458, distance: 47.1
click at [411, 458] on textarea "Bonjour Audrey, Votre séjour approche au logement Côté Cour à Aubière ! Lors de…" at bounding box center [492, 452] width 271 height 40
click at [475, 467] on textarea "Bonjour Audrey, Votre séjour approche au logement Côté Cour à Aubière ! Lors de…" at bounding box center [492, 452] width 271 height 40
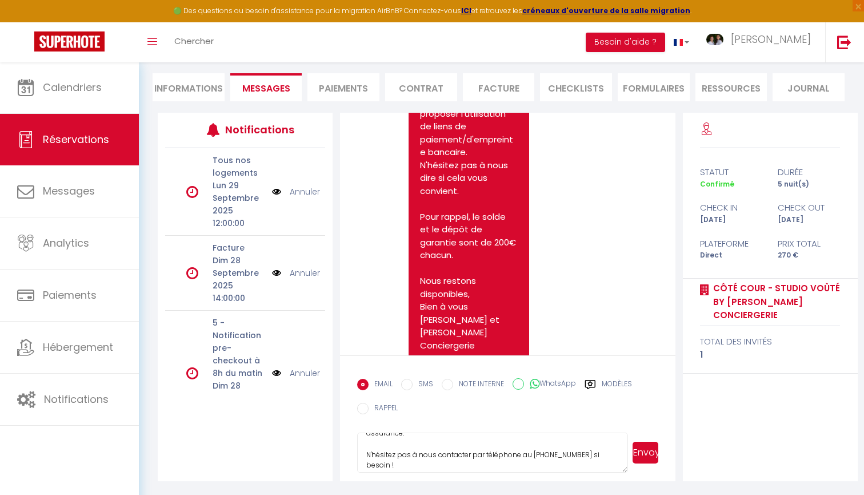
scroll to position [153, 0]
click at [646, 445] on button "Envoyer" at bounding box center [646, 452] width 26 height 22
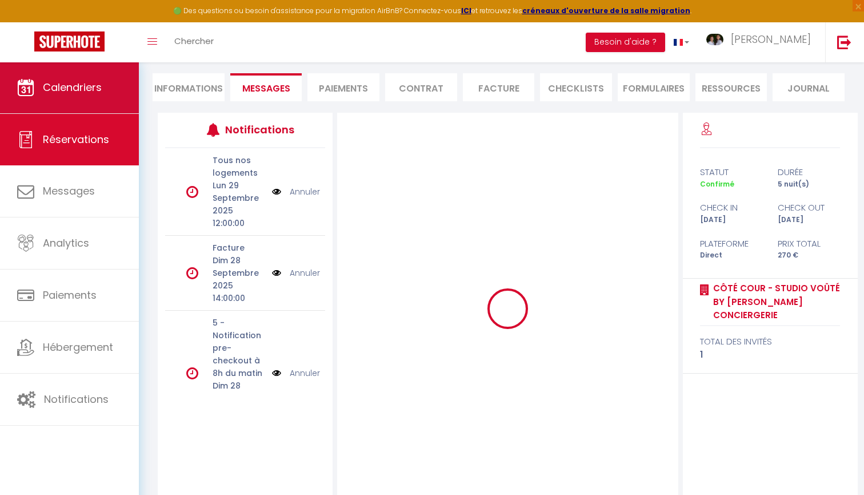
scroll to position [0, 0]
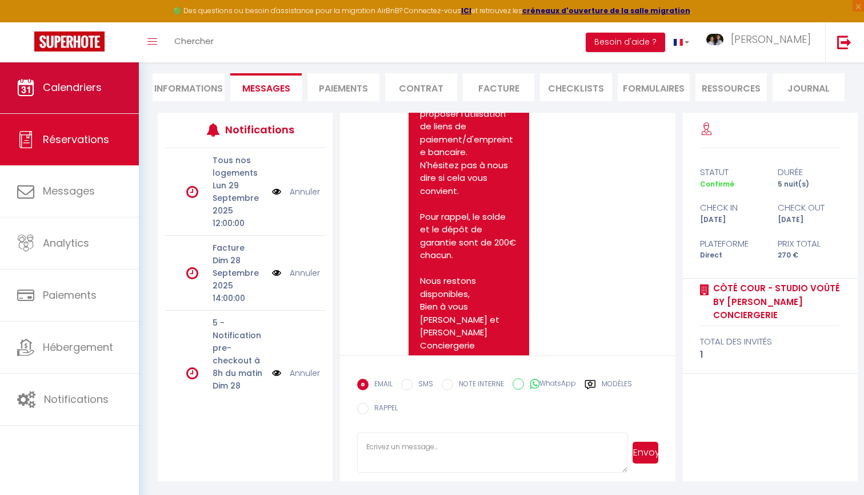
click at [81, 88] on span "Calendriers" at bounding box center [72, 87] width 59 height 14
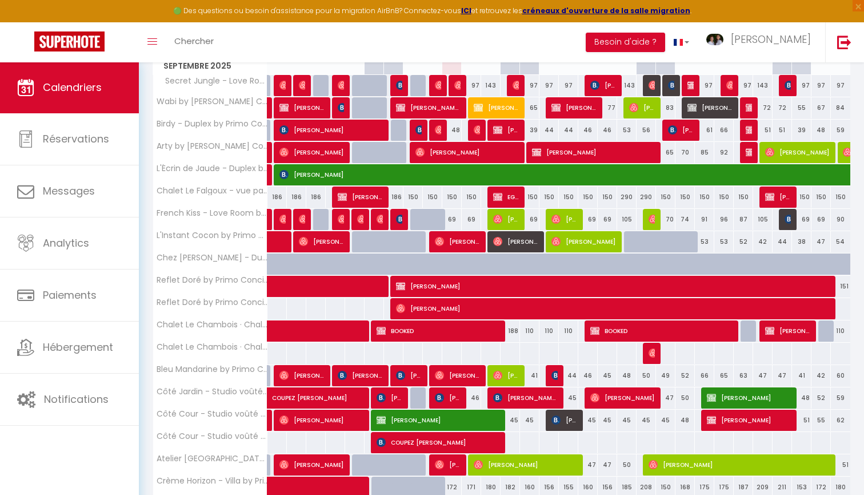
scroll to position [207, 0]
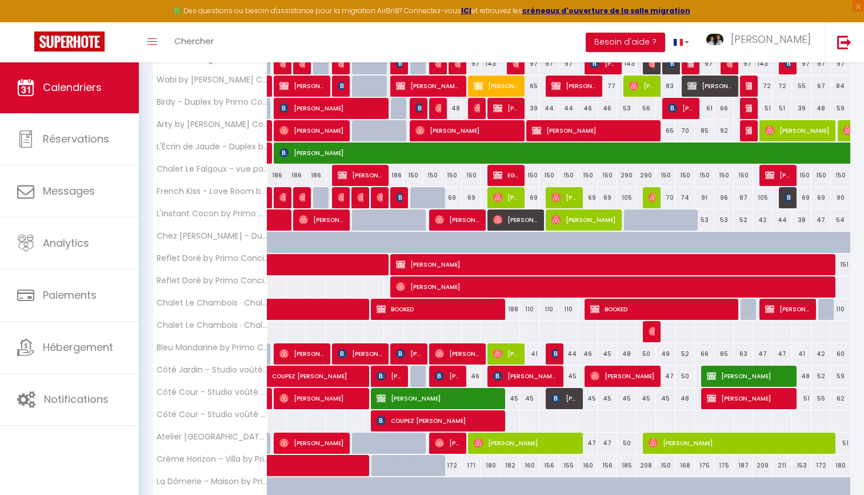
click at [760, 378] on span "[PERSON_NAME]" at bounding box center [749, 376] width 84 height 22
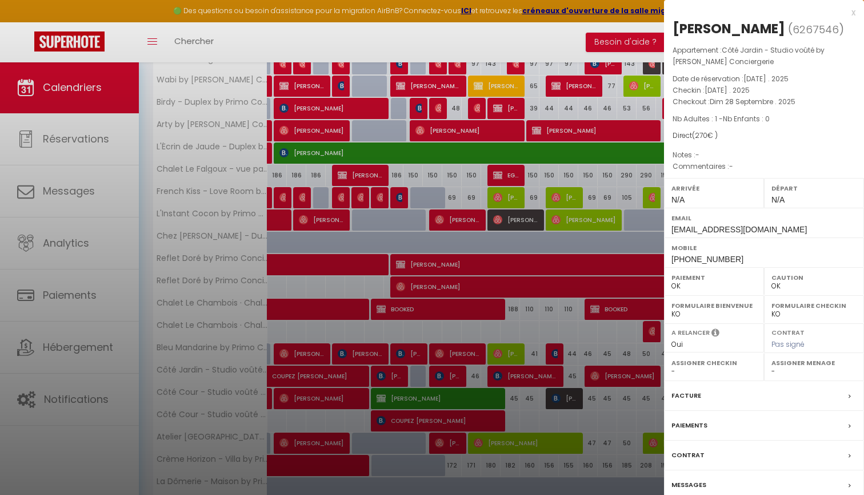
click at [696, 481] on label "Messages" at bounding box center [689, 484] width 35 height 12
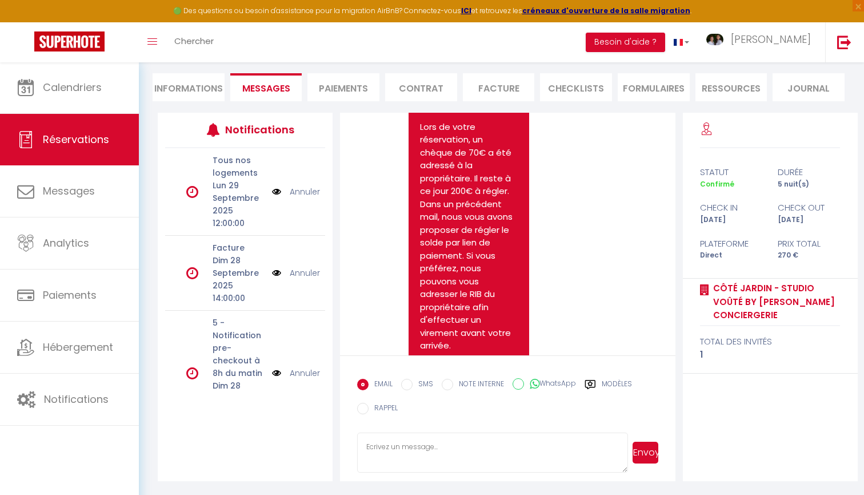
scroll to position [98, 0]
click at [426, 442] on textarea at bounding box center [492, 452] width 271 height 40
paste textarea "Nous vous rappelons également qu'une attestation d'assurance villégiature sera …"
click at [653, 452] on button "Envoyer" at bounding box center [646, 452] width 26 height 22
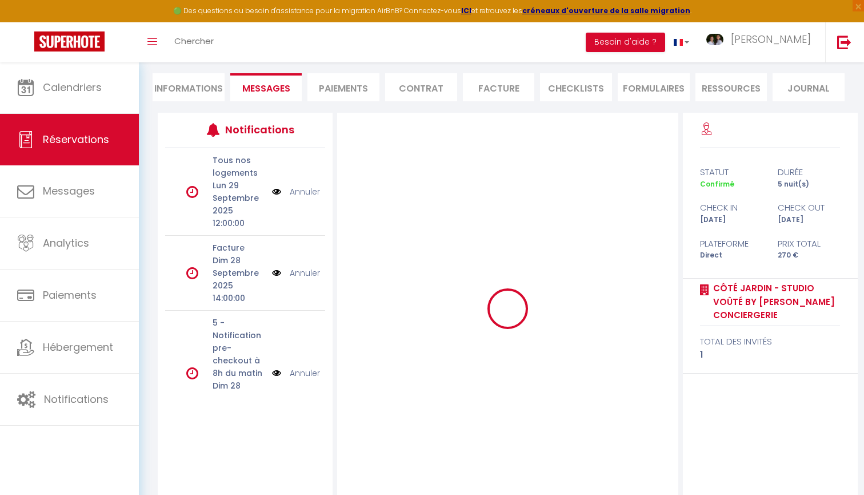
scroll to position [0, 0]
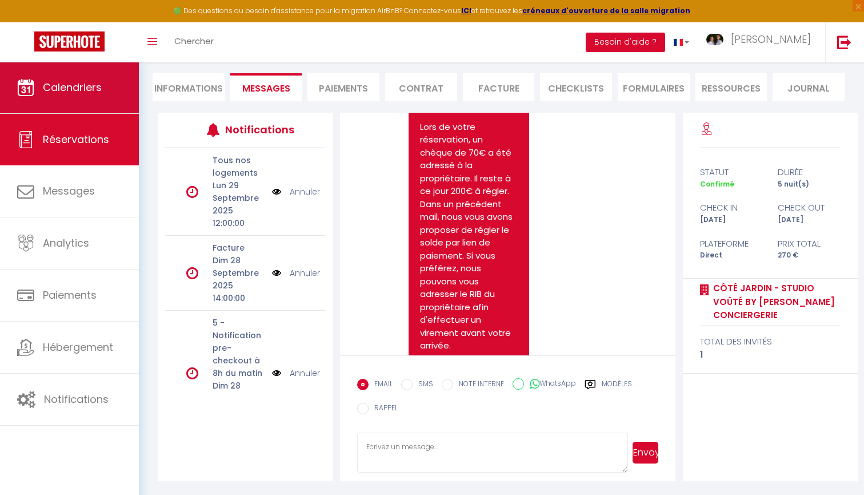
click at [95, 97] on link "Calendriers" at bounding box center [69, 87] width 139 height 51
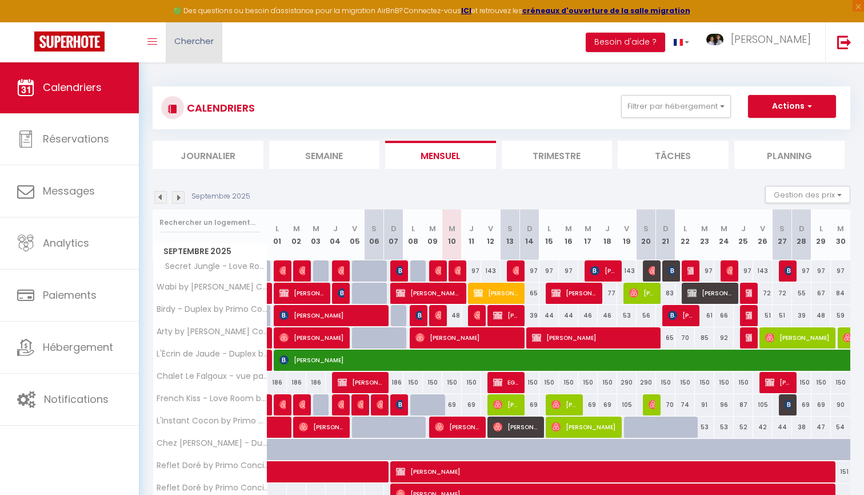
click at [212, 40] on span "Chercher" at bounding box center [193, 41] width 39 height 12
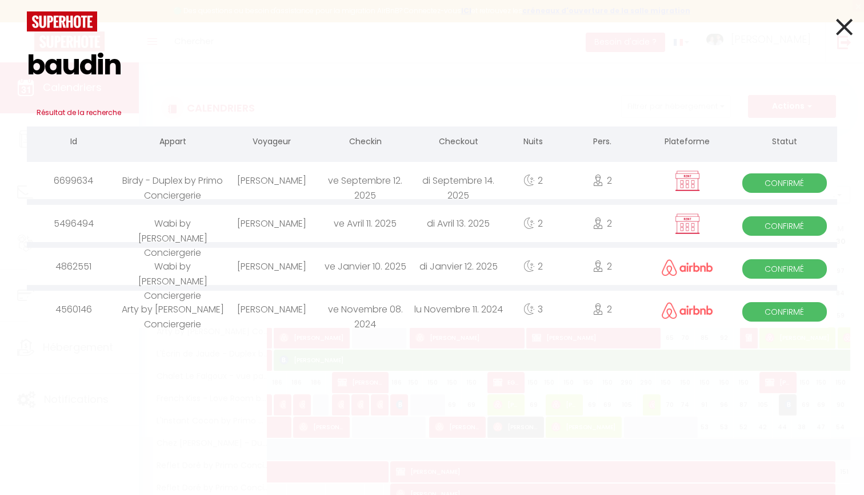
click at [262, 186] on div "[PERSON_NAME]" at bounding box center [271, 180] width 93 height 37
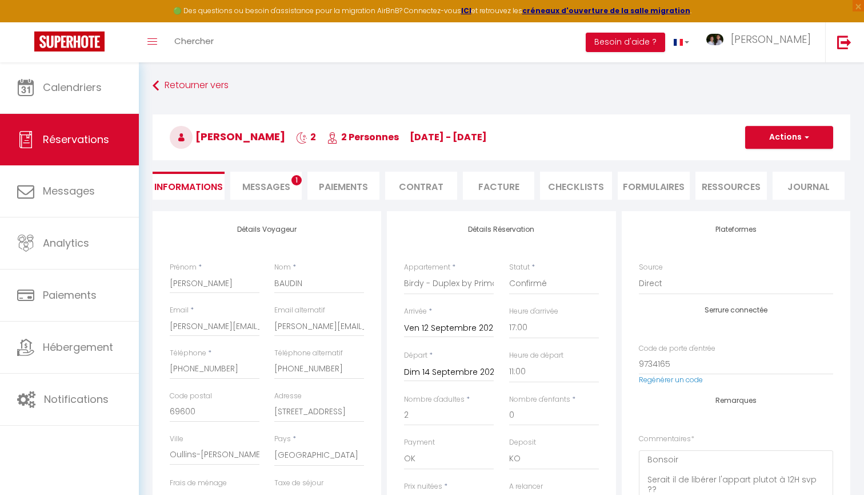
click at [263, 184] on span "Messages" at bounding box center [266, 186] width 48 height 13
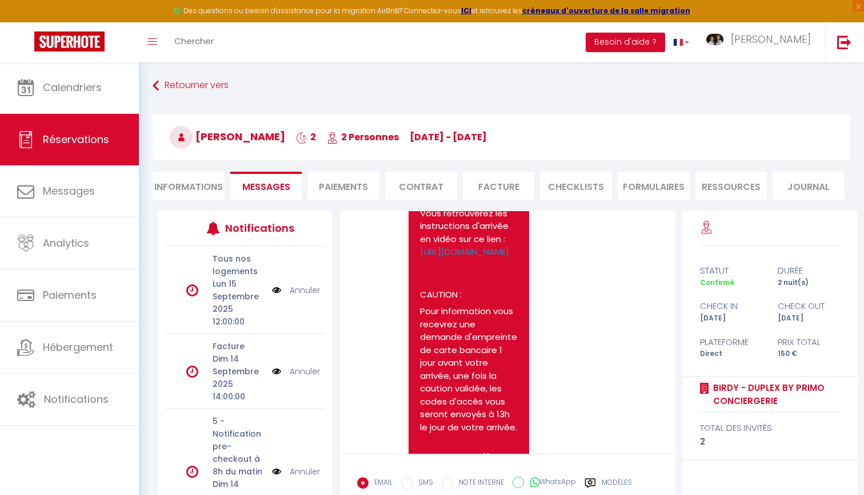
scroll to position [2617, 0]
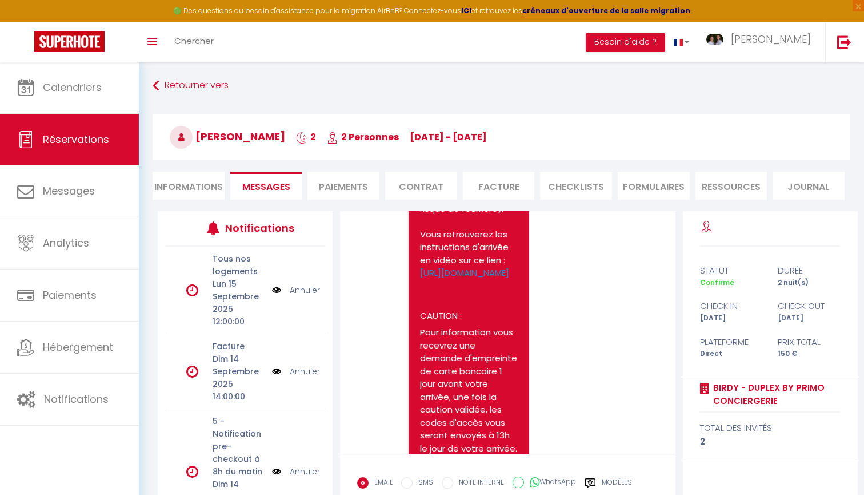
click at [434, 189] on li "Contrat" at bounding box center [421, 186] width 72 height 28
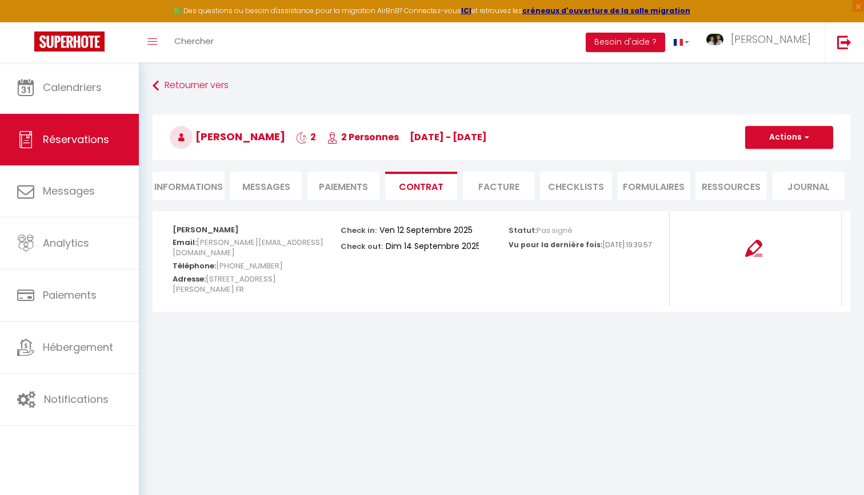
click at [793, 145] on button "Actions" at bounding box center [789, 137] width 88 height 23
click at [792, 192] on link "Copier le lien" at bounding box center [781, 192] width 96 height 15
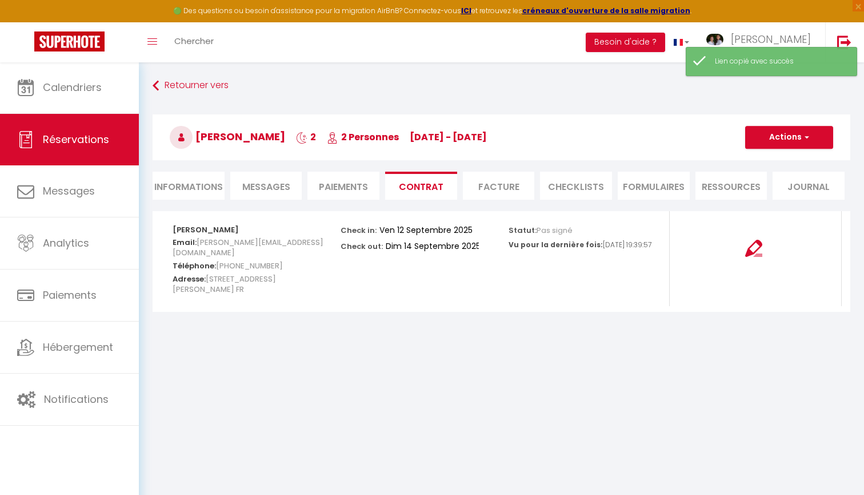
click at [342, 191] on li "Paiements" at bounding box center [344, 186] width 72 height 28
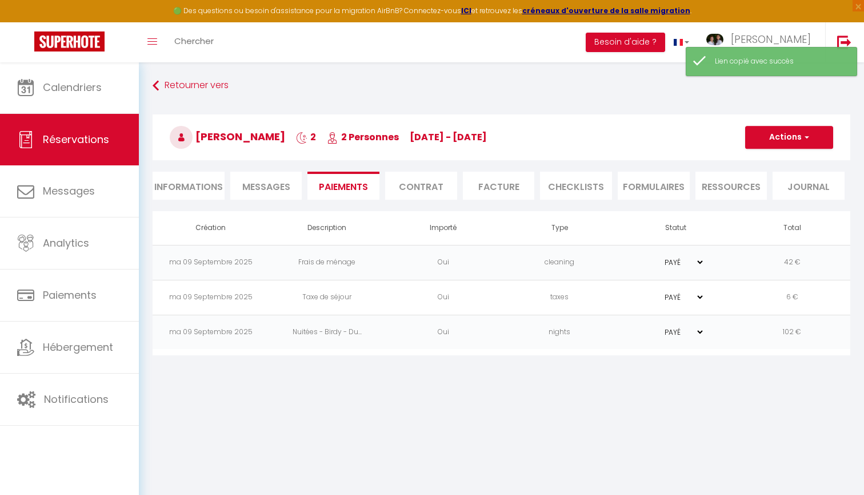
click at [286, 199] on li "Messages" at bounding box center [266, 186] width 72 height 28
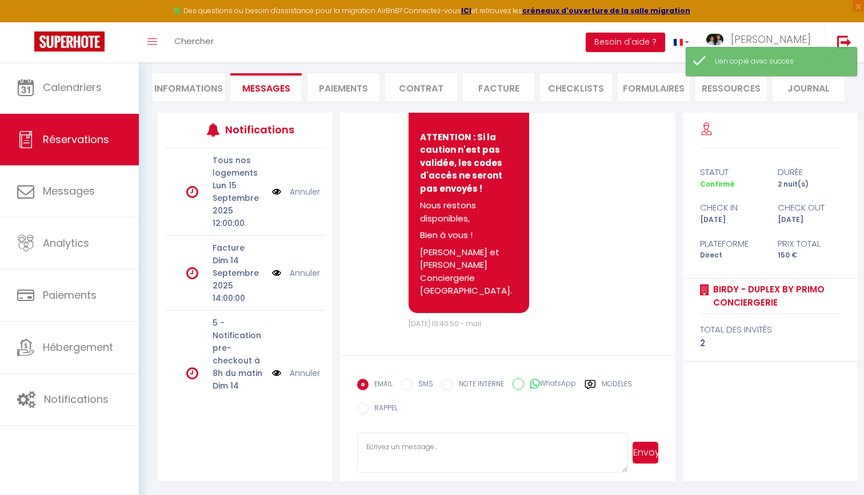
scroll to position [98, 0]
click at [417, 446] on textarea at bounding box center [492, 452] width 271 height 40
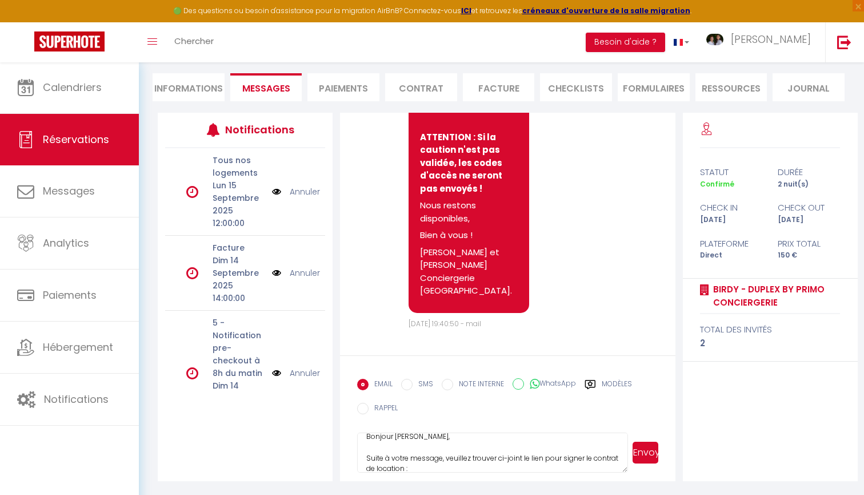
scroll to position [21, 0]
paste textarea "https://superhote.com/applink/booking/yYBxqLaiPG/contract"
drag, startPoint x: 406, startPoint y: 466, endPoint x: 481, endPoint y: 466, distance: 74.3
click at [481, 466] on textarea "Bonjour Barbara, Suite à votre message, veuillez trouver ci-joint le lien pour …" at bounding box center [492, 452] width 271 height 40
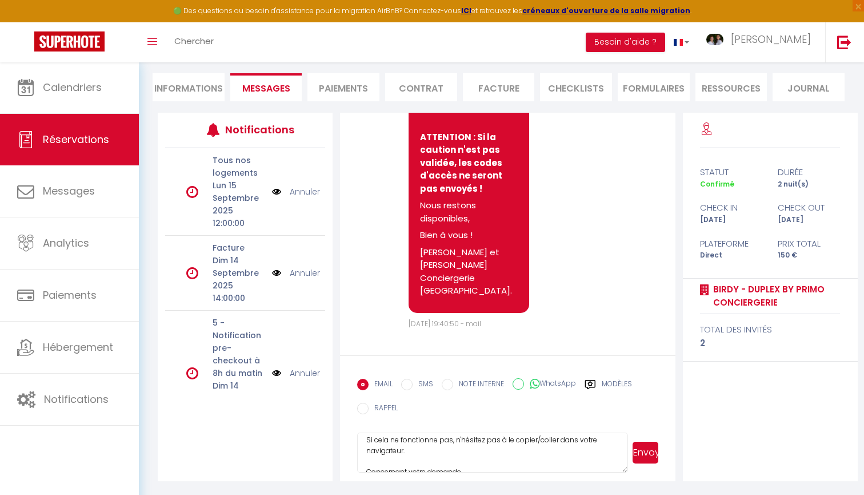
scroll to position [77, 0]
click at [421, 451] on textarea "Bonjour Barbara, Suite à votre message, veuillez trouver ci-joint le lien pour …" at bounding box center [492, 452] width 271 height 40
drag, startPoint x: 366, startPoint y: 455, endPoint x: 474, endPoint y: 455, distance: 108.0
click at [474, 455] on textarea "Bonjour Barbara, Suite à votre message, veuillez trouver ci-joint le lien pour …" at bounding box center [492, 452] width 271 height 40
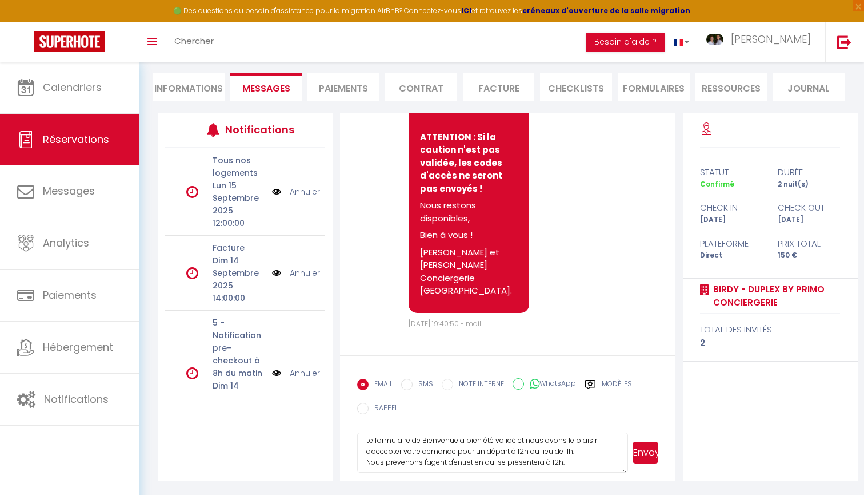
click at [548, 457] on textarea "Bonjour Barbara, Suite à votre message, veuillez trouver ci-joint le lien pour …" at bounding box center [492, 452] width 271 height 40
click at [517, 468] on textarea "Bonjour Barbara, Suite à votre message, veuillez trouver ci-joint le lien pour …" at bounding box center [492, 452] width 271 height 40
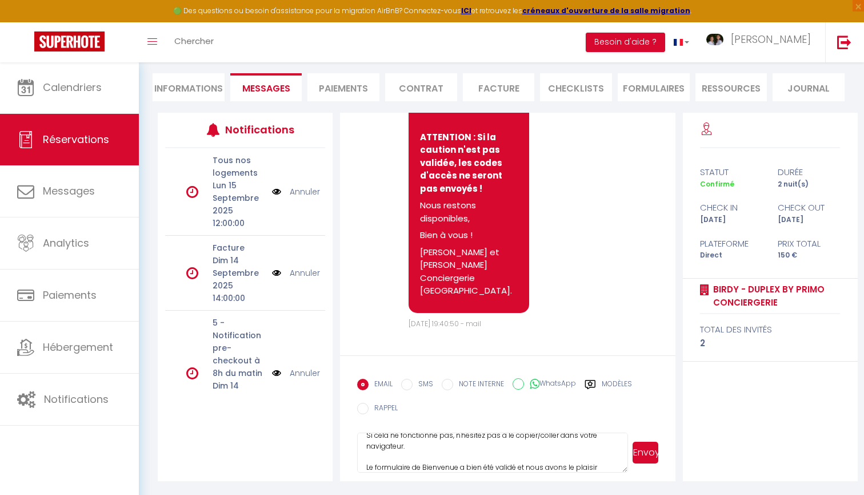
scroll to position [90, 0]
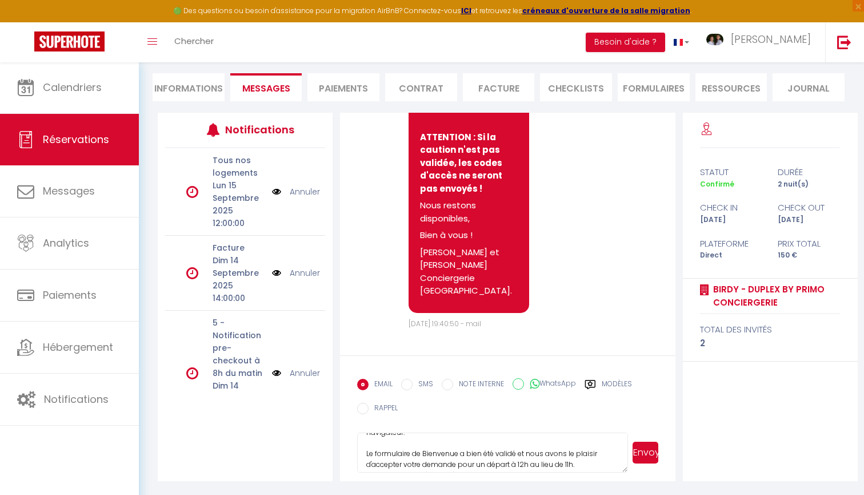
click at [649, 453] on button "Envoyer" at bounding box center [646, 452] width 26 height 22
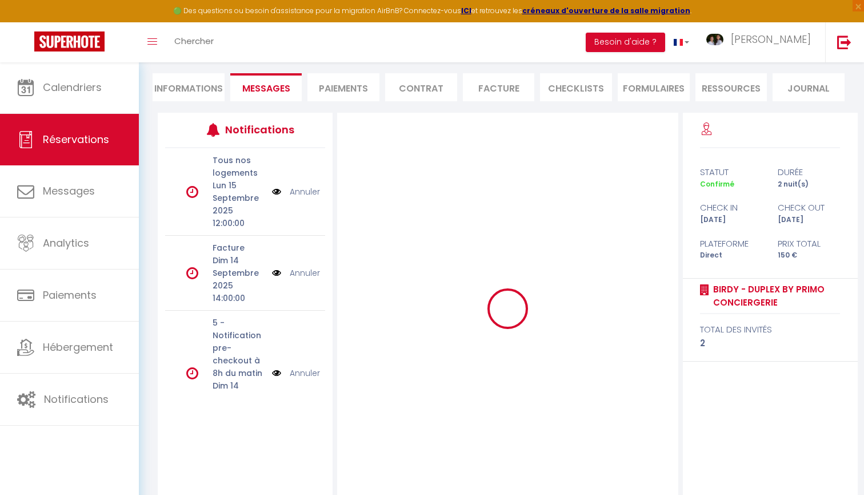
scroll to position [0, 0]
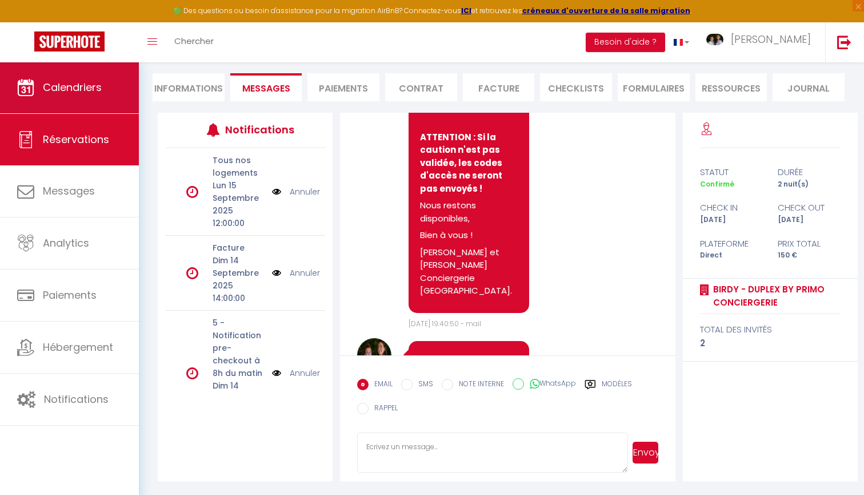
click at [110, 85] on link "Calendriers" at bounding box center [69, 87] width 139 height 51
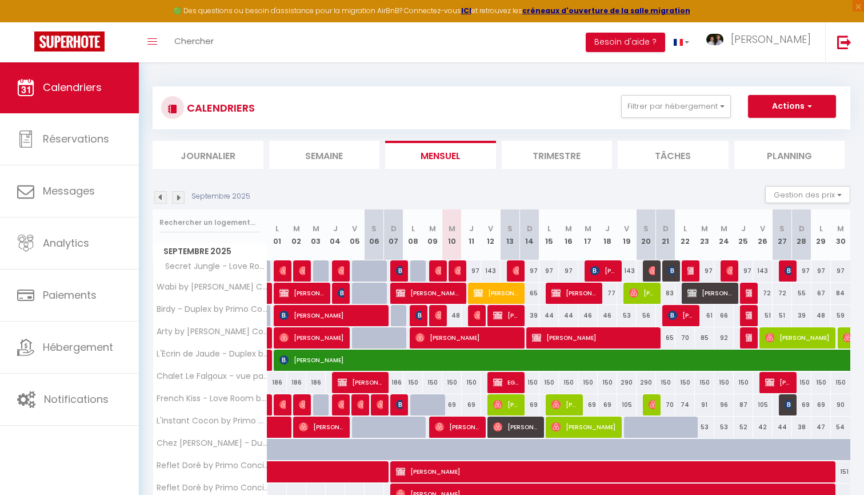
click at [182, 193] on img at bounding box center [178, 197] width 13 height 13
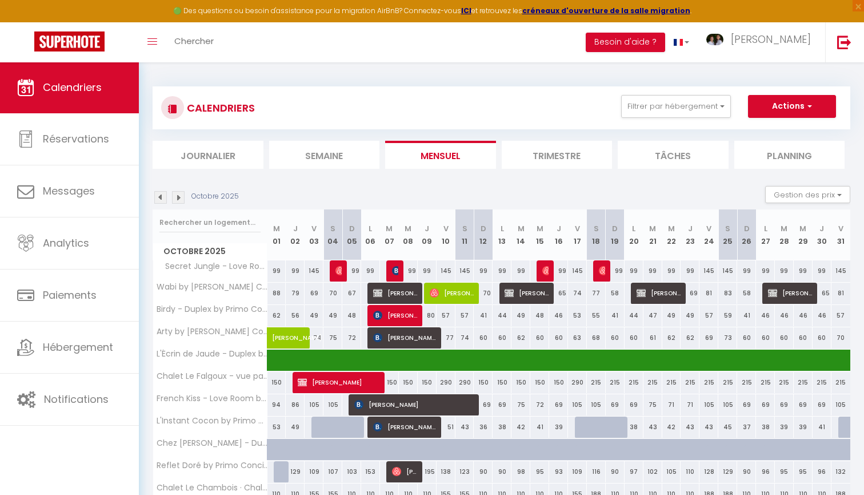
click at [182, 193] on img at bounding box center [178, 197] width 13 height 13
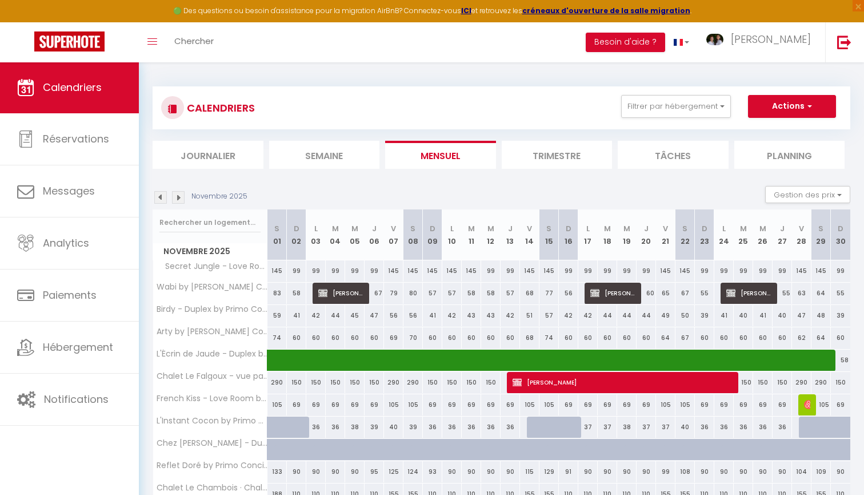
click at [182, 193] on img at bounding box center [178, 197] width 13 height 13
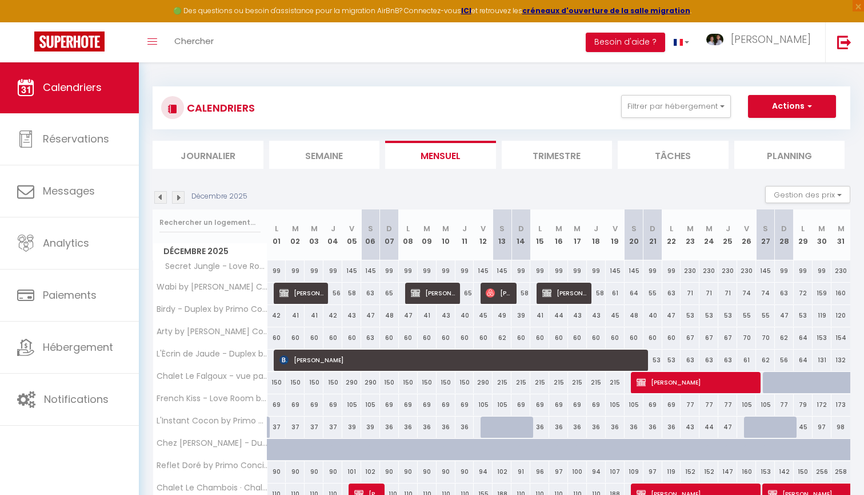
click at [182, 193] on img at bounding box center [178, 197] width 13 height 13
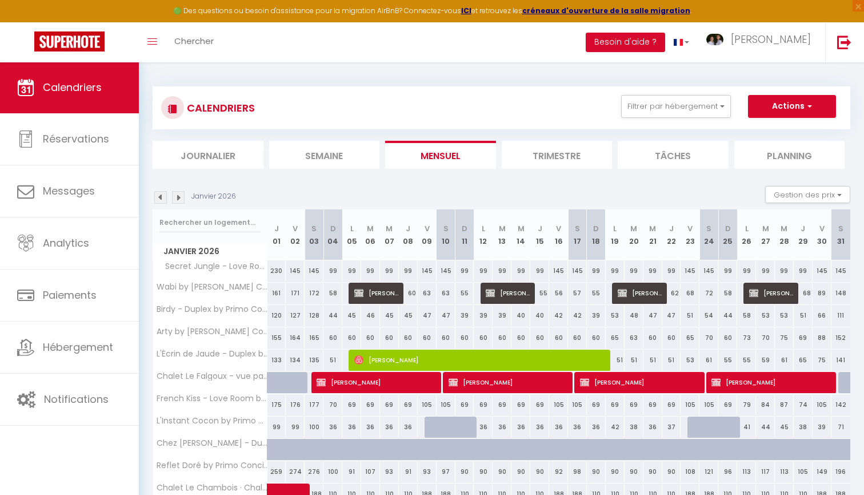
scroll to position [1, 0]
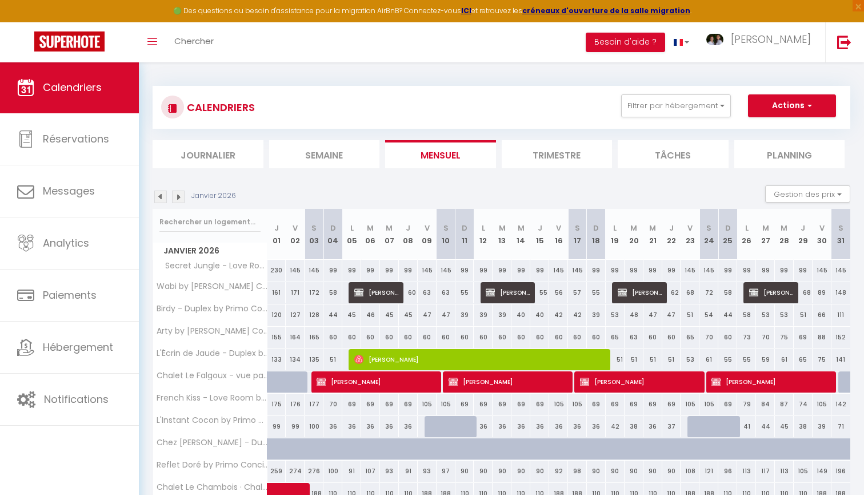
click at [164, 198] on img at bounding box center [160, 196] width 13 height 13
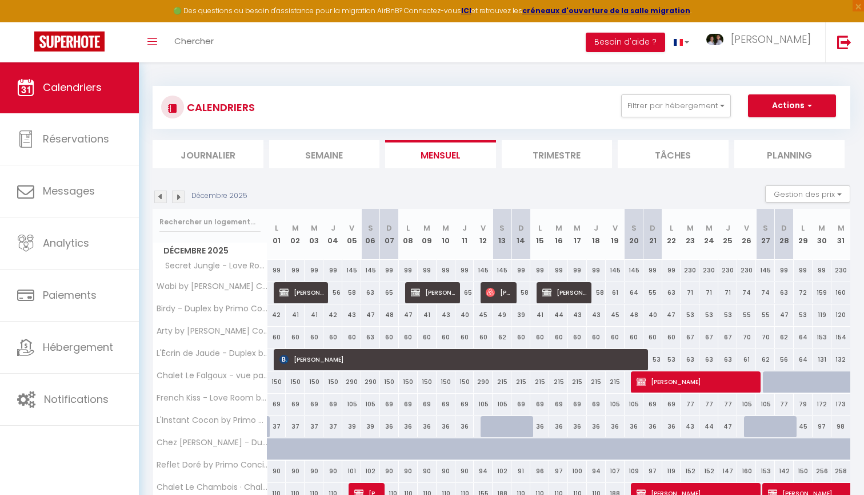
click at [164, 194] on img at bounding box center [160, 196] width 13 height 13
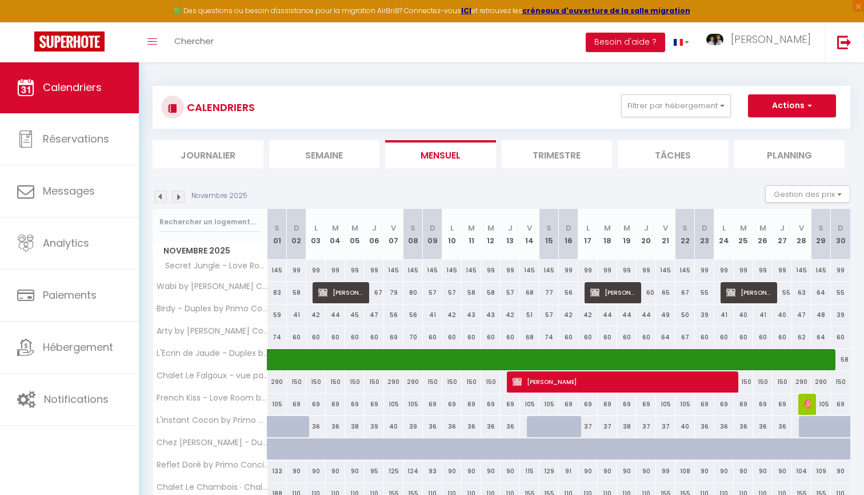
click at [164, 194] on img at bounding box center [160, 196] width 13 height 13
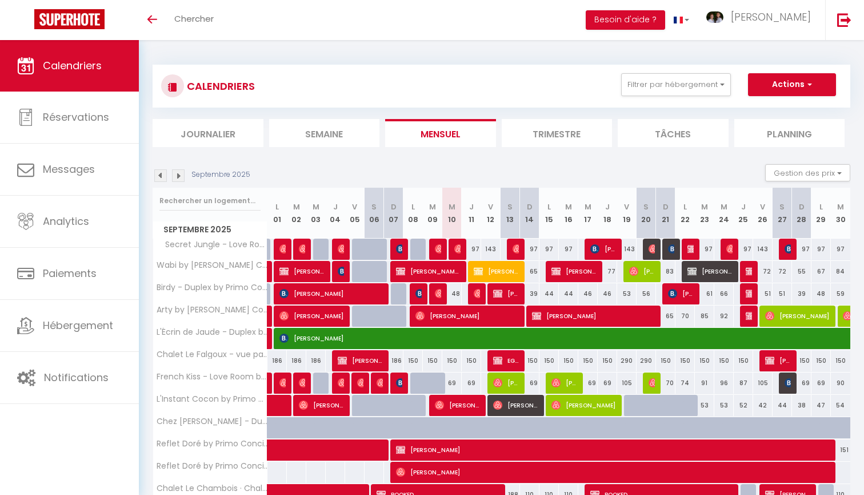
click at [781, 82] on button "Actions" at bounding box center [792, 84] width 88 height 23
click at [767, 105] on link "Nouvelle réservation" at bounding box center [780, 110] width 99 height 17
select select
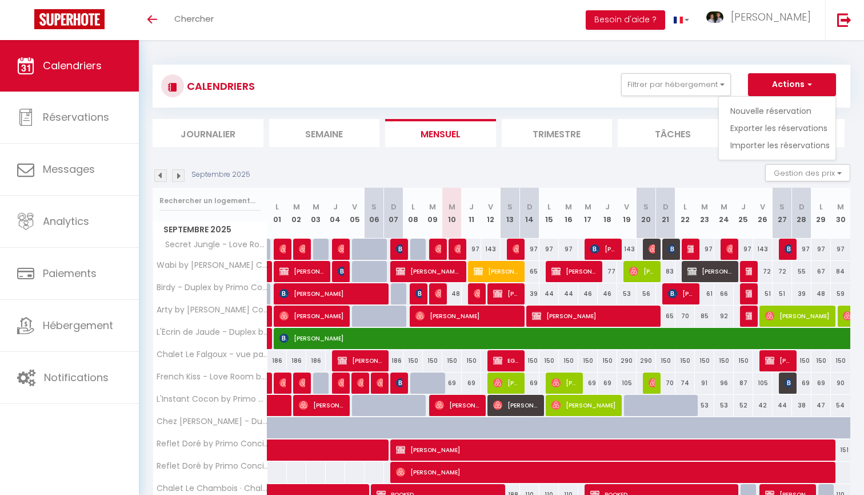
select select
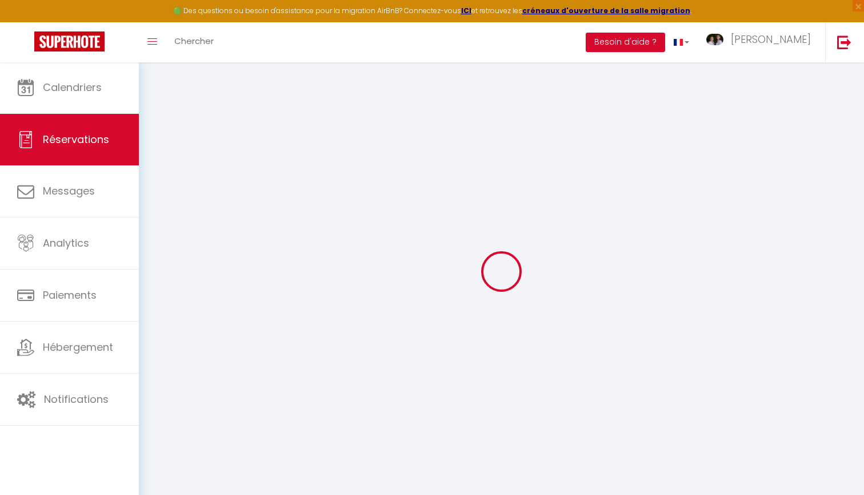
select select
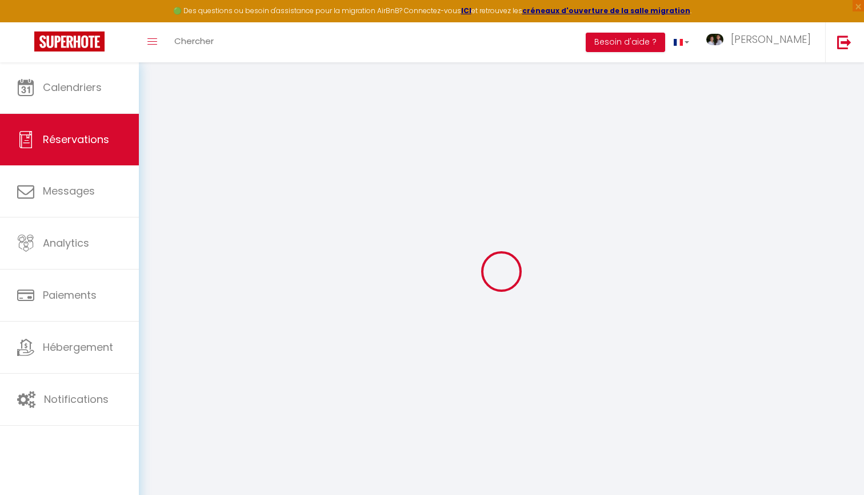
select select
checkbox input "false"
select select
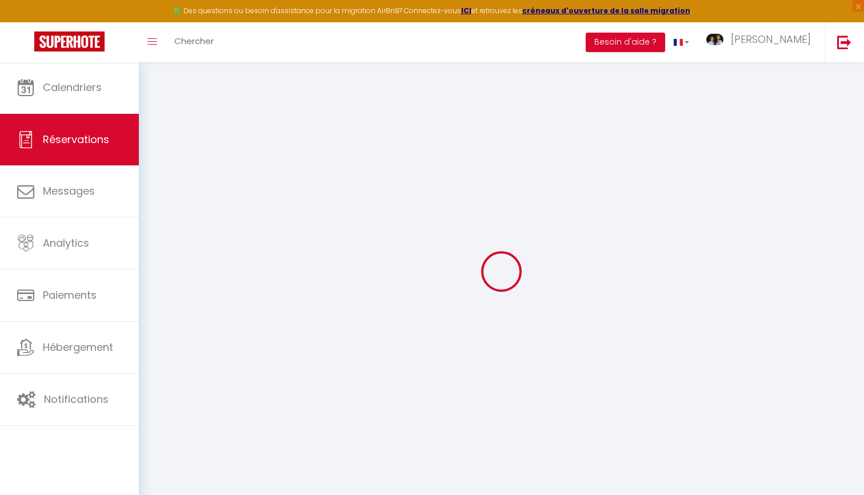
select select
checkbox input "false"
select select
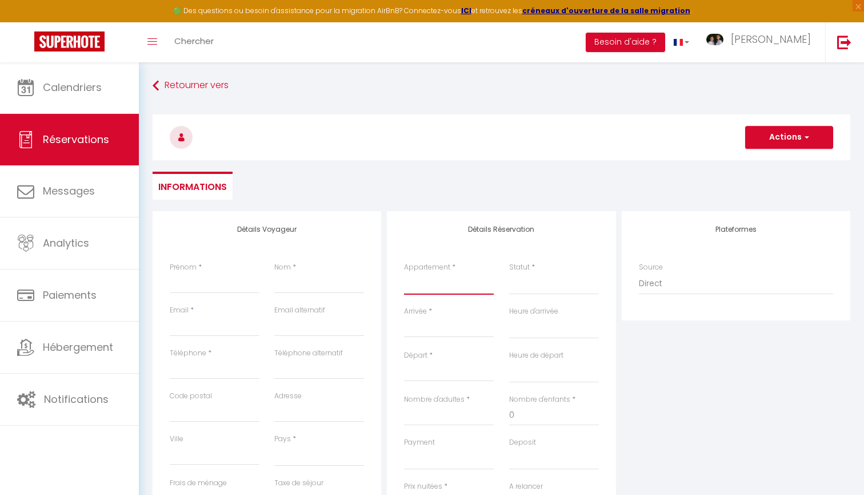
select select "57285"
select select
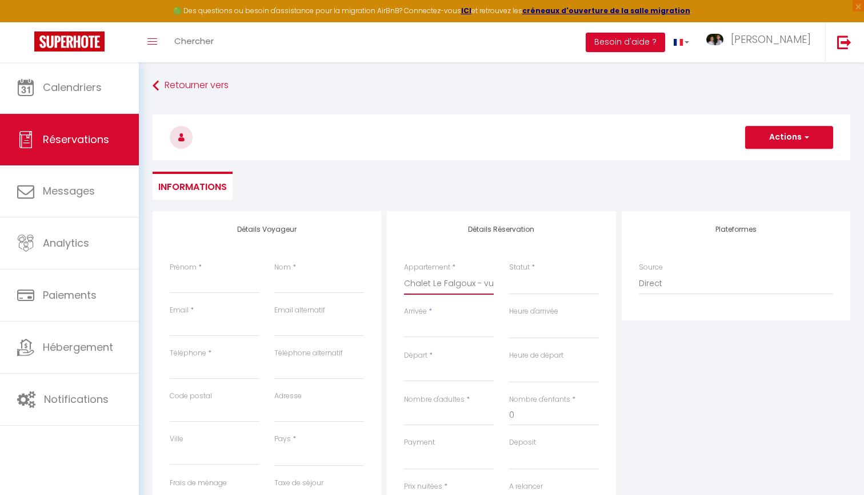
select select
checkbox input "false"
select select
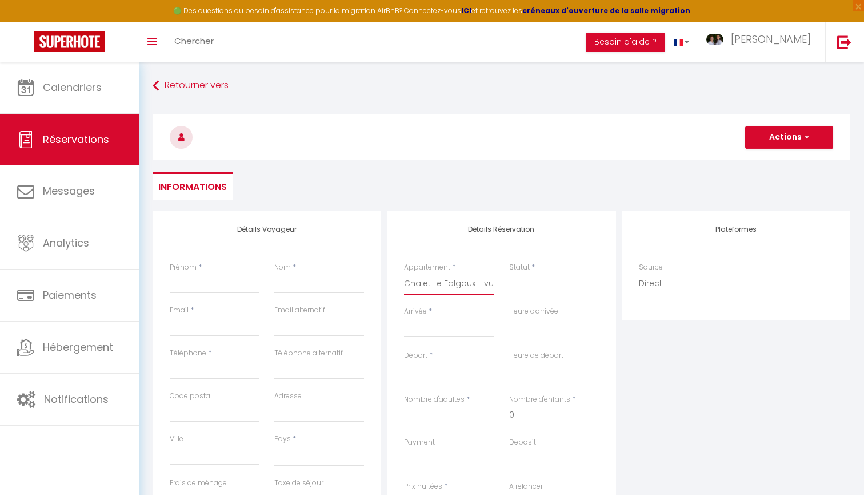
select select
checkbox input "false"
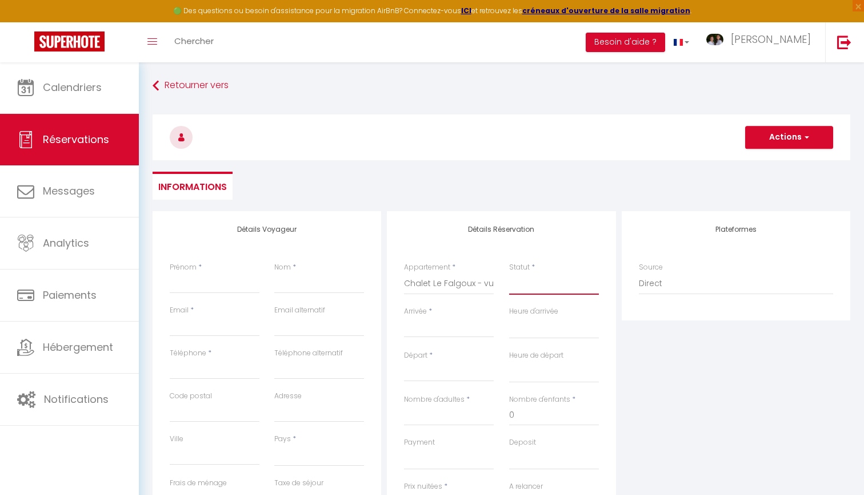
select select "2"
select select
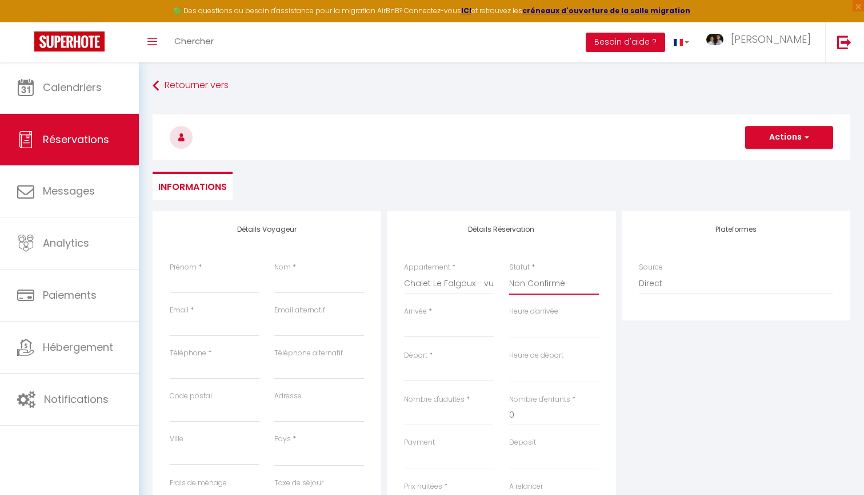
select select
checkbox input "false"
click at [433, 335] on input "Arrivée" at bounding box center [449, 328] width 90 height 15
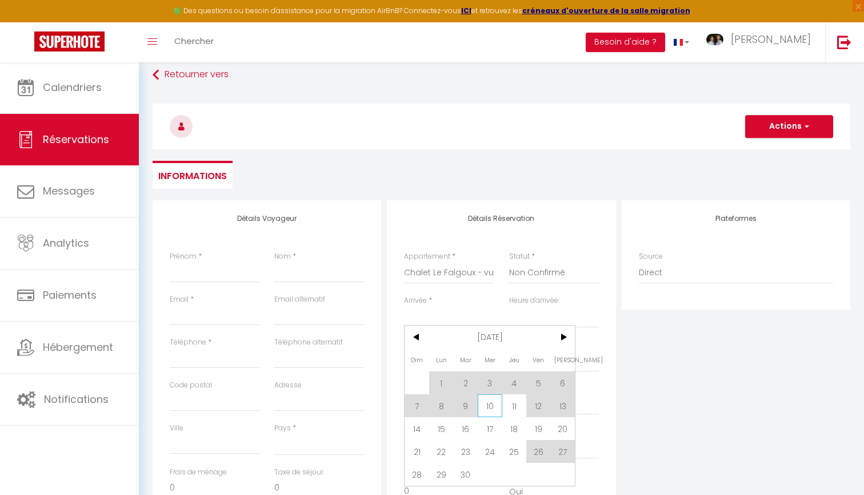
scroll to position [12, 0]
click at [565, 340] on span ">" at bounding box center [563, 335] width 25 height 23
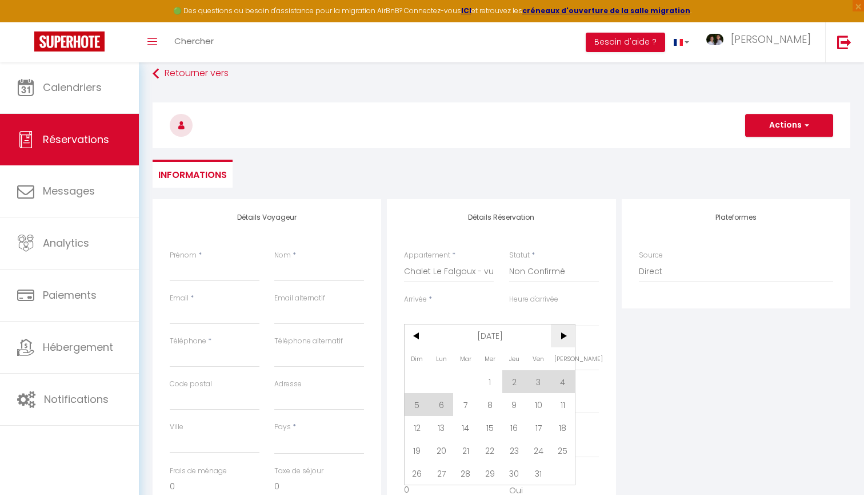
click at [565, 340] on span ">" at bounding box center [563, 335] width 25 height 23
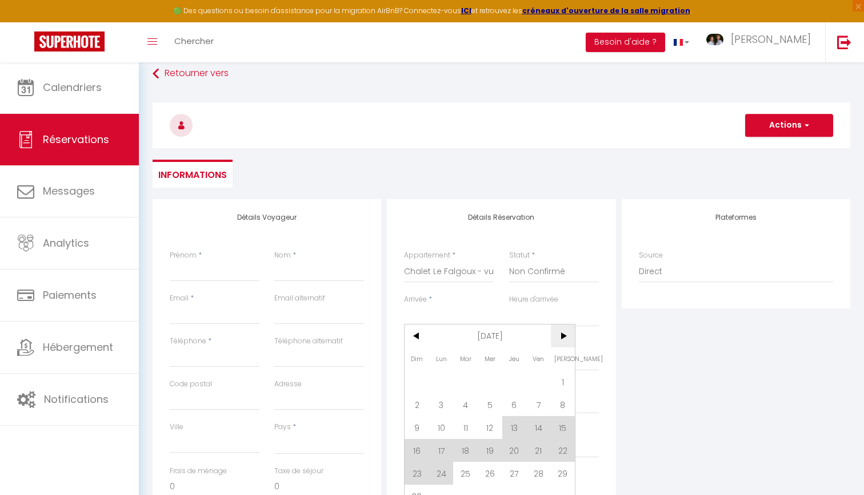
click at [565, 340] on span ">" at bounding box center [563, 335] width 25 height 23
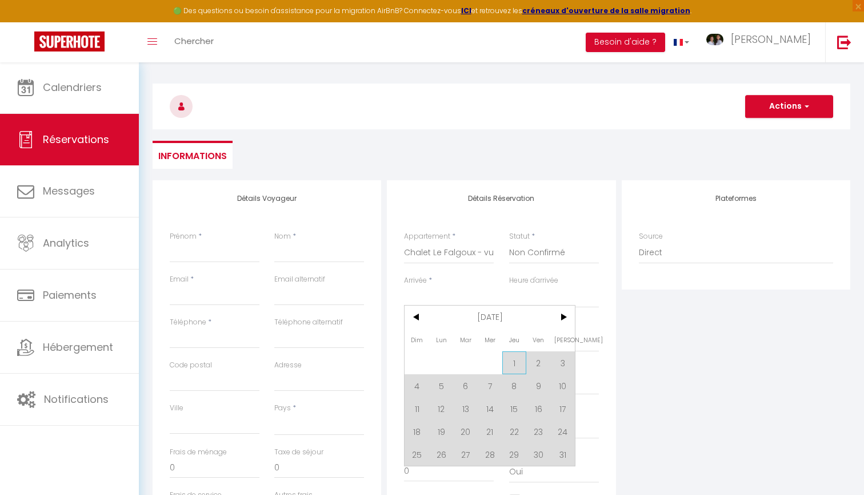
scroll to position [38, 0]
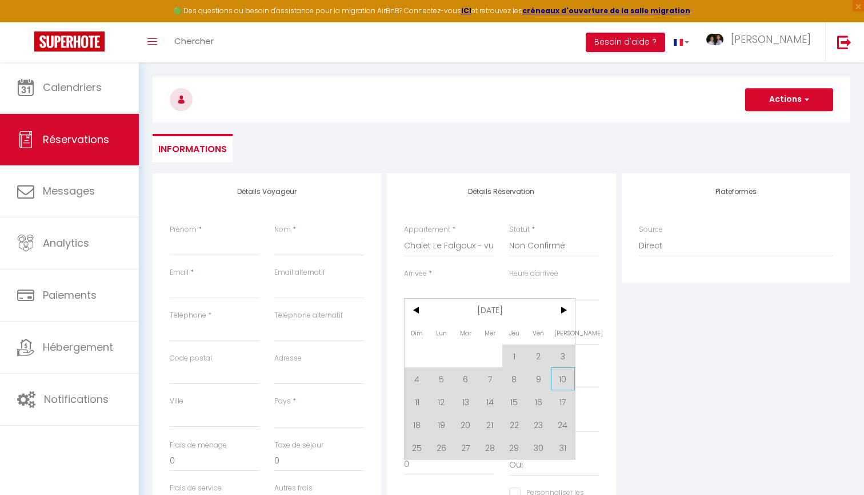
click at [563, 381] on span "10" at bounding box center [563, 378] width 25 height 23
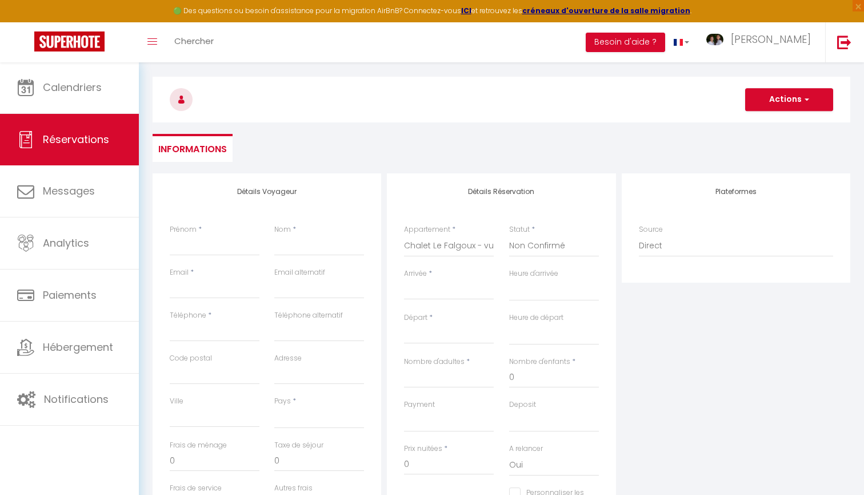
select select
type input "[PERSON_NAME] 10 Janvier 2026"
select select
type input "Dim 11 Janvier 2026"
select select
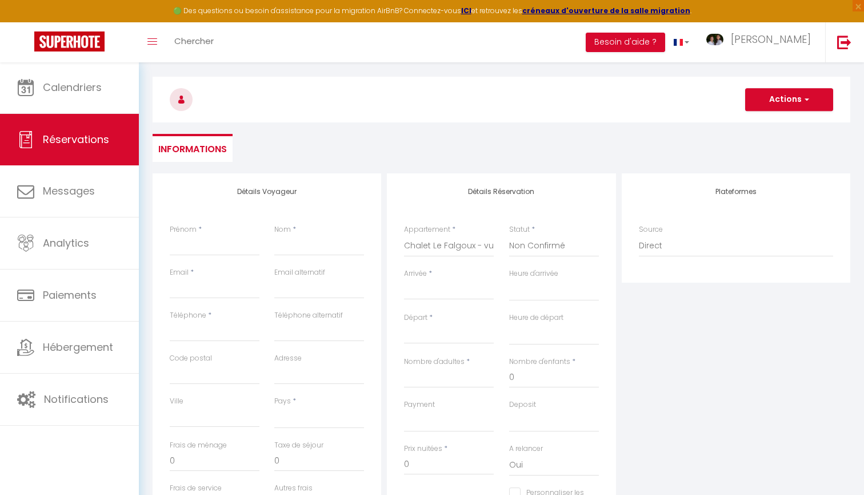
select select
checkbox input "false"
click at [457, 332] on input "Dim 11 Janvier 2026" at bounding box center [449, 334] width 90 height 15
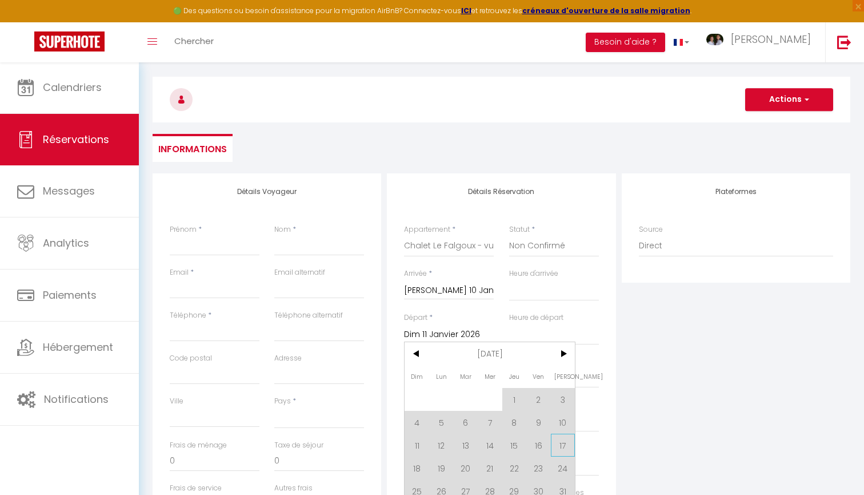
click at [561, 445] on span "17" at bounding box center [563, 444] width 25 height 23
select select
type input "[PERSON_NAME] 17 Janvier 2026"
select select
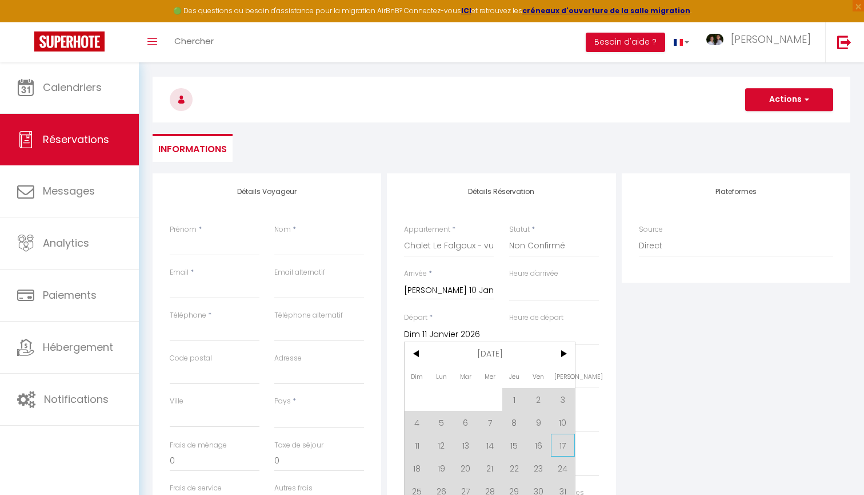
select select
checkbox input "false"
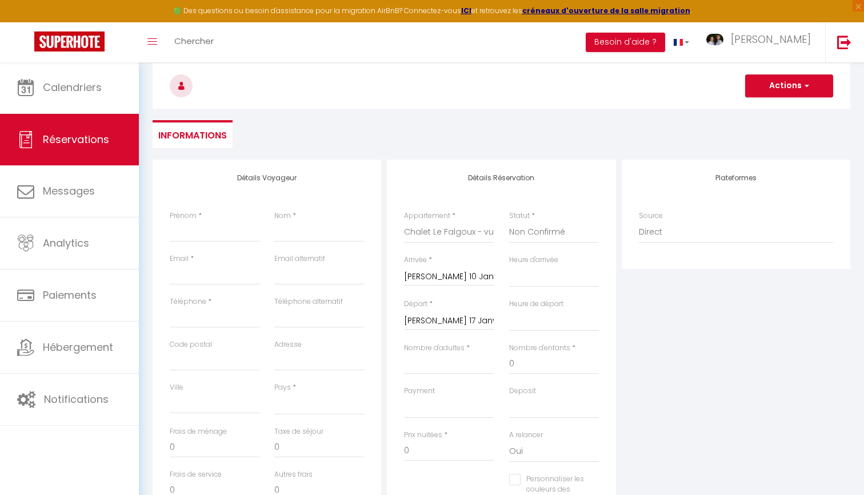
scroll to position [52, 0]
type input "+"
select select
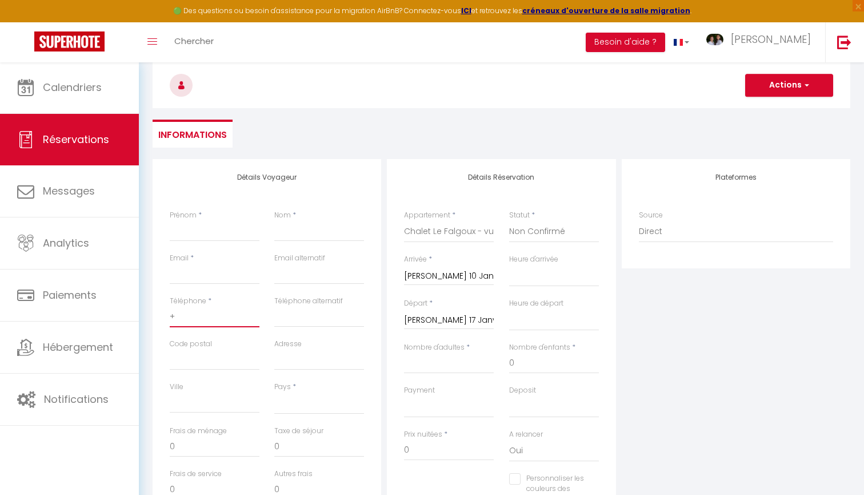
select select
checkbox input "false"
type input "+3"
select select
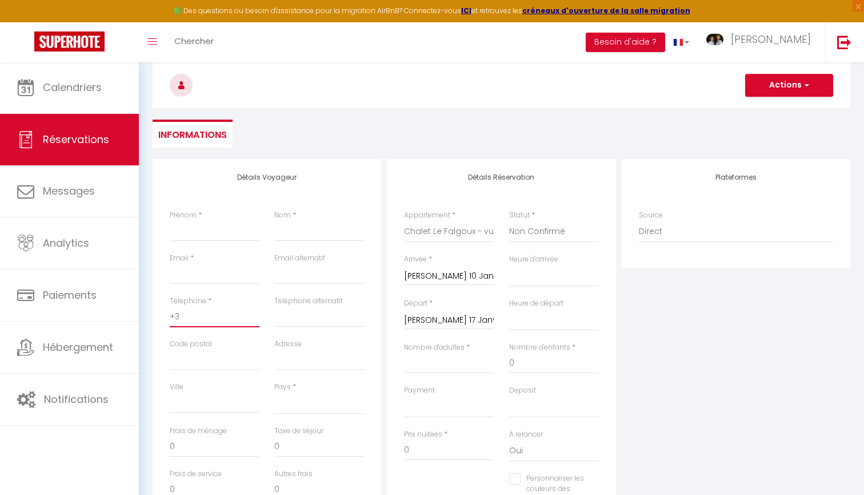
select select
checkbox input "false"
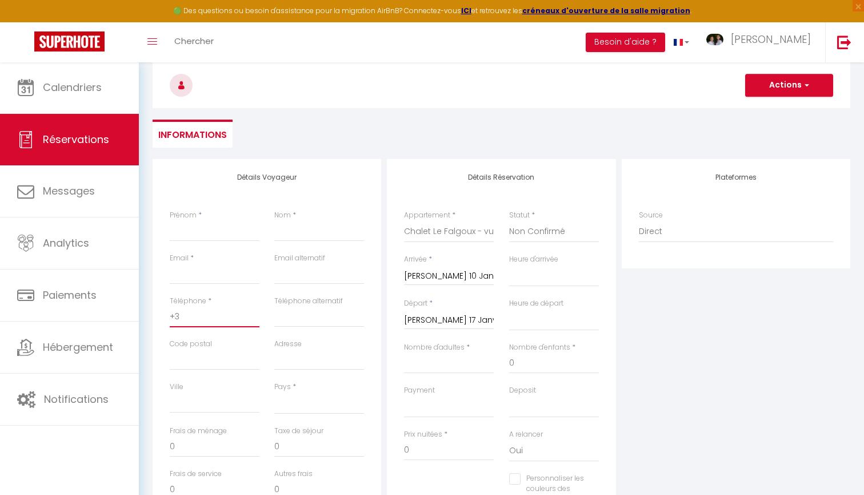
type input "+33"
select select
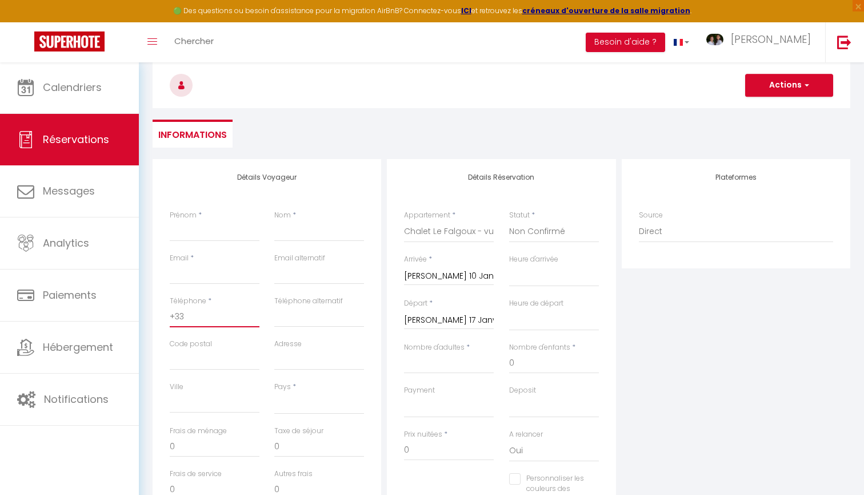
select select
checkbox input "false"
type input "+337"
select select
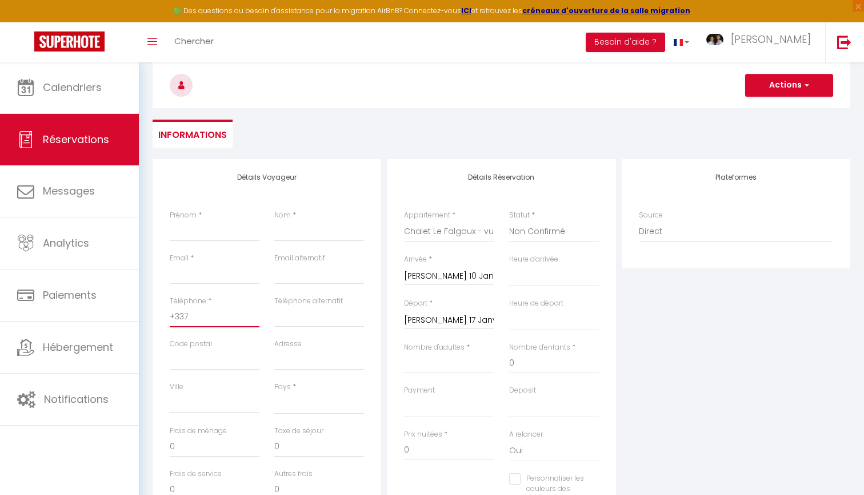
select select
checkbox input "false"
type input "+3378"
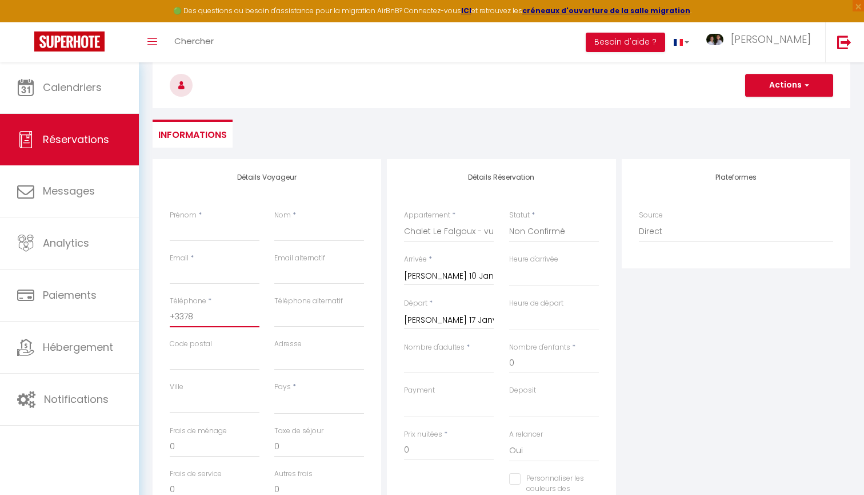
select select
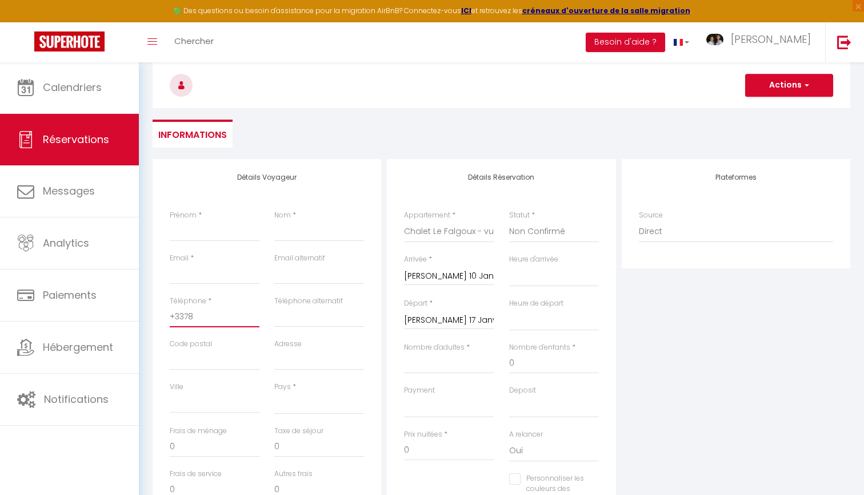
checkbox input "false"
type input "+33788"
select select
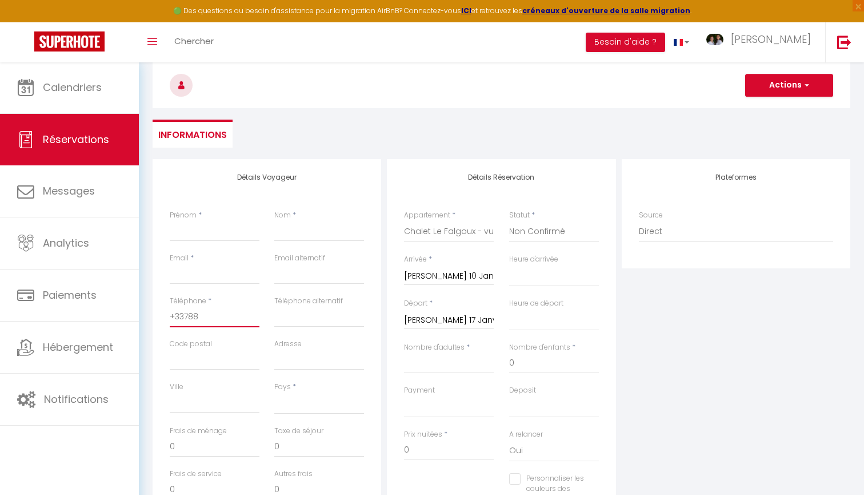
select select
checkbox input "false"
type input "+337886"
select select
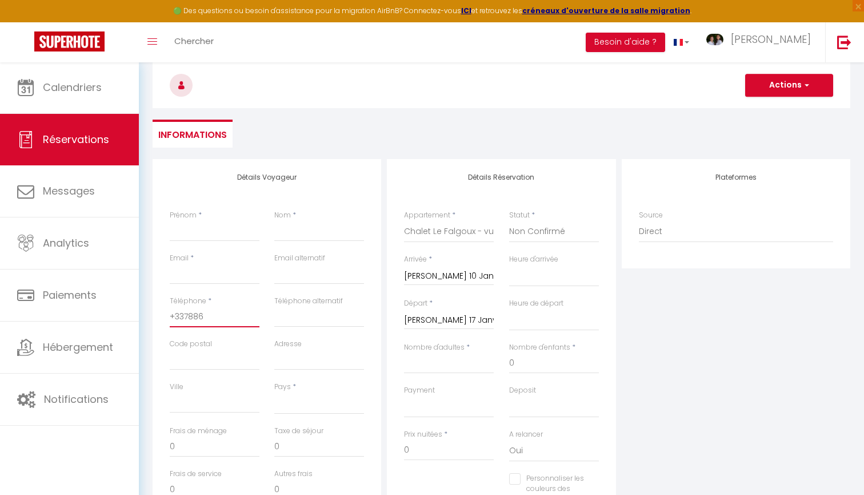
select select
checkbox input "false"
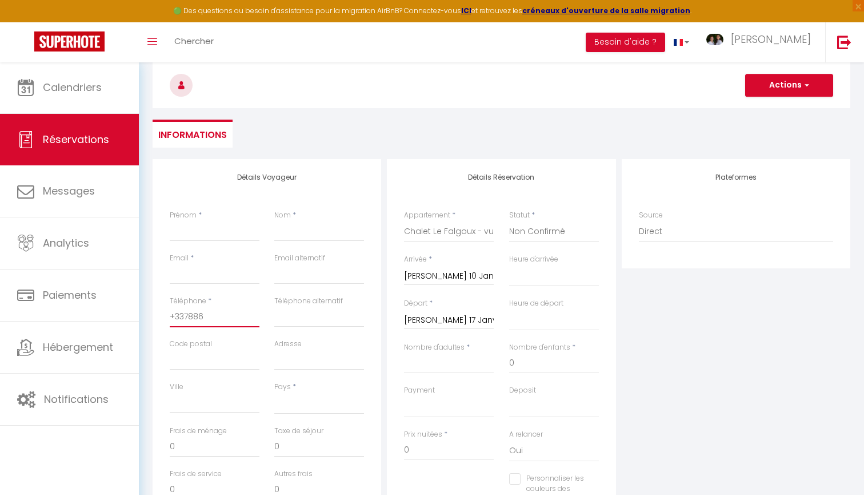
type input "+3378867"
select select
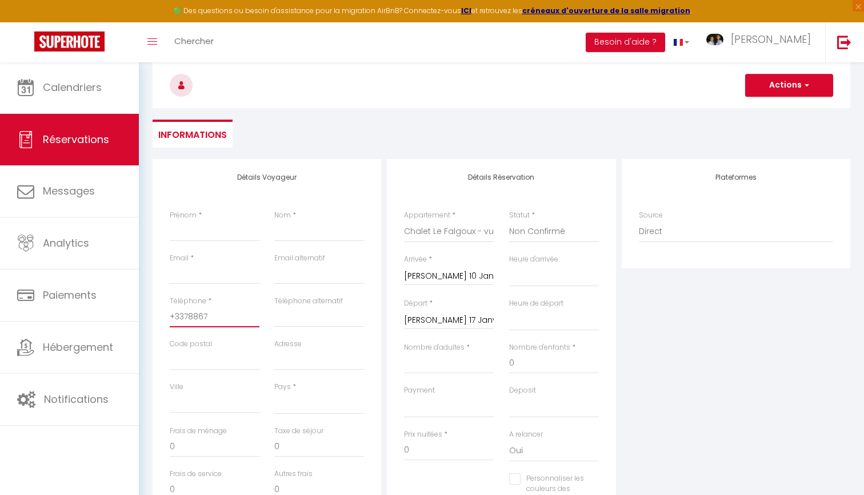
select select
checkbox input "false"
type input "+33788673"
select select
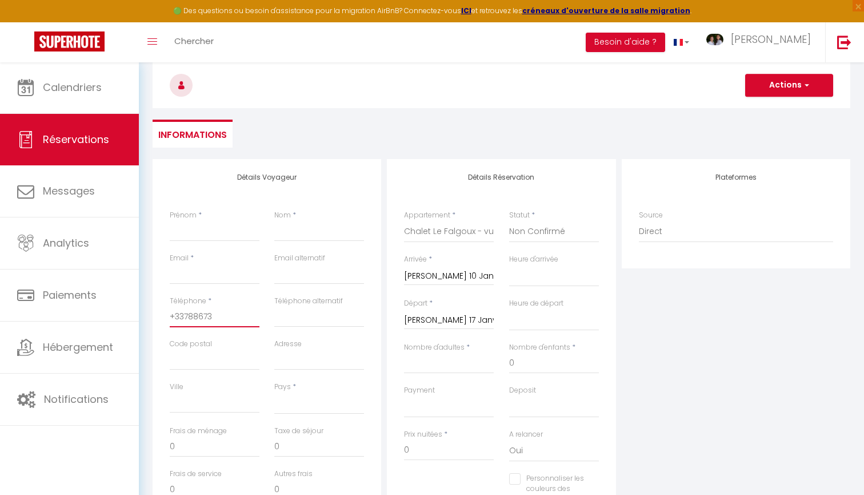
select select
checkbox input "false"
type input "+337886736"
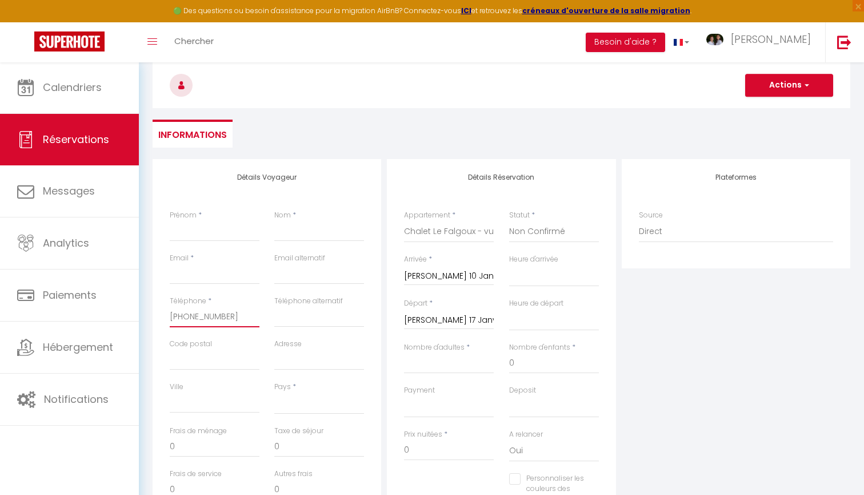
select select
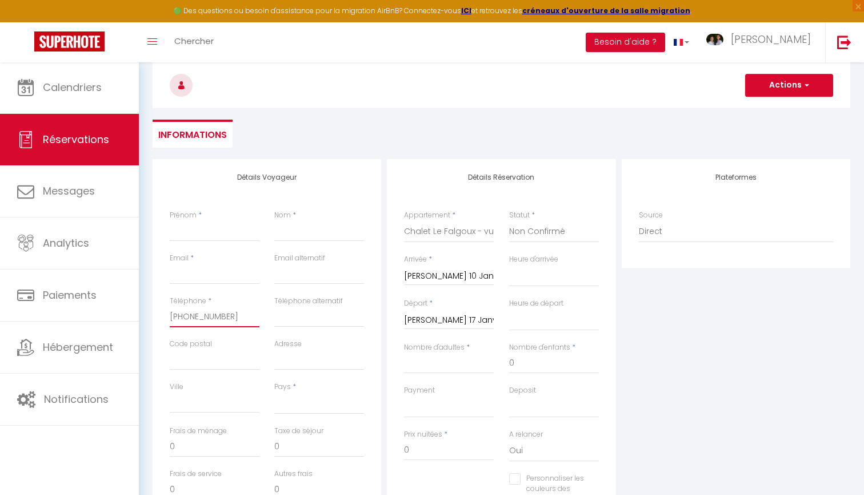
checkbox input "false"
type input "+3378867366"
select select
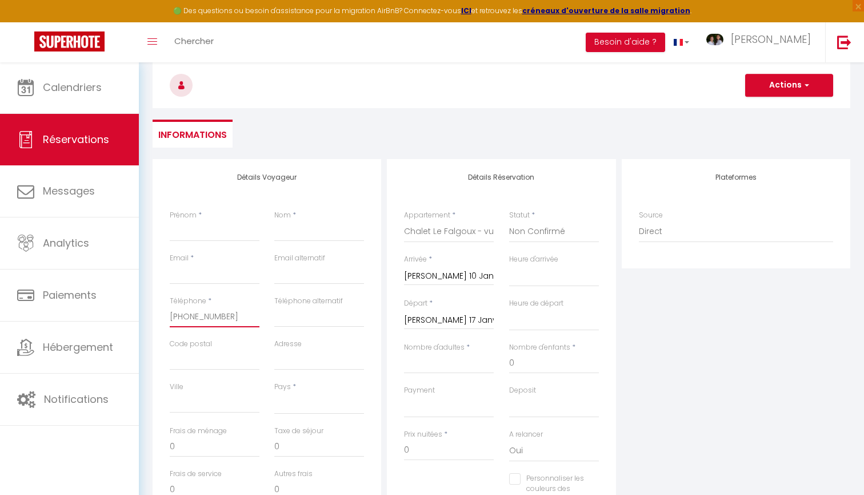
select select
checkbox input "false"
type input "+33788673663"
select select
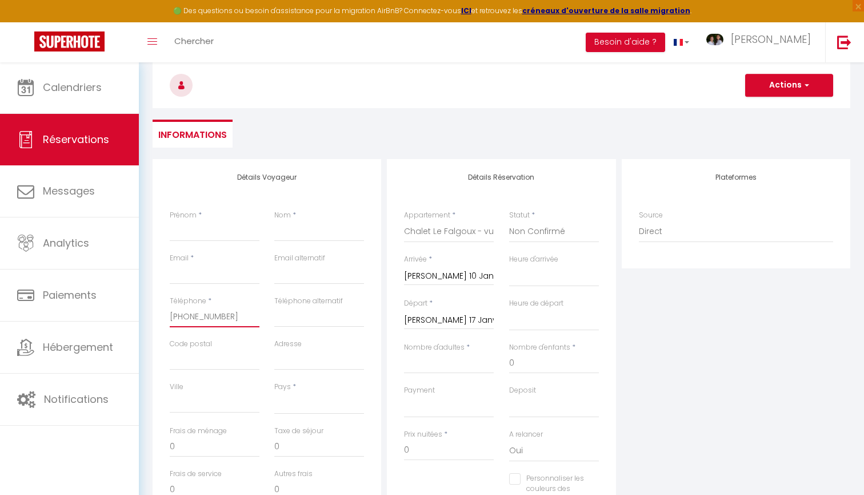
select select
checkbox input "false"
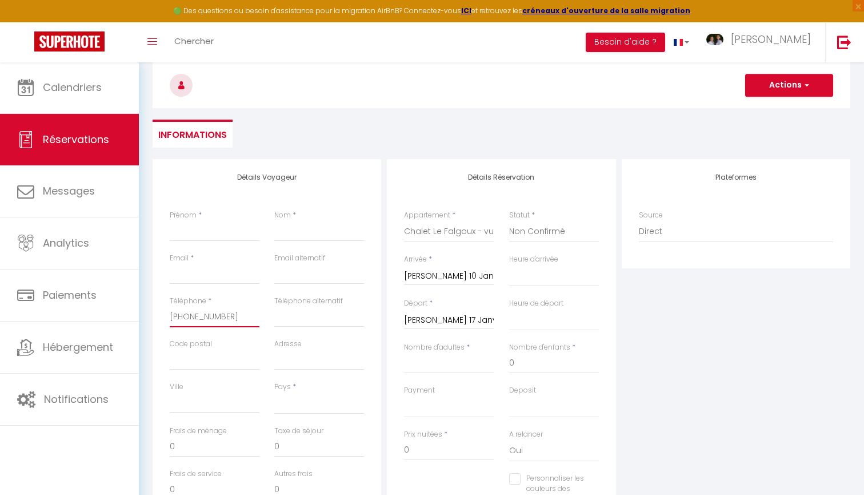
type input "+33788673663"
paste input "christophe.brocheton@hotmail.fr"
type input "christophe.brocheton@hotmail.fr"
select select
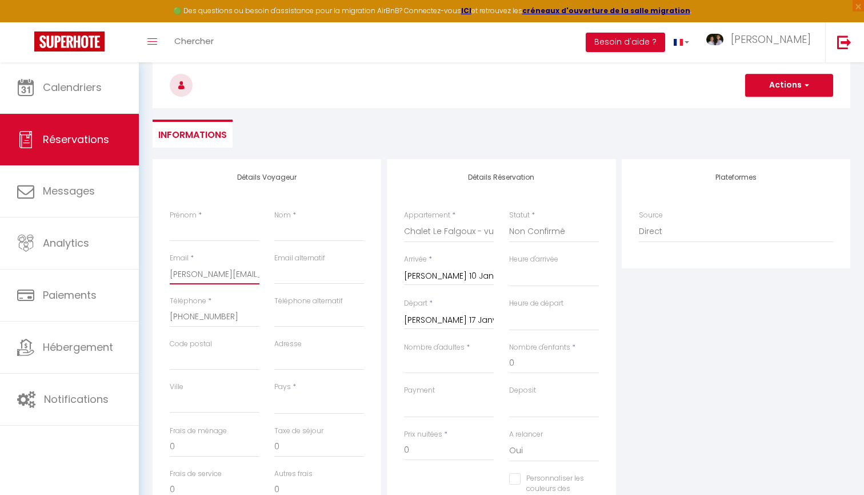
select select
checkbox input "false"
type input "christophe.brocheton@hotmail.fr"
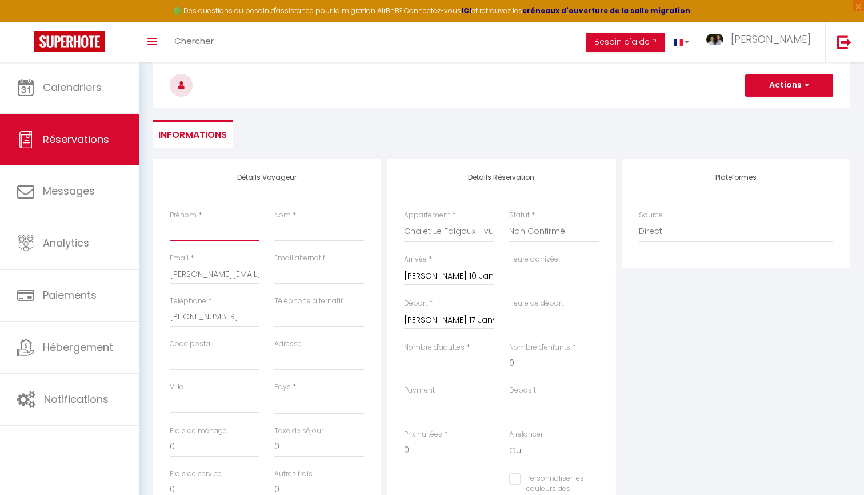
type input "X"
select select
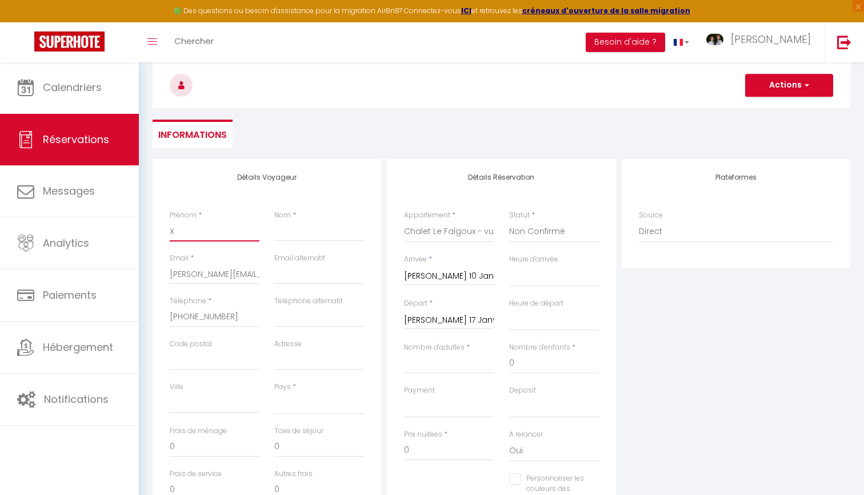
select select
checkbox input "false"
select select
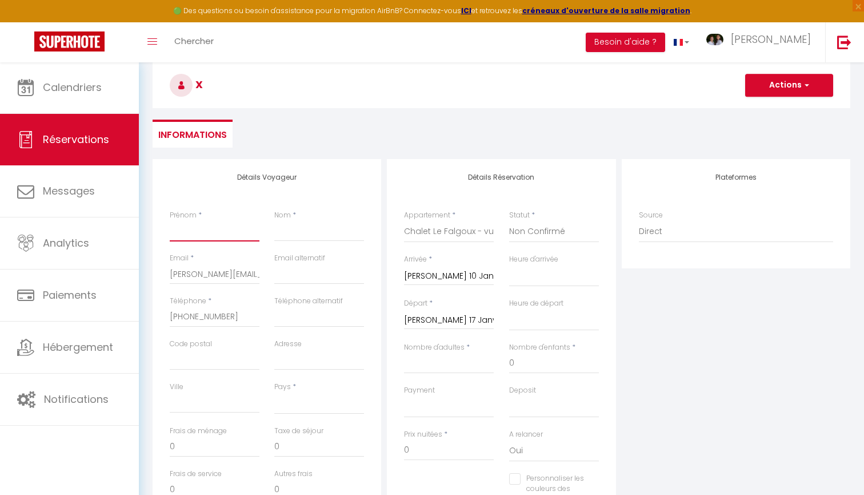
select select
checkbox input "false"
type input "C"
select select
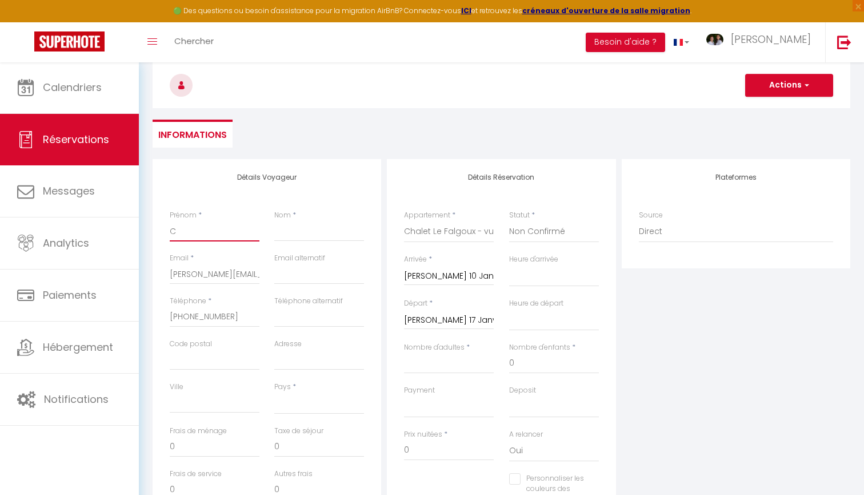
select select
checkbox input "false"
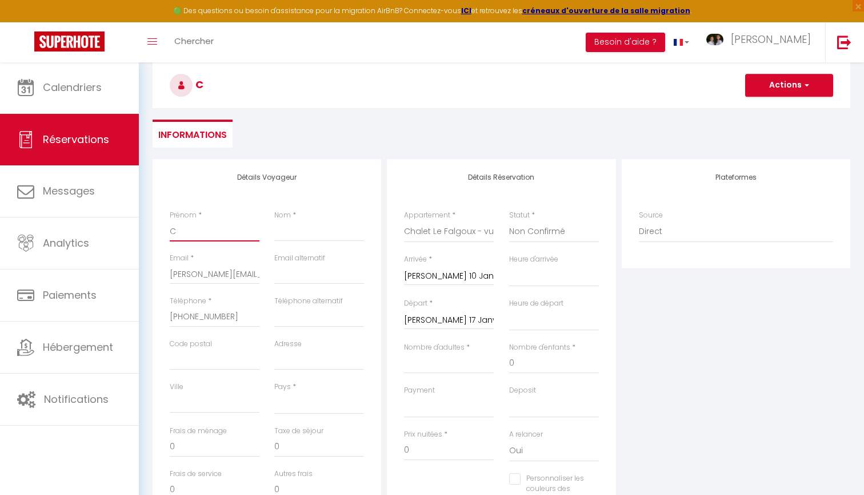
type input "Ch"
select select
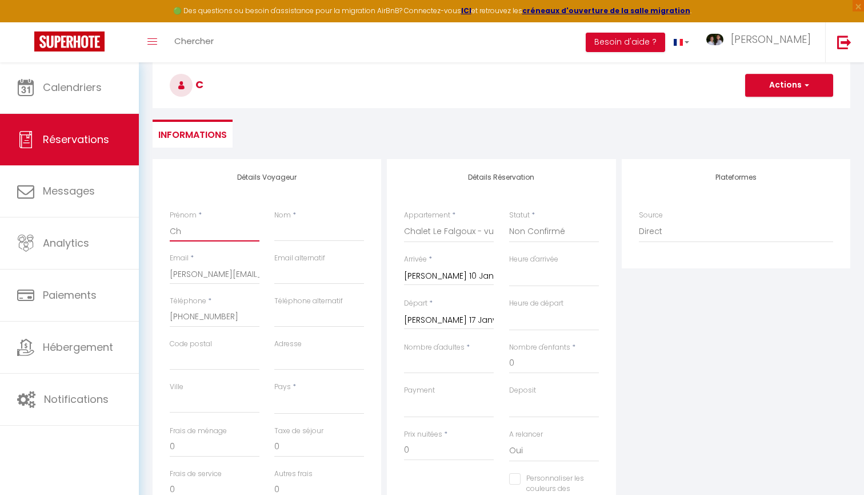
select select
checkbox input "false"
type input "Chr"
select select
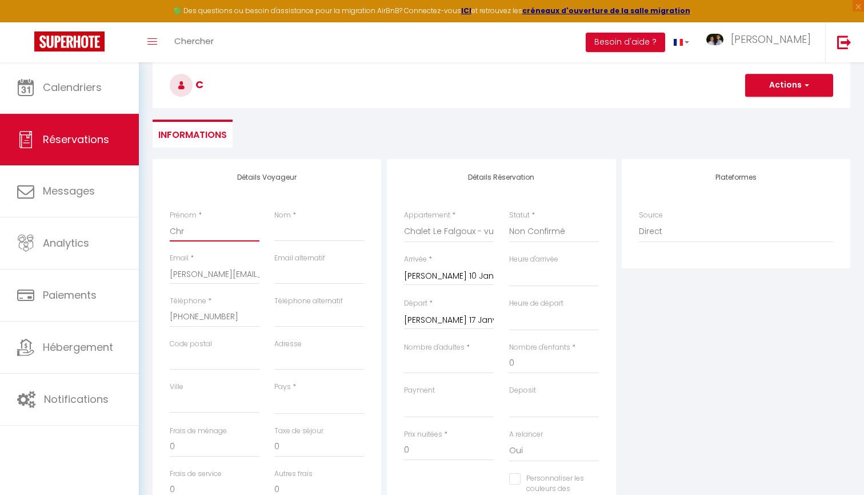
select select
checkbox input "false"
type input "Chri"
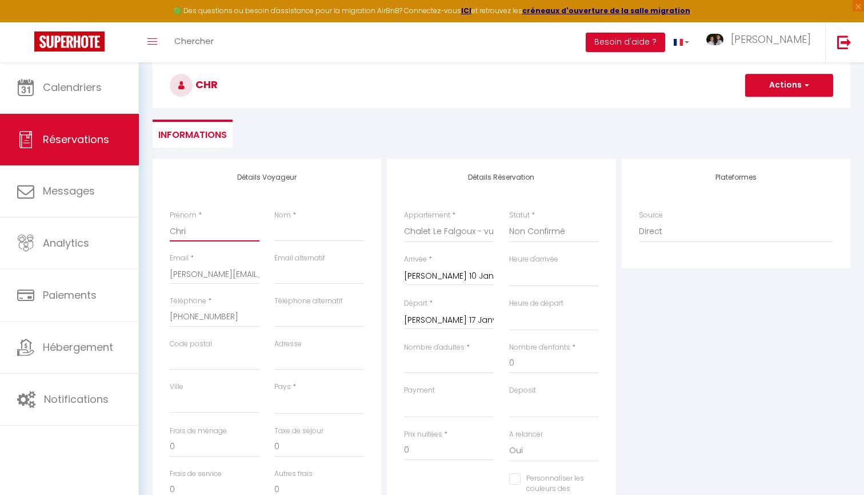
select select
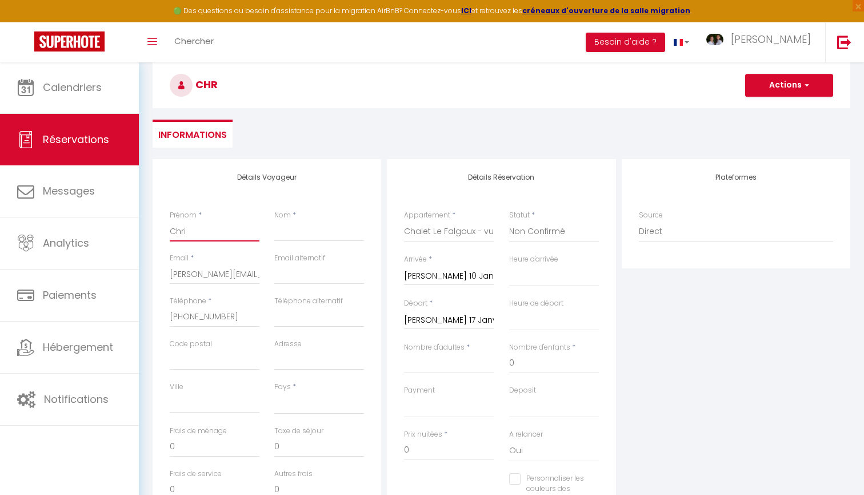
checkbox input "false"
type input "Chris"
select select
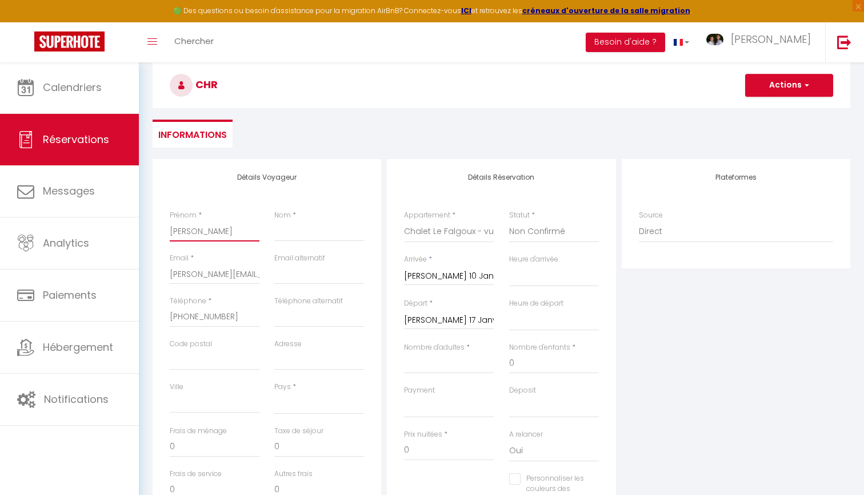
select select
checkbox input "false"
type input "Christ"
select select
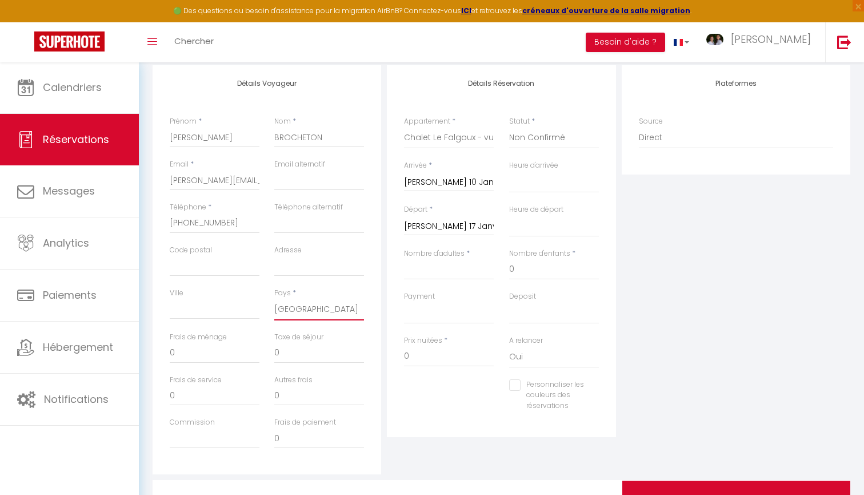
scroll to position [155, 0]
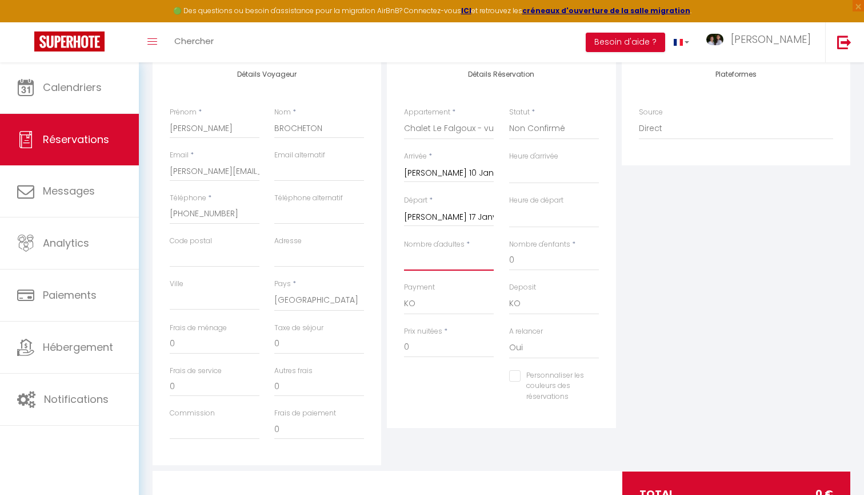
click at [456, 256] on input "Nombre d'adultes" at bounding box center [449, 260] width 90 height 21
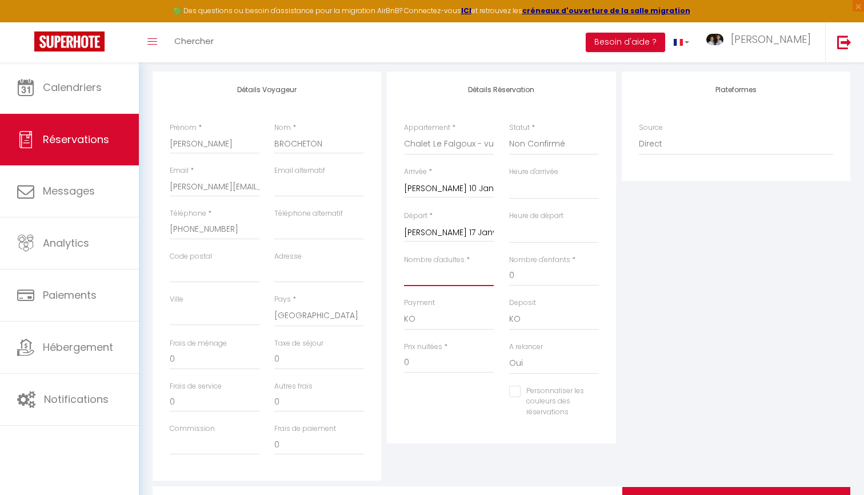
scroll to position [150, 0]
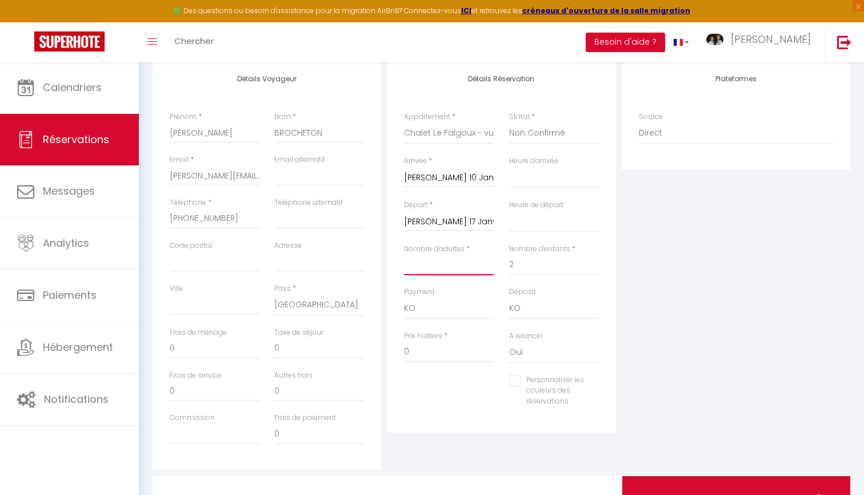
click at [445, 264] on input "Nombre d'adultes" at bounding box center [449, 264] width 90 height 21
click at [176, 302] on input "19240" at bounding box center [215, 304] width 90 height 21
click at [416, 350] on input "0" at bounding box center [449, 351] width 90 height 21
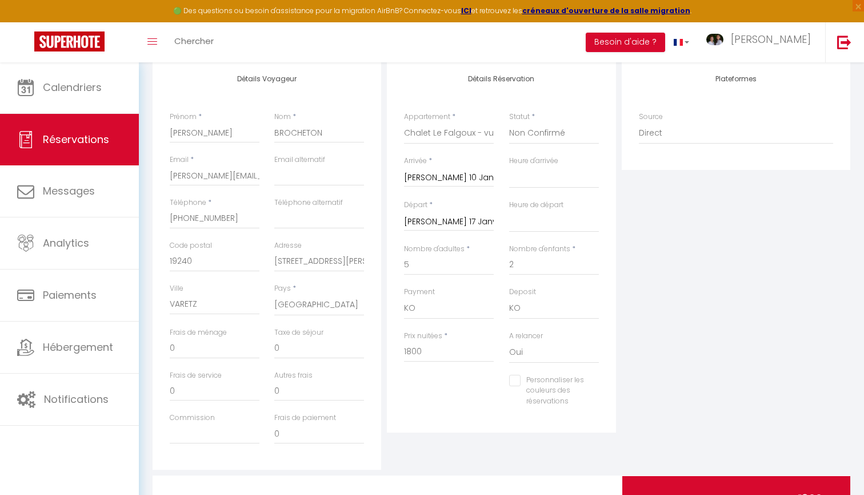
click at [787, 248] on div "Plateformes Source Direct Airbnb.com Booking.com Chalet montagne Expedia Gite d…" at bounding box center [736, 265] width 234 height 409
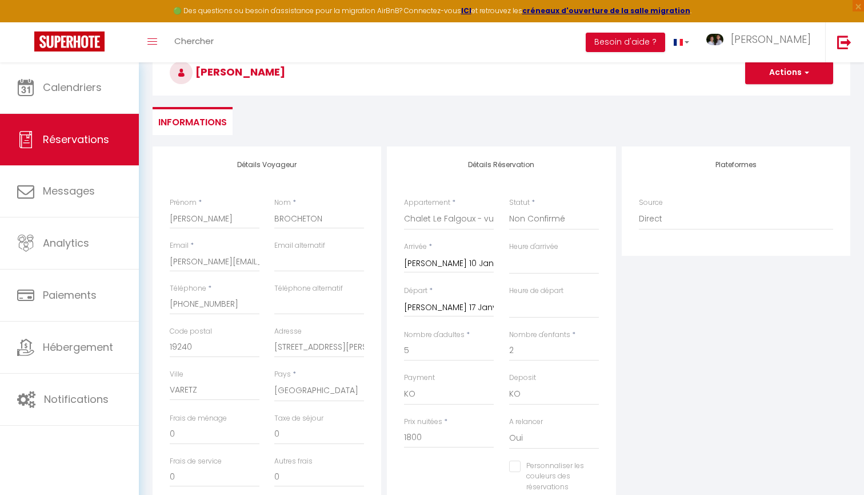
scroll to position [58, 0]
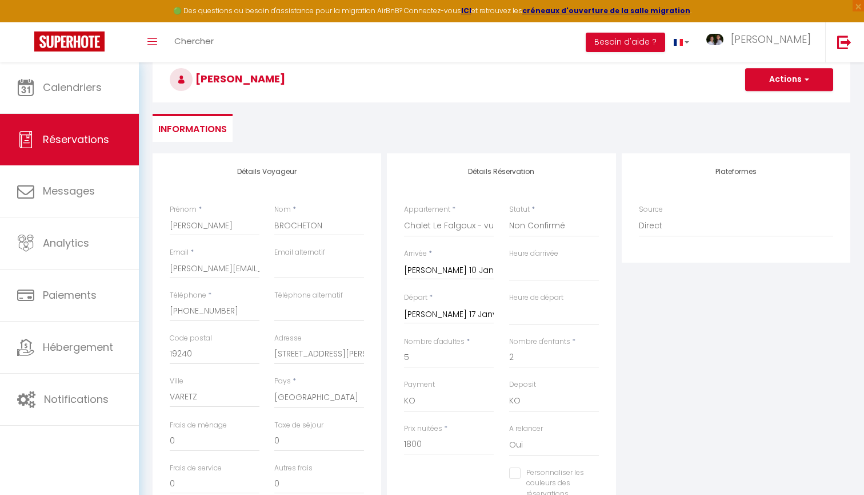
click at [795, 77] on button "Actions" at bounding box center [789, 79] width 88 height 23
click at [760, 107] on link "Enregistrer" at bounding box center [778, 104] width 90 height 15
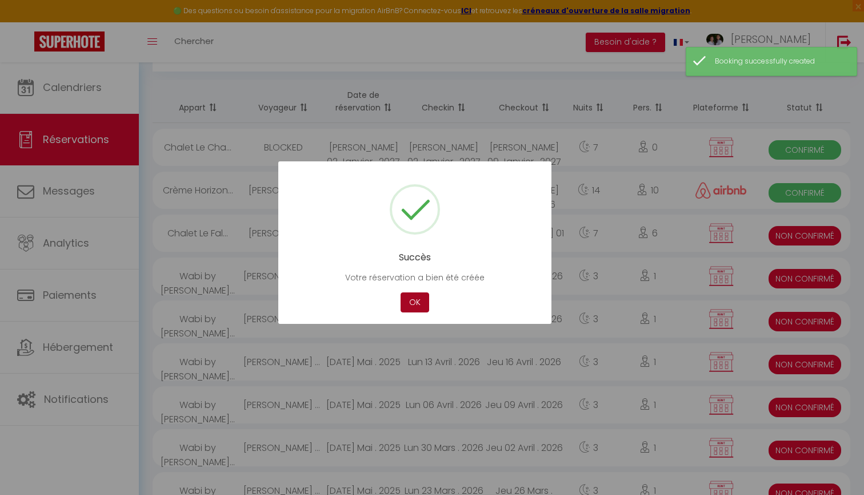
click at [414, 300] on button "OK" at bounding box center [415, 302] width 29 height 20
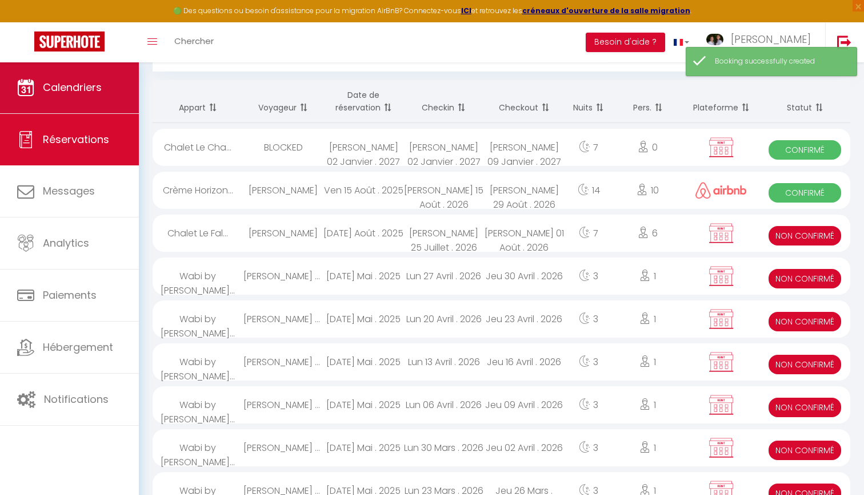
click at [117, 98] on link "Calendriers" at bounding box center [69, 87] width 139 height 51
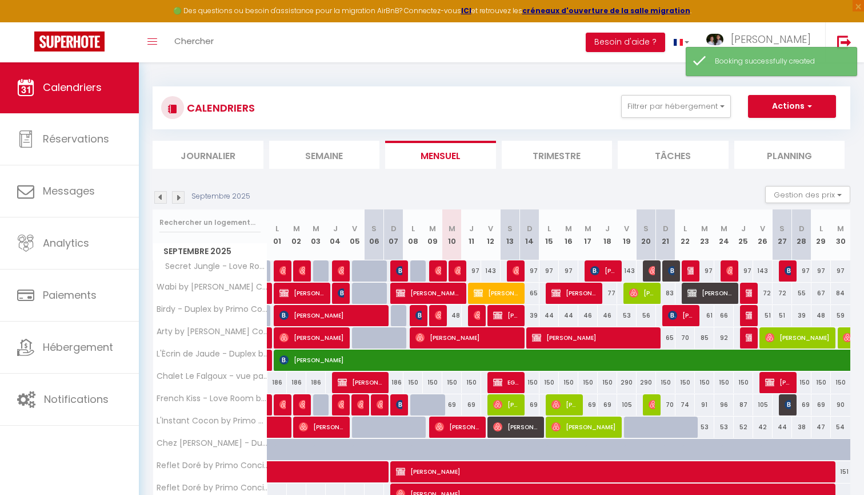
click at [178, 198] on img at bounding box center [178, 197] width 13 height 13
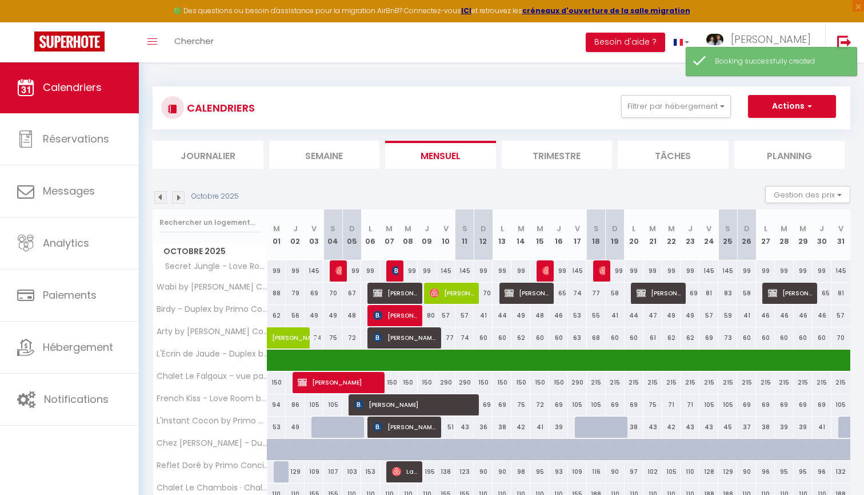
click at [178, 198] on img at bounding box center [178, 197] width 13 height 13
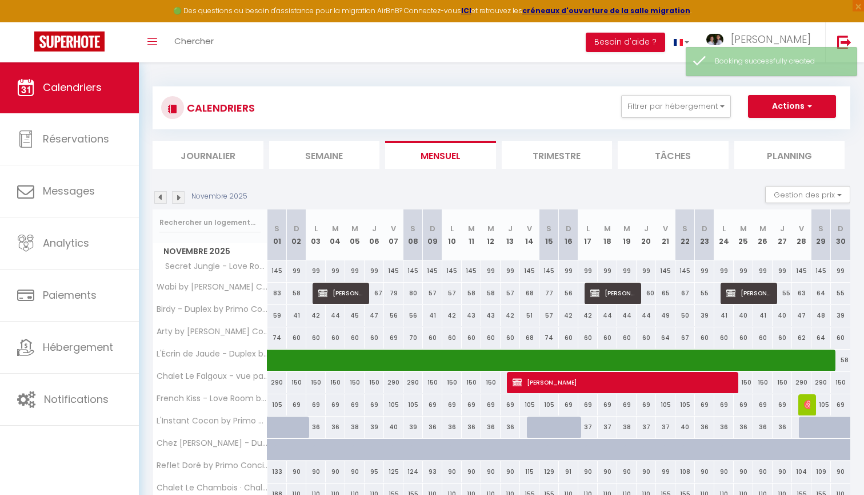
click at [178, 198] on img at bounding box center [178, 197] width 13 height 13
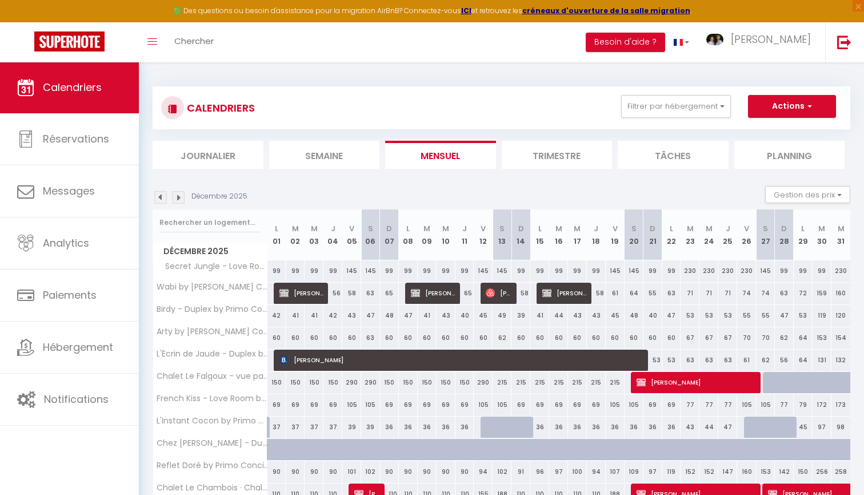
click at [178, 198] on img at bounding box center [178, 197] width 13 height 13
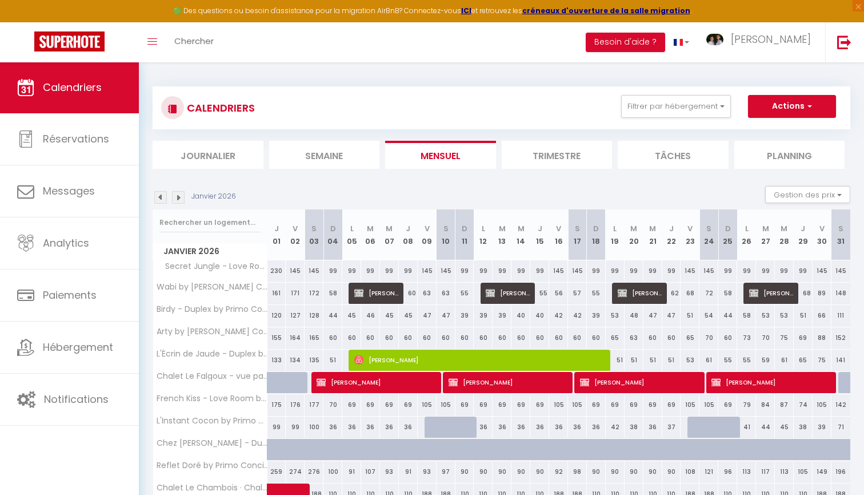
click at [488, 384] on span "Christophe BROCHETON" at bounding box center [508, 382] width 119 height 22
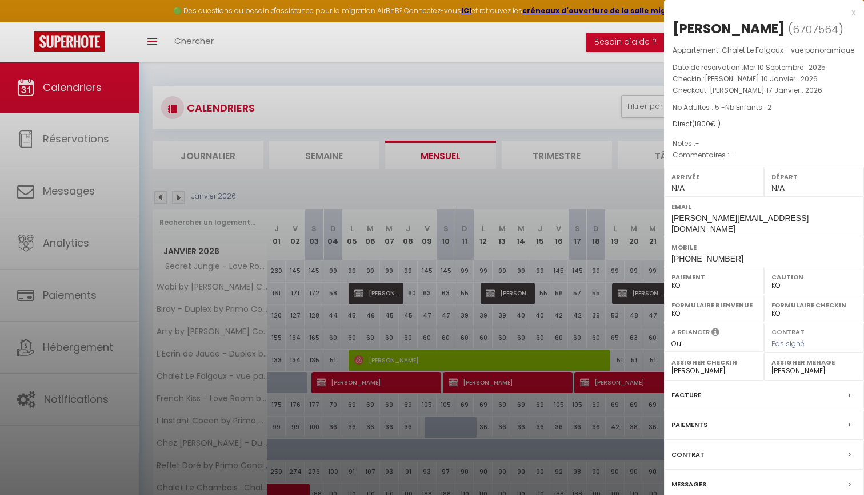
click at [695, 487] on label "Messages" at bounding box center [689, 484] width 35 height 12
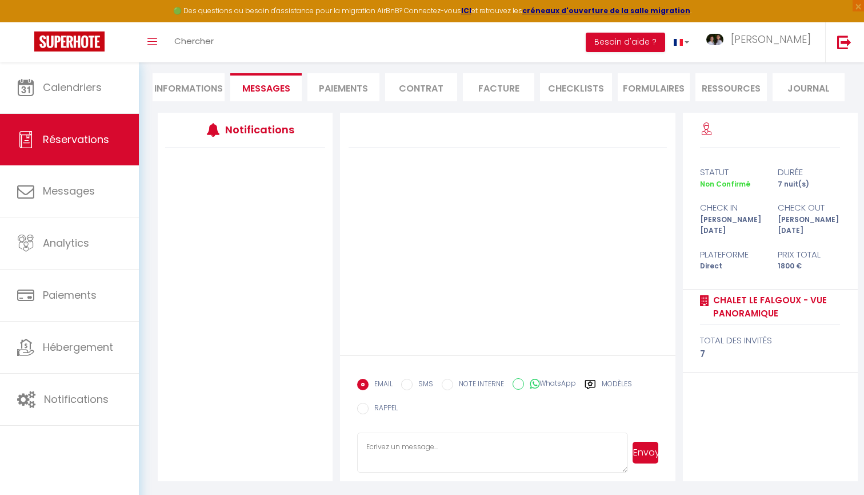
scroll to position [98, 0]
click at [415, 440] on textarea at bounding box center [492, 452] width 271 height 40
paste textarea "Bonjour Adrien, Pour confirmer votre réservation au Chalet LE FALGOUX à Super-B…"
click at [400, 446] on textarea at bounding box center [492, 452] width 271 height 40
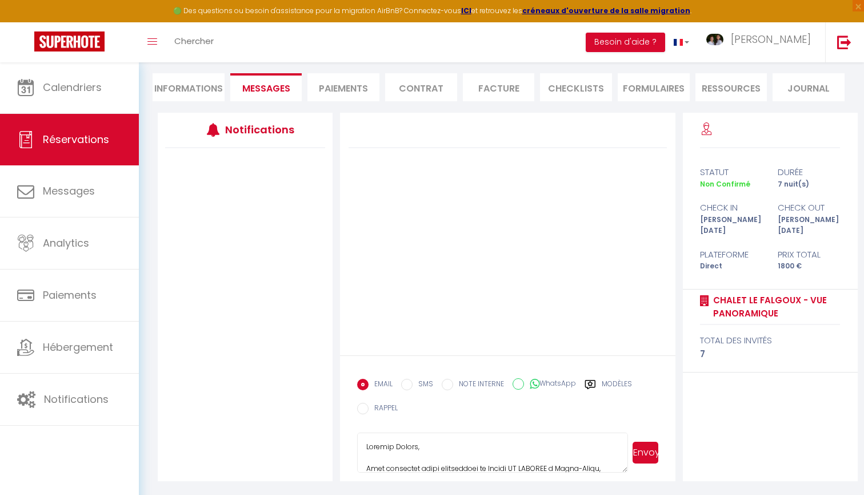
click at [400, 446] on textarea at bounding box center [492, 452] width 271 height 40
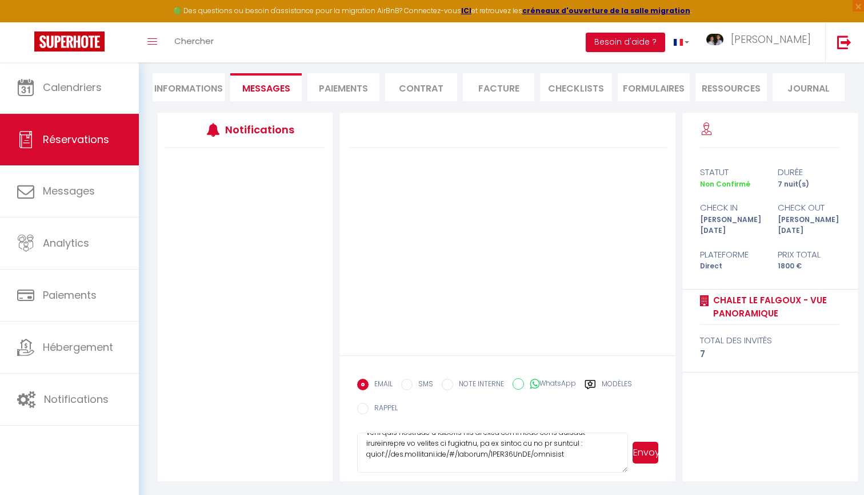
scroll to position [47, 0]
drag, startPoint x: 365, startPoint y: 449, endPoint x: 588, endPoint y: 450, distance: 223.0
click at [588, 450] on textarea at bounding box center [492, 452] width 271 height 40
click at [545, 465] on textarea at bounding box center [492, 452] width 271 height 40
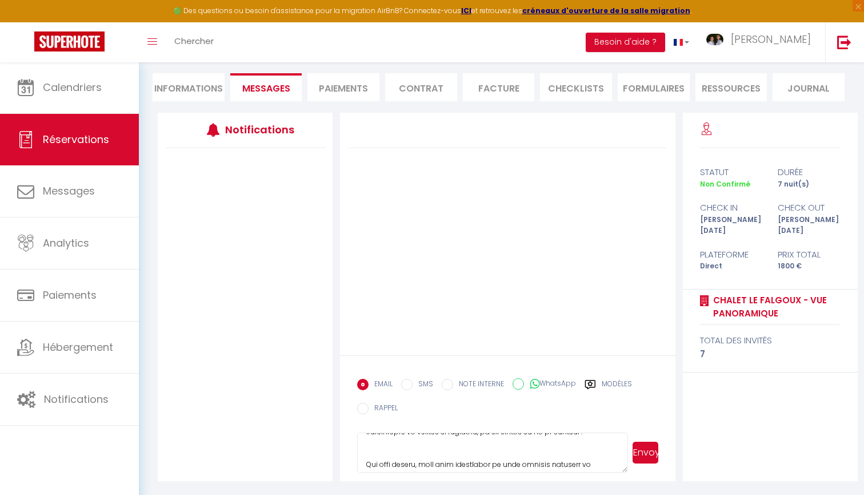
scroll to position [58, 0]
paste textarea "https://superhote.com/applink/booking/EqzLVcfDVr/contract"
click at [652, 449] on button "Envoyer" at bounding box center [646, 452] width 26 height 22
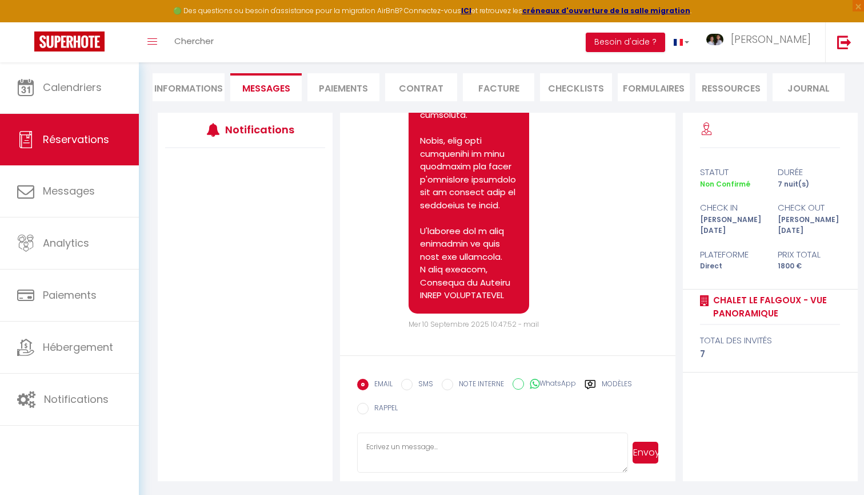
scroll to position [972, 0]
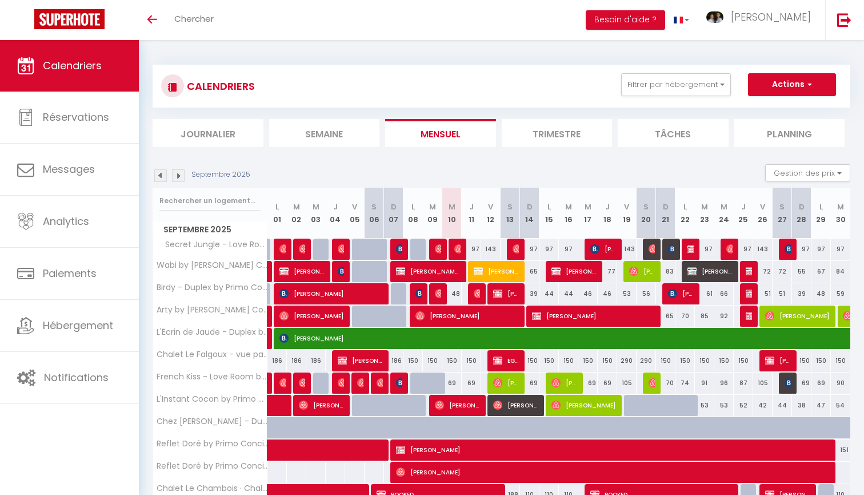
click at [456, 249] on img at bounding box center [458, 248] width 9 height 9
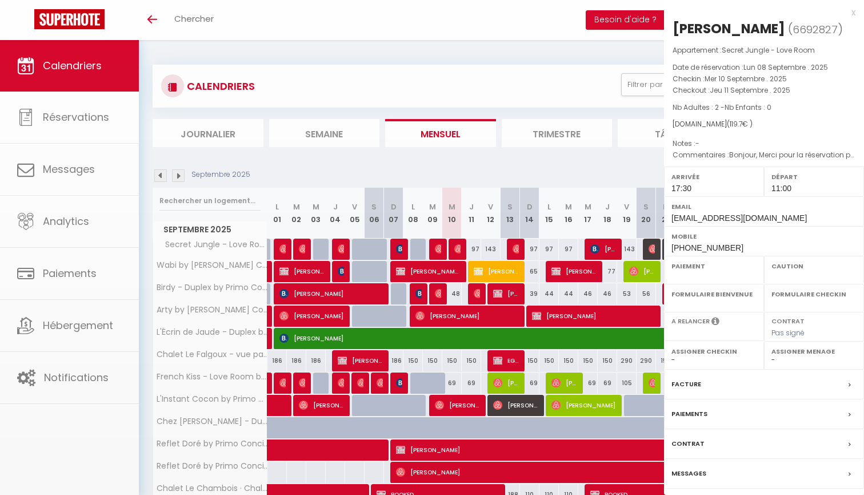
select select "OK"
select select "1"
select select "0"
select select "1"
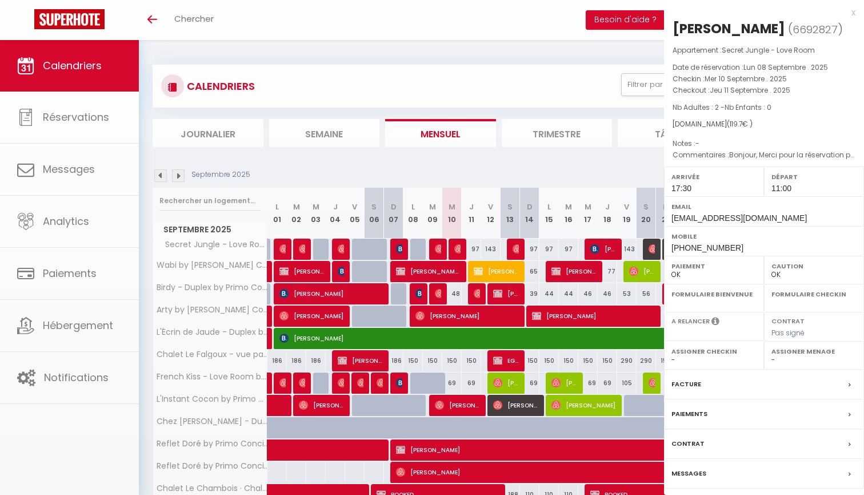
select select
select select "42119"
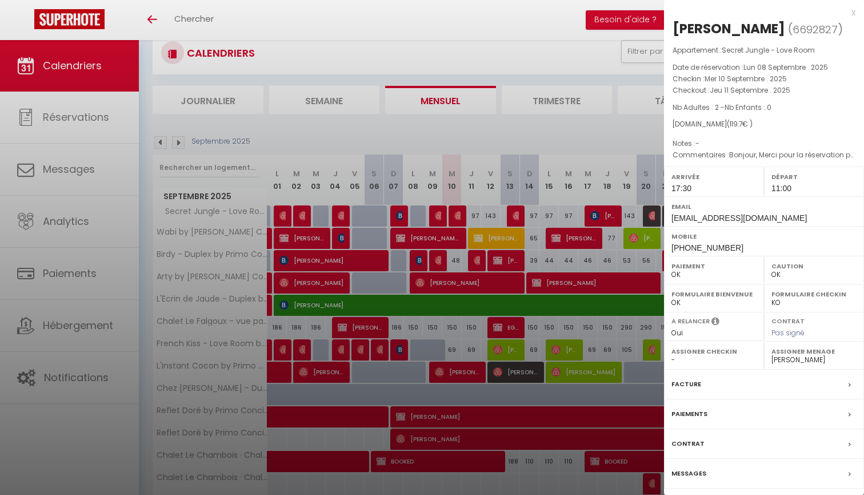
scroll to position [42, 0]
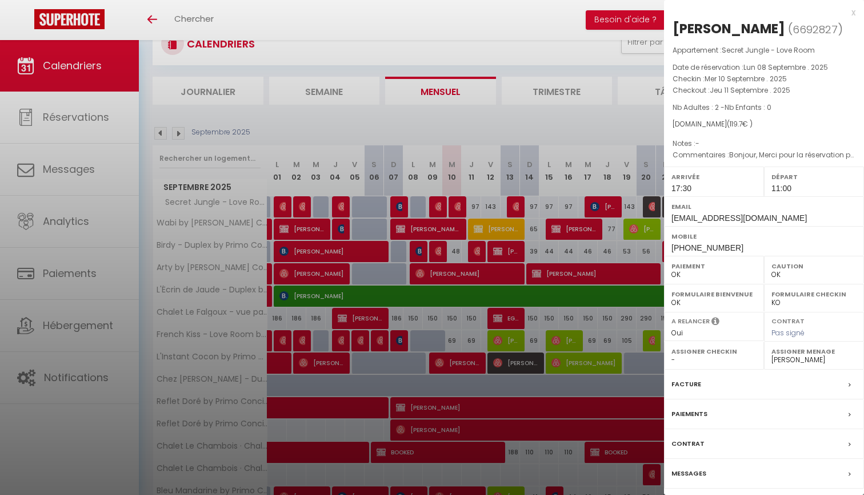
click at [684, 469] on label "Messages" at bounding box center [689, 473] width 35 height 12
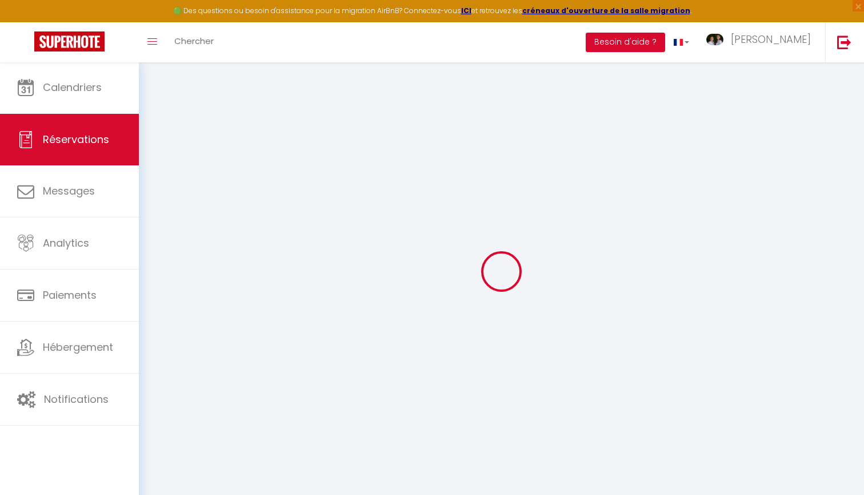
select select
checkbox input "false"
select select
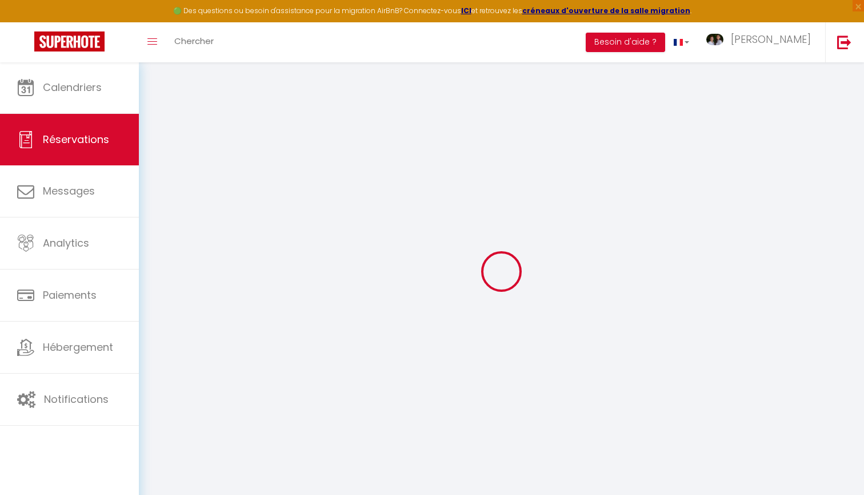
select select
checkbox input "false"
type textarea "Bonjour, Merci pour la réservation pour cet love room qui a l'air top."
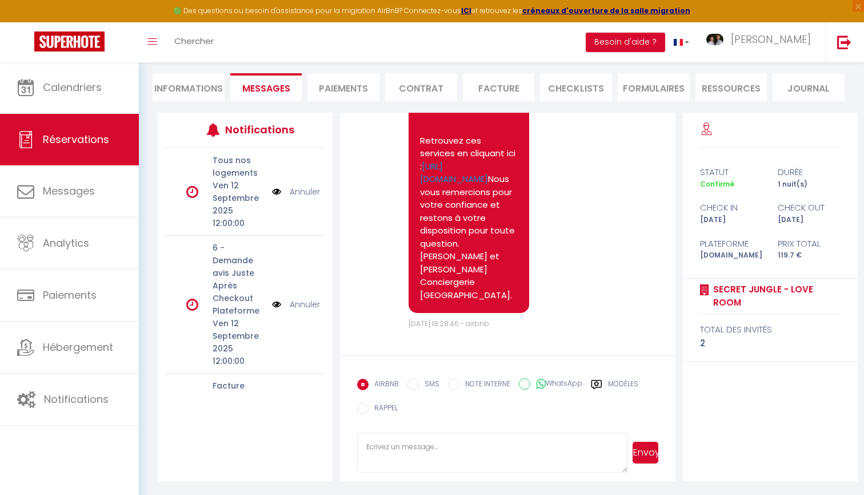
scroll to position [98, 0]
click at [411, 446] on textarea at bounding box center [492, 452] width 271 height 40
click at [465, 468] on textarea "Bonjour [PERSON_NAME], Nous vous informons qu'une dpatère" at bounding box center [492, 452] width 271 height 40
click at [501, 468] on textarea "Bonjour [PERSON_NAME], Nous vous informons qu'une des patère" at bounding box center [492, 452] width 271 height 40
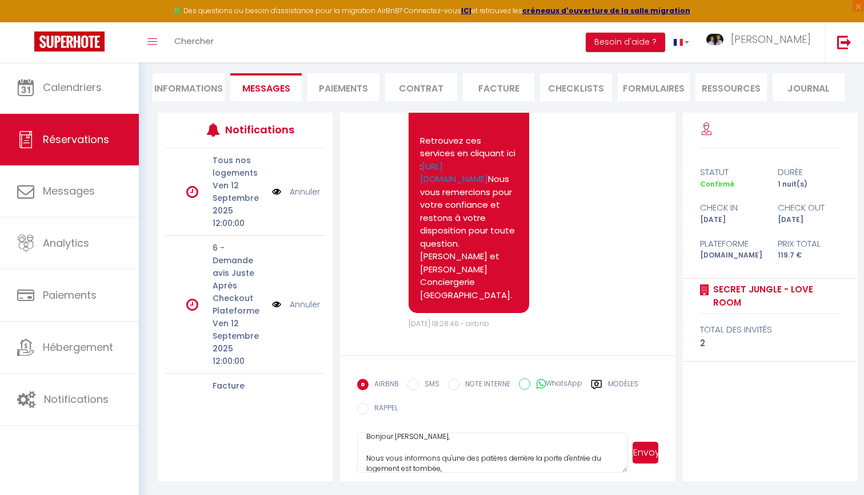
click at [462, 462] on textarea "Bonjour [PERSON_NAME], Nous vous informons qu'une des patères derrière la porte…" at bounding box center [492, 452] width 271 height 40
click at [407, 467] on textarea "Bonjour [PERSON_NAME], Nous vous informons qu'une des patères derrière la porte…" at bounding box center [492, 452] width 271 height 40
click at [457, 468] on textarea "Bonjour [PERSON_NAME], Nous vous informons qu'une des patères derrière la porte…" at bounding box center [492, 452] width 271 height 40
click at [477, 468] on textarea "Bonjour [PERSON_NAME], Nous vous informons qu'une des patères derrière la porte…" at bounding box center [492, 452] width 271 height 40
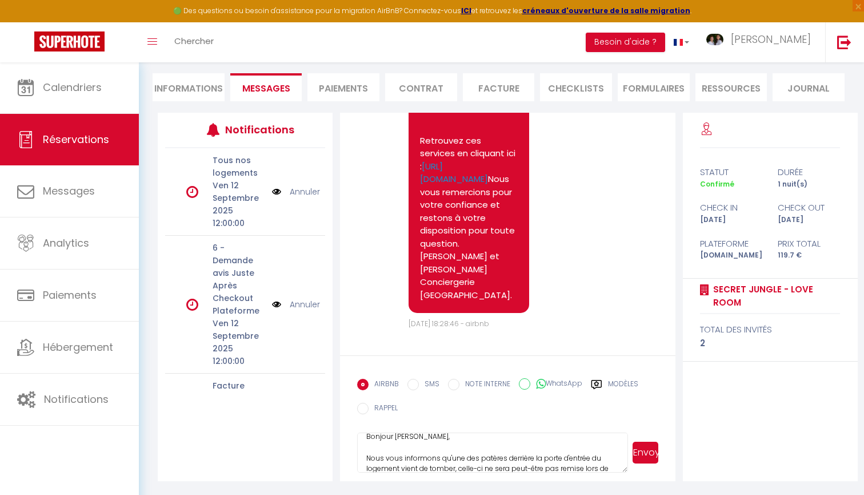
scroll to position [21, 0]
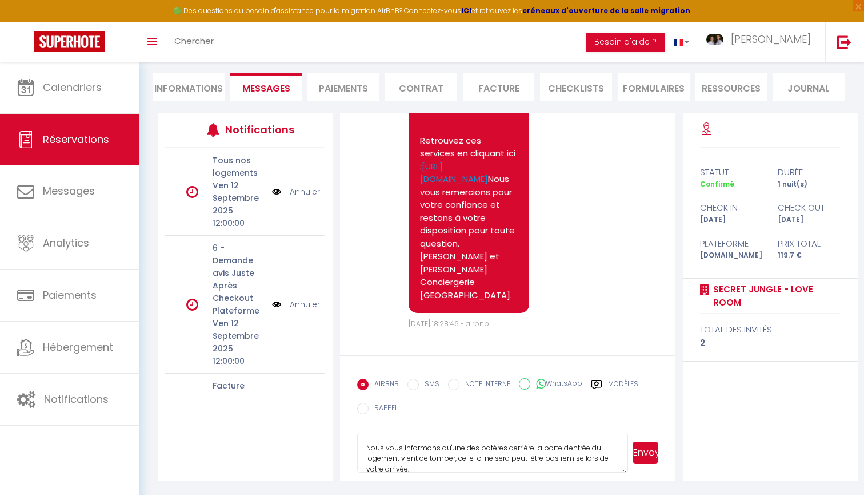
click at [562, 458] on textarea "Bonjour [PERSON_NAME], Nous vous informons qu'une des patères derrière la porte…" at bounding box center [492, 452] width 271 height 40
click at [511, 468] on textarea "Bonjour [PERSON_NAME], Nous vous informons qu'une des patères derrière la porte…" at bounding box center [492, 452] width 271 height 40
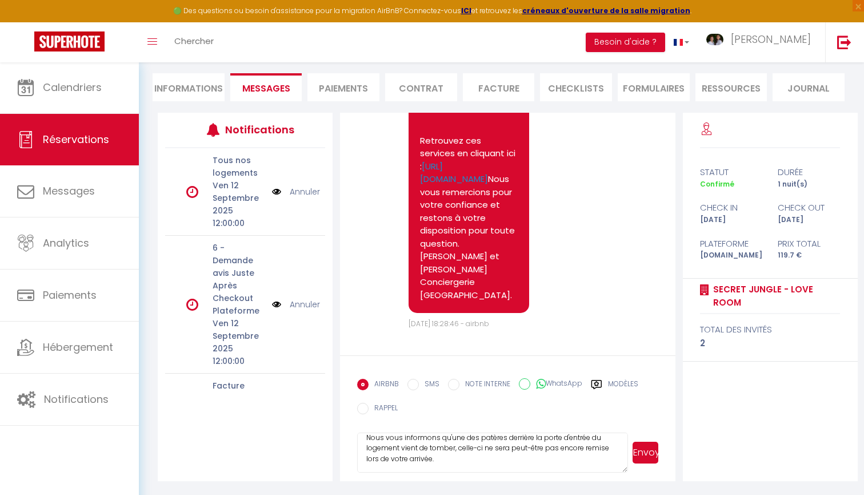
scroll to position [41, 0]
drag, startPoint x: 366, startPoint y: 467, endPoint x: 597, endPoint y: 467, distance: 230.4
click at [597, 467] on textarea "Bonjour [PERSON_NAME], Nous vous informons qu'une des patères derrière la porte…" at bounding box center [492, 452] width 271 height 40
type textarea "Bonjour [PERSON_NAME], Nous vous informons qu'une des patères derrière la porte…"
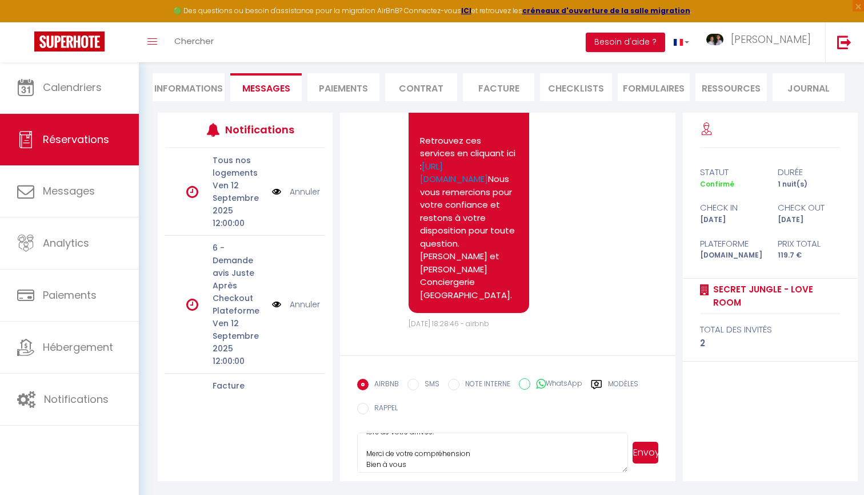
click at [652, 447] on button "Envoyer" at bounding box center [646, 452] width 26 height 22
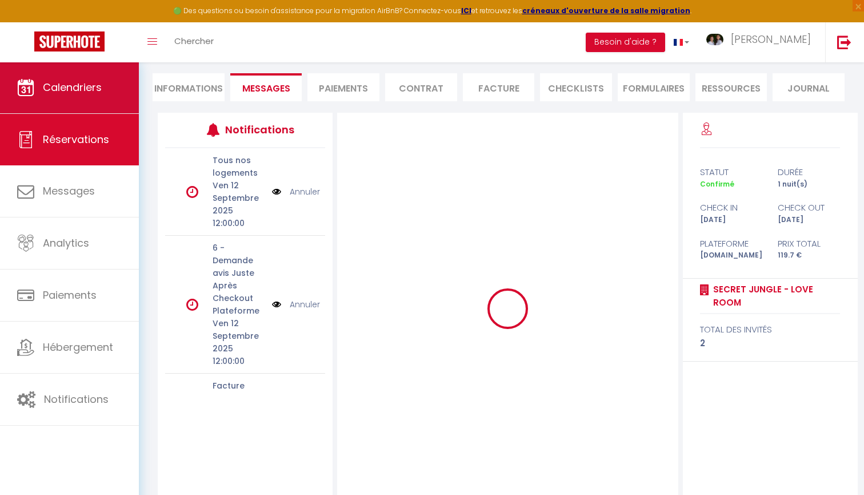
scroll to position [0, 0]
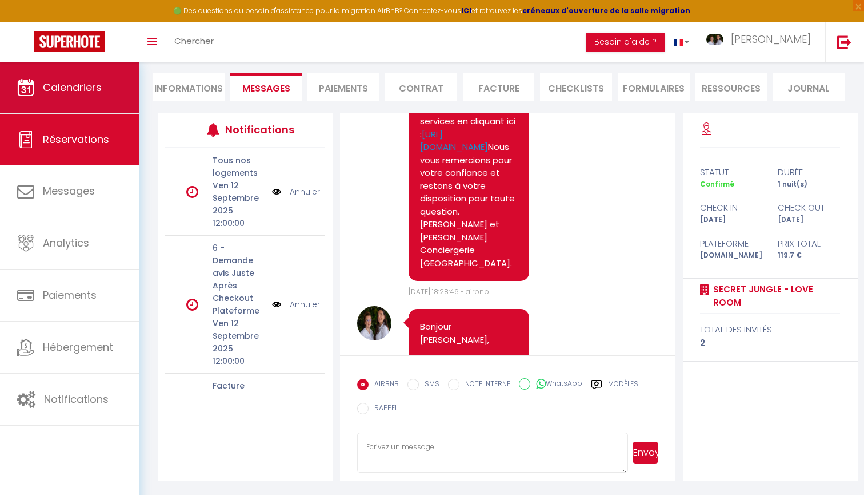
click at [91, 93] on span "Calendriers" at bounding box center [72, 87] width 59 height 14
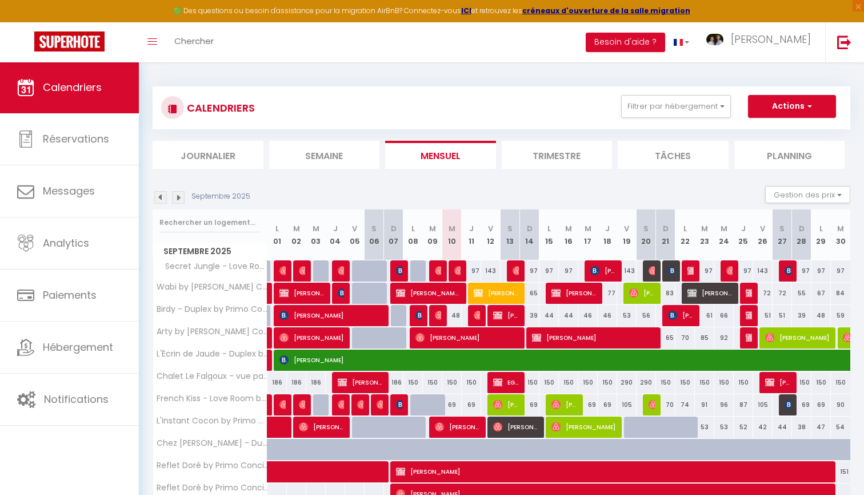
scroll to position [33, 0]
